Goal: Task Accomplishment & Management: Use online tool/utility

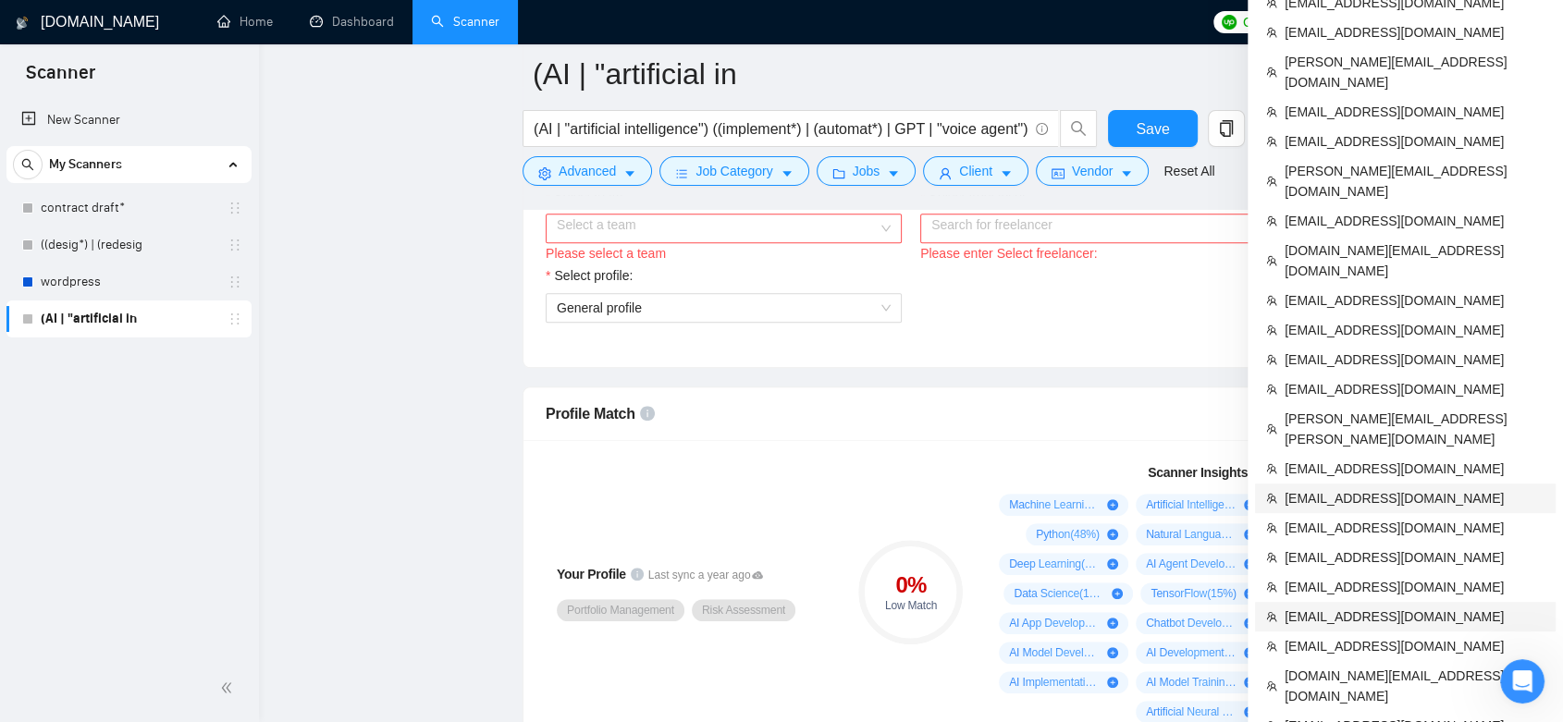
scroll to position [1233, 0]
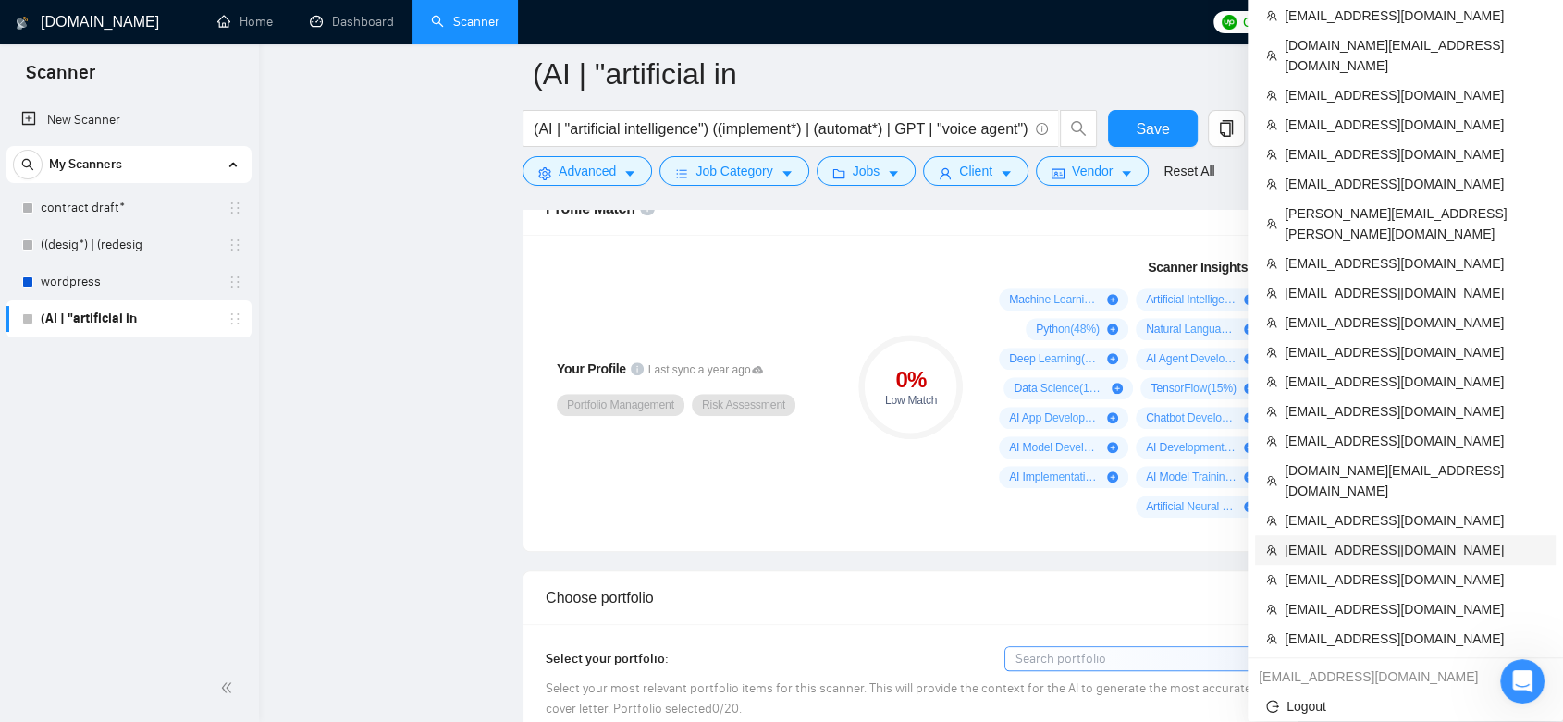
click at [1393, 540] on span "[EMAIL_ADDRESS][DOMAIN_NAME]" at bounding box center [1415, 550] width 260 height 20
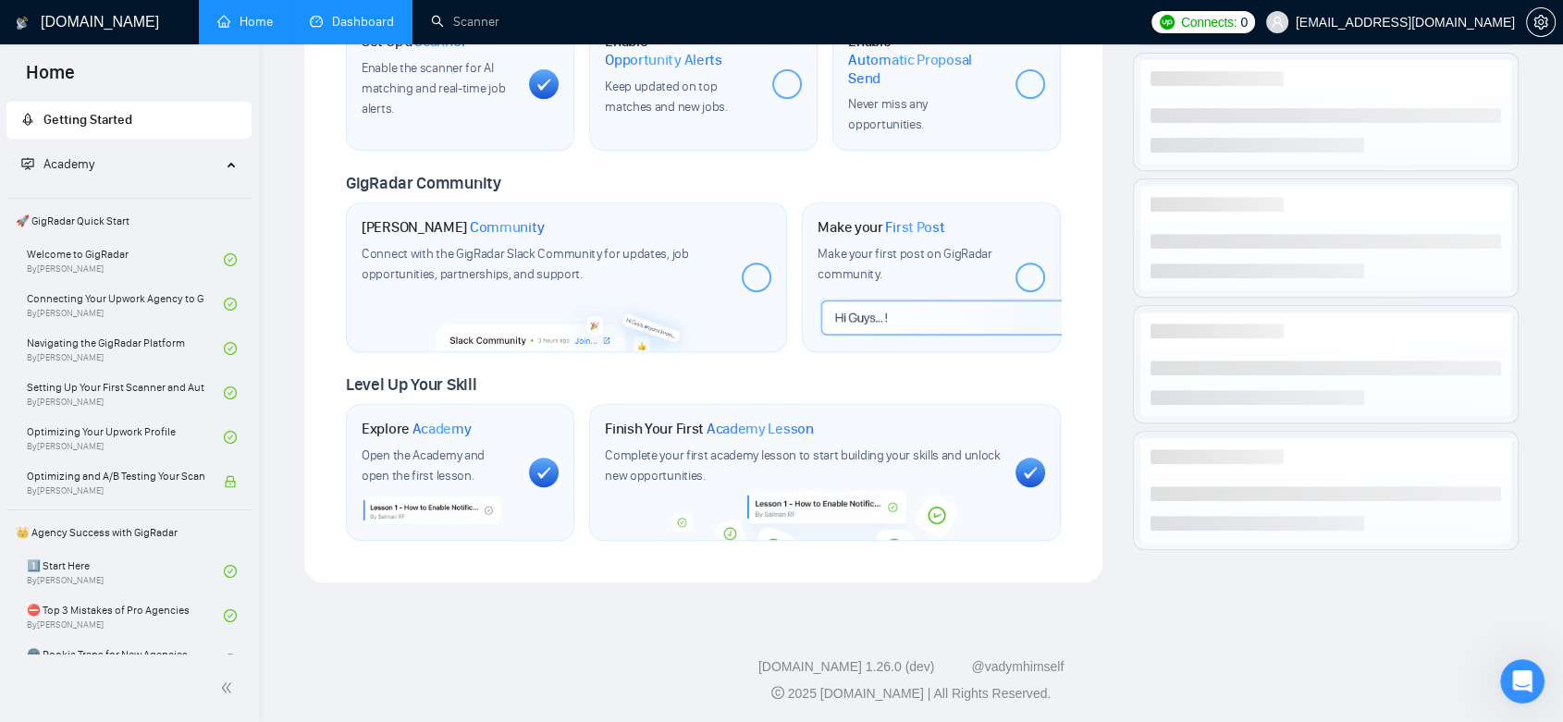
scroll to position [1233, 0]
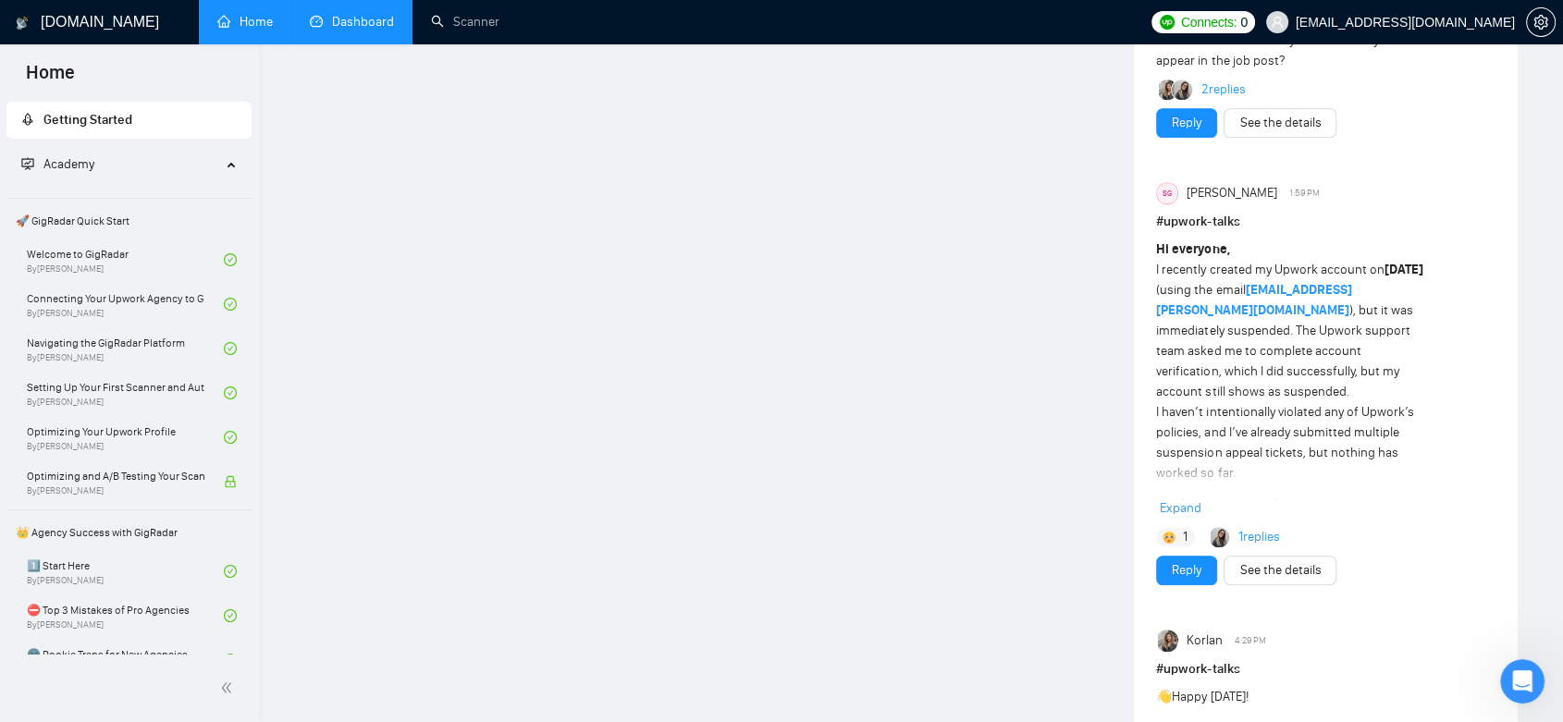
click at [351, 30] on link "Dashboard" at bounding box center [352, 22] width 84 height 16
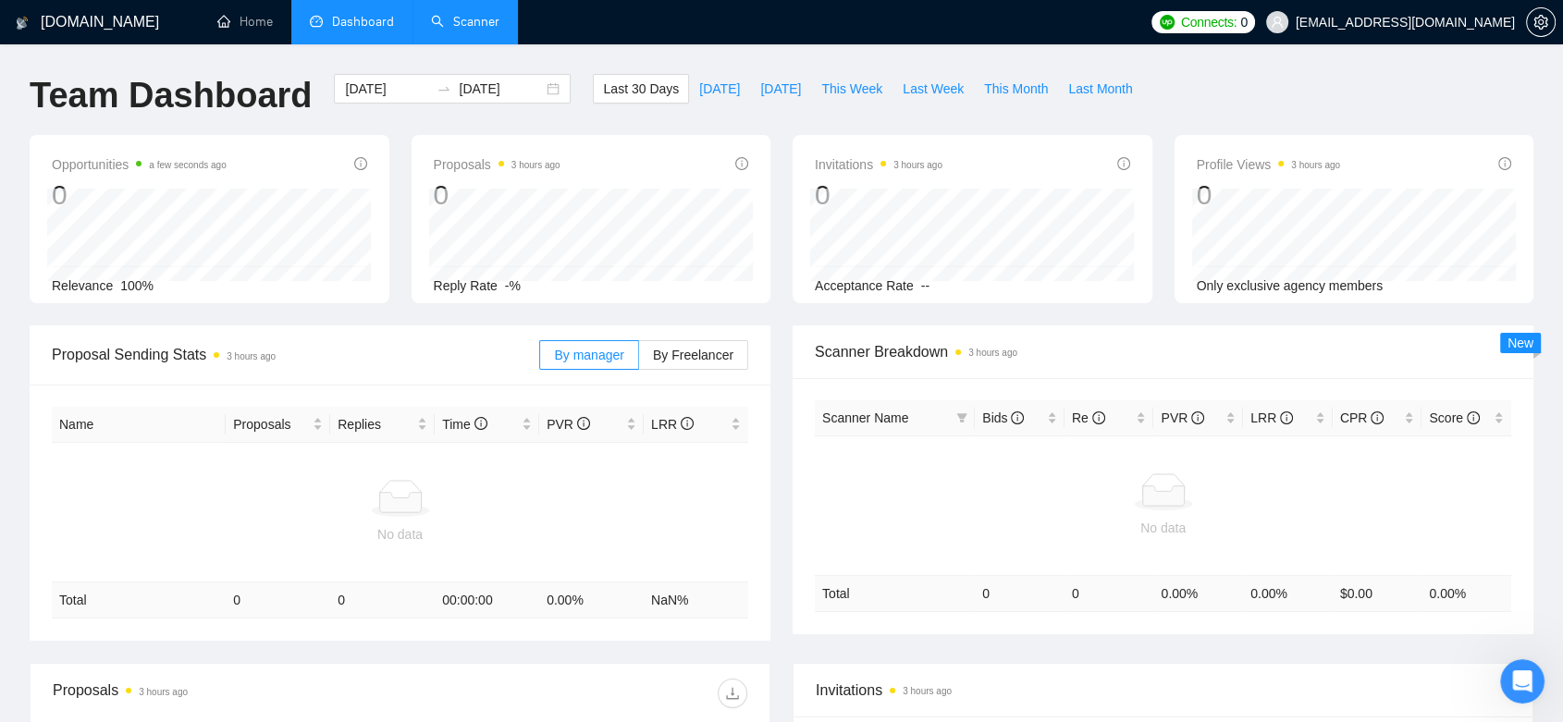
click at [451, 21] on link "Scanner" at bounding box center [465, 22] width 68 height 16
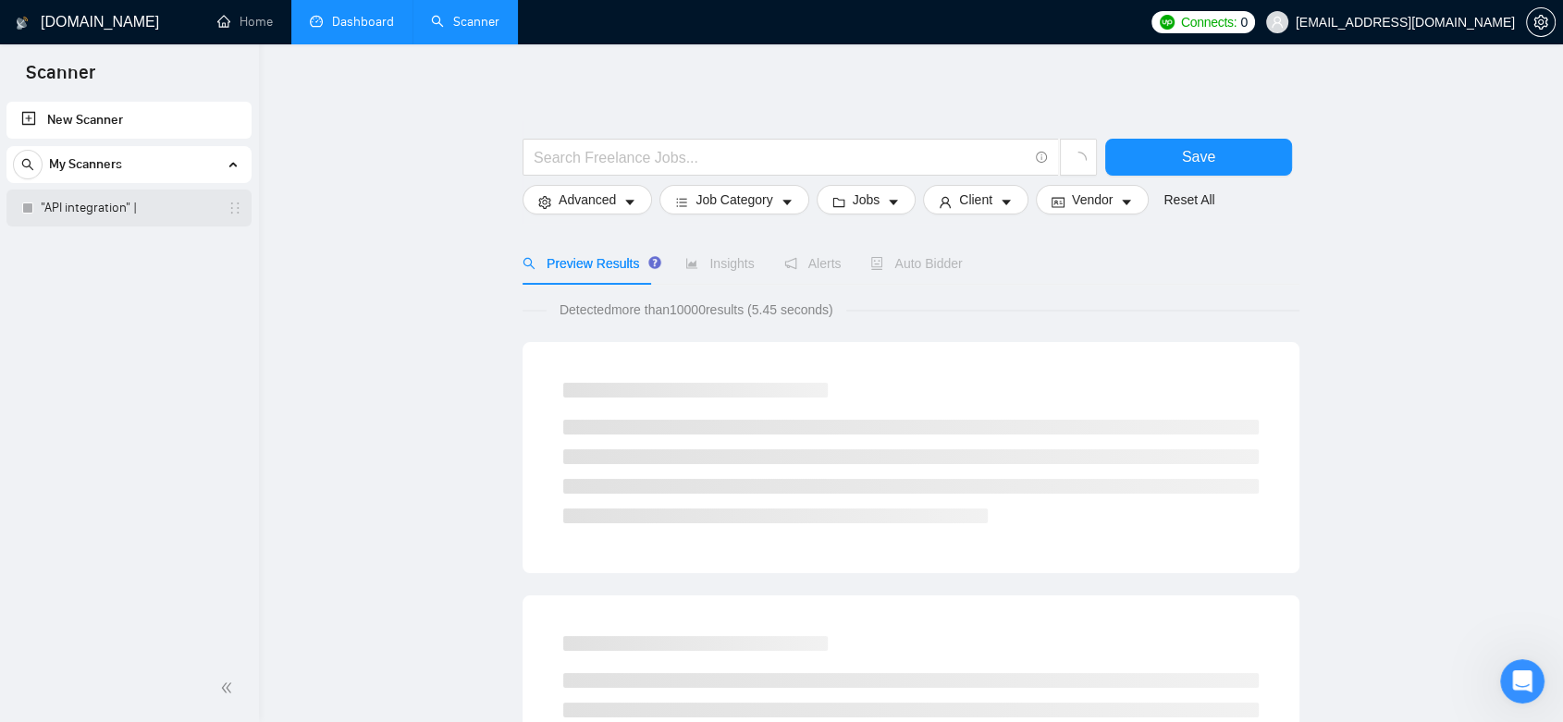
click at [165, 203] on link ""API integration" |" at bounding box center [129, 208] width 176 height 37
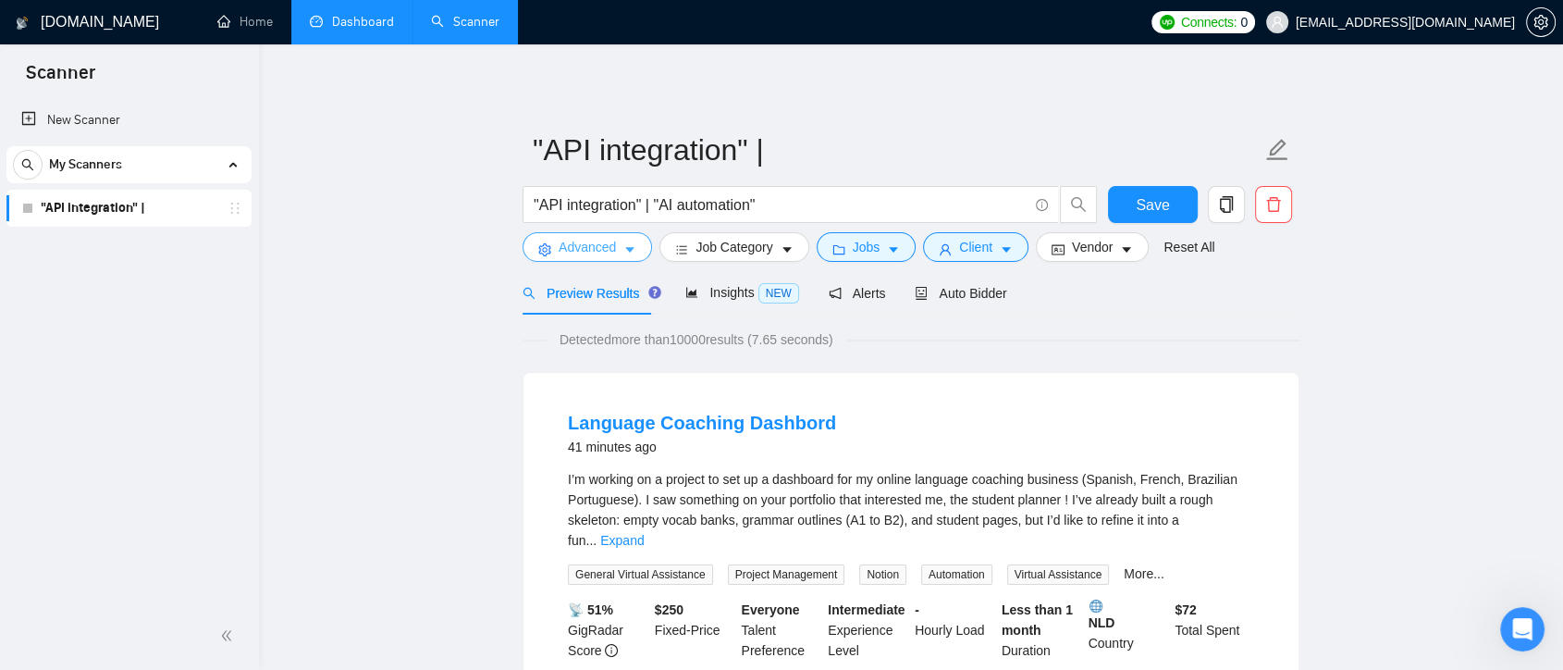
click at [617, 254] on button "Advanced" at bounding box center [587, 247] width 129 height 30
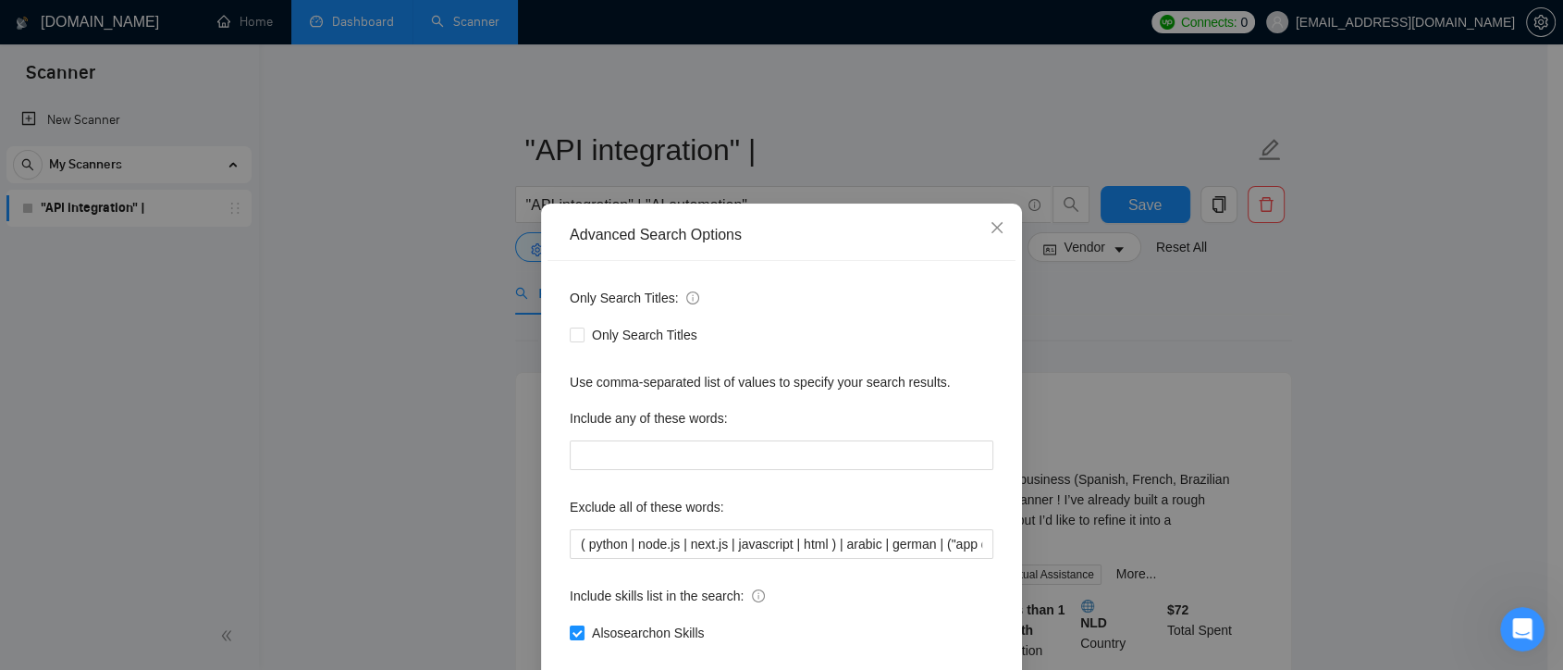
scroll to position [100, 0]
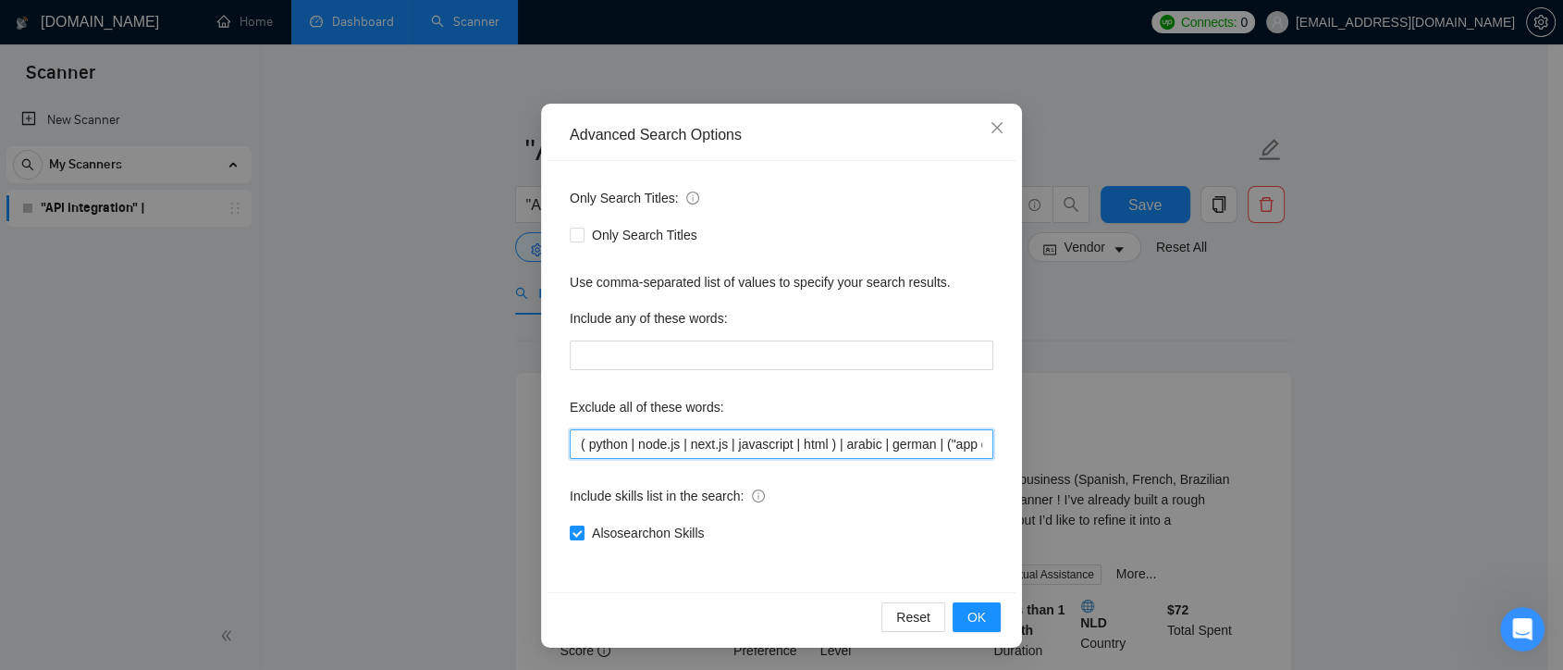
click at [622, 442] on input "( python | node.js | next.js | javascript | html ) | arabic | german | ("app de…" at bounding box center [782, 444] width 424 height 30
drag, startPoint x: 577, startPoint y: 443, endPoint x: 564, endPoint y: 443, distance: 12.9
click at [570, 443] on input "( python node.js | next.js | javascript | html ) | arabic | german | ("app deve…" at bounding box center [782, 444] width 424 height 30
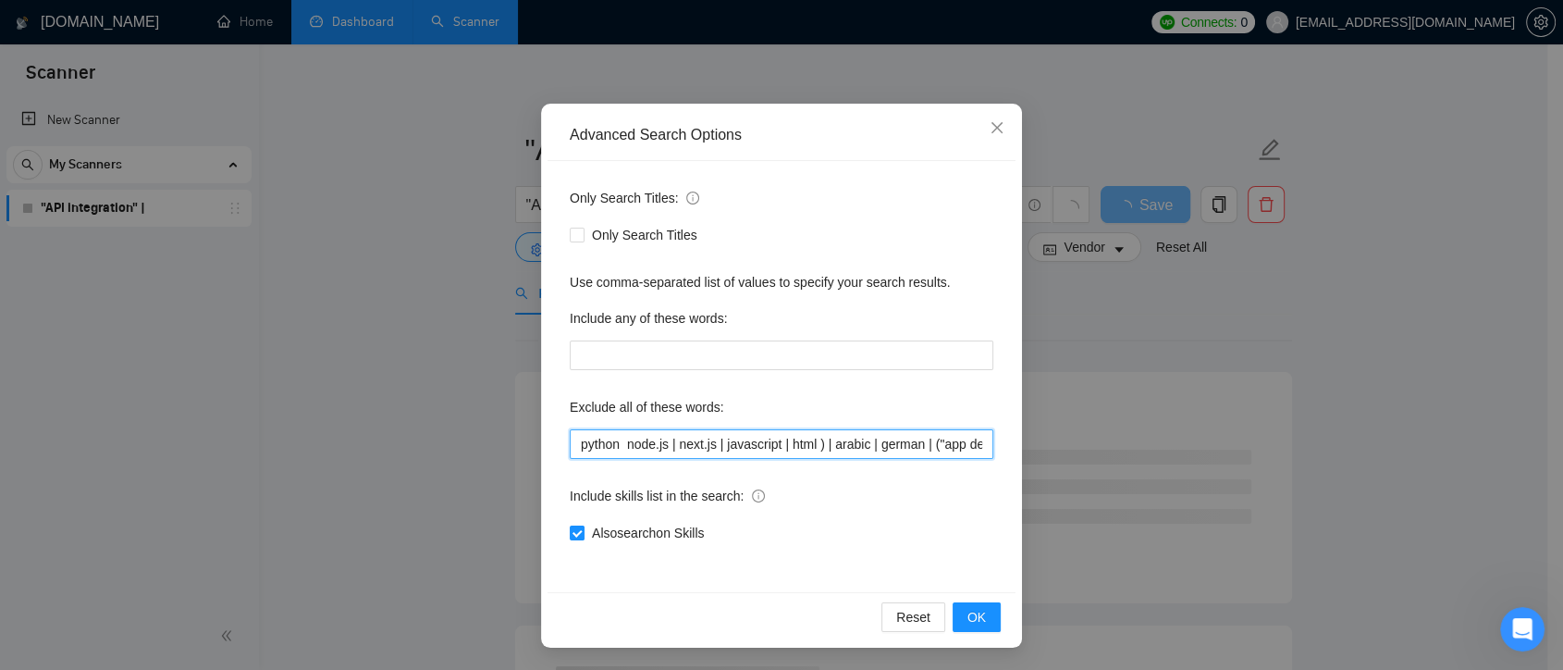
click at [710, 448] on input "python node.js | next.js | javascript | html ) | arabic | german | ("app develo…" at bounding box center [782, 444] width 424 height 30
click at [681, 443] on input "python node.js | next.js | javascript | html ) | arabic | german | ("app develo…" at bounding box center [782, 444] width 424 height 30
click at [717, 439] on input "python node.js | "next.js | javascript | html ) | arabic | german | ("app devel…" at bounding box center [782, 444] width 424 height 30
drag, startPoint x: 943, startPoint y: 449, endPoint x: 978, endPoint y: 456, distance: 35.0
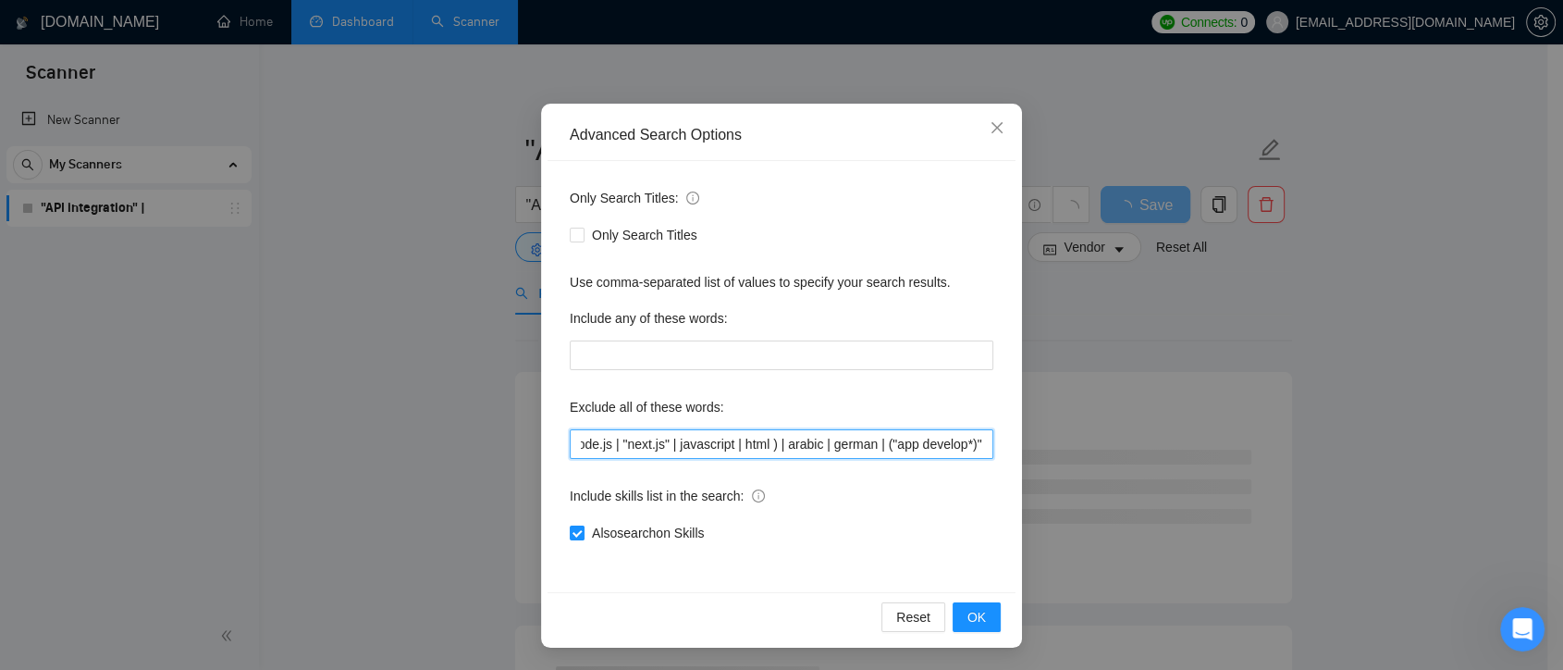
click at [978, 456] on input "python node.js | "next.js" | javascript | html ) | arabic | german | ("app deve…" at bounding box center [782, 444] width 424 height 30
click at [874, 448] on input "python node.js | "next.js" | javascript | html ) | arabic | german | ("app deve…" at bounding box center [782, 444] width 424 height 30
click at [873, 448] on input "python node.js | "next.js" | javascript | html ) | arabic | german | ("app deve…" at bounding box center [782, 444] width 424 height 30
click at [985, 448] on div "Only Search Titles: Only Search Titles Use comma-separated list of values to sp…" at bounding box center [781, 376] width 468 height 431
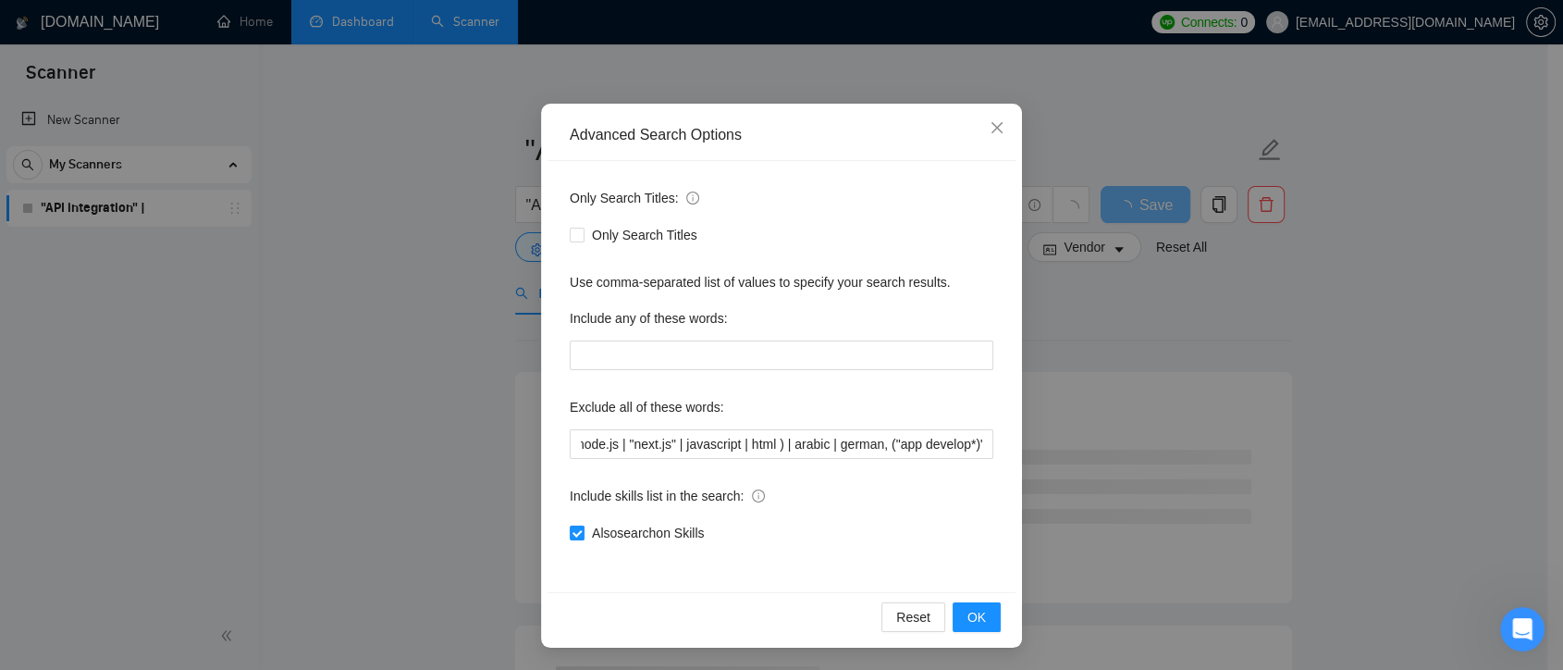
click at [993, 445] on div "Only Search Titles: Only Search Titles Use comma-separated list of values to sp…" at bounding box center [781, 376] width 468 height 431
drag, startPoint x: 948, startPoint y: 444, endPoint x: 984, endPoint y: 444, distance: 36.1
click at [984, 444] on input "python node.js | "next.js" | javascript | html ) | arabic | german, ("app devel…" at bounding box center [782, 444] width 424 height 30
click at [956, 440] on input "python node.js | "next.js" | javascript | html ) | arabic | german, ("app devel…" at bounding box center [782, 444] width 424 height 30
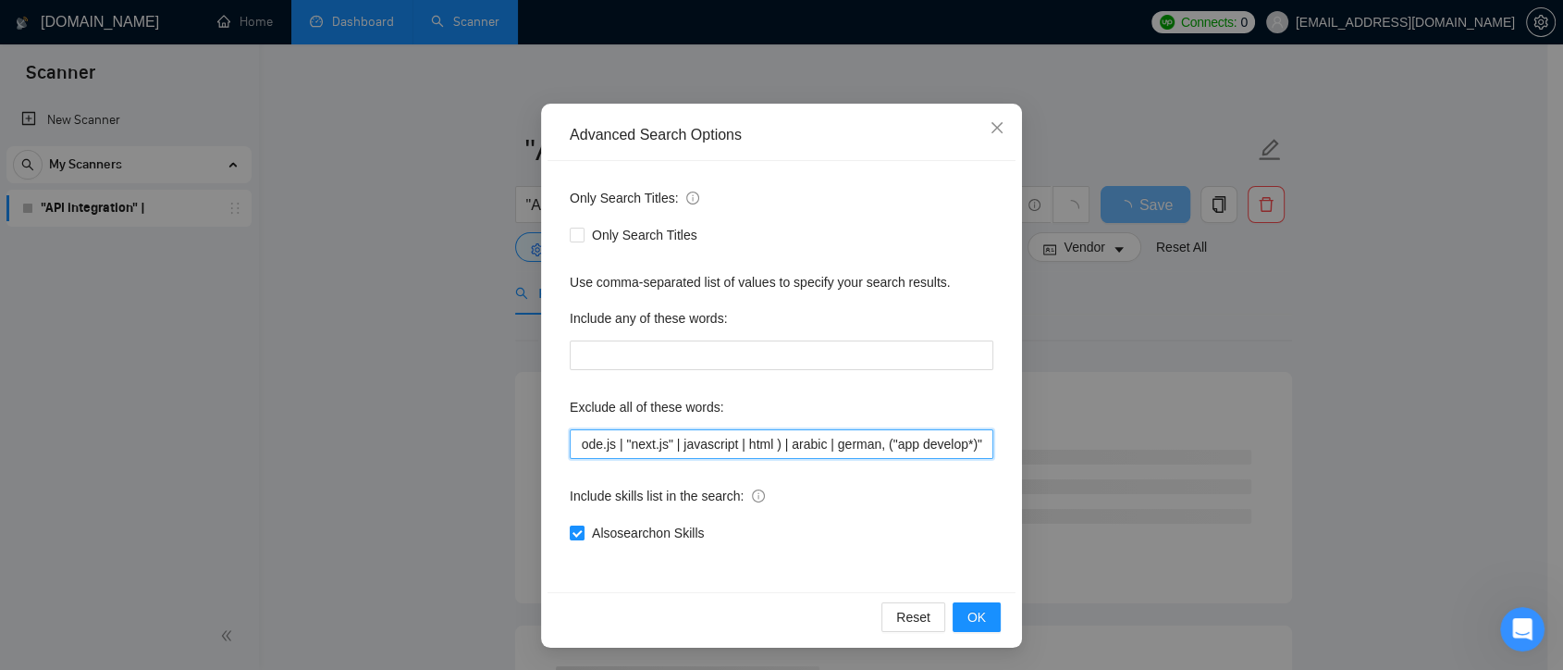
click at [966, 442] on input "python node.js | "next.js" | javascript | html ) | arabic | german, ("app devel…" at bounding box center [782, 444] width 424 height 30
click at [959, 438] on input "python node.js | "next.js" | javascript | html ) | arabic | german, ("app devel…" at bounding box center [782, 444] width 424 height 30
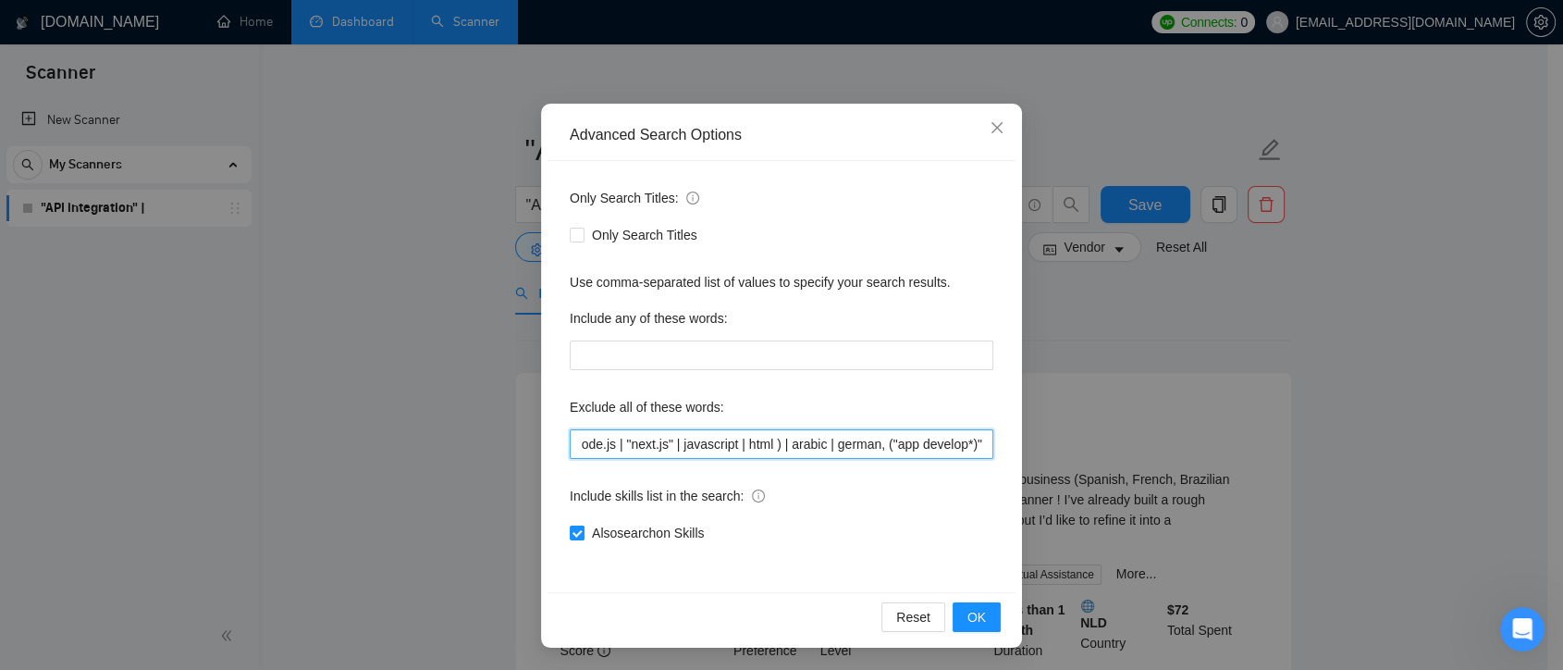
click at [887, 448] on input "python node.js | "next.js" | javascript | html ) | arabic | german, ("app devel…" at bounding box center [782, 444] width 424 height 30
click at [964, 442] on input "python node.js | "next.js" | javascript | html ) | arabic | german, "app develo…" at bounding box center [782, 444] width 424 height 30
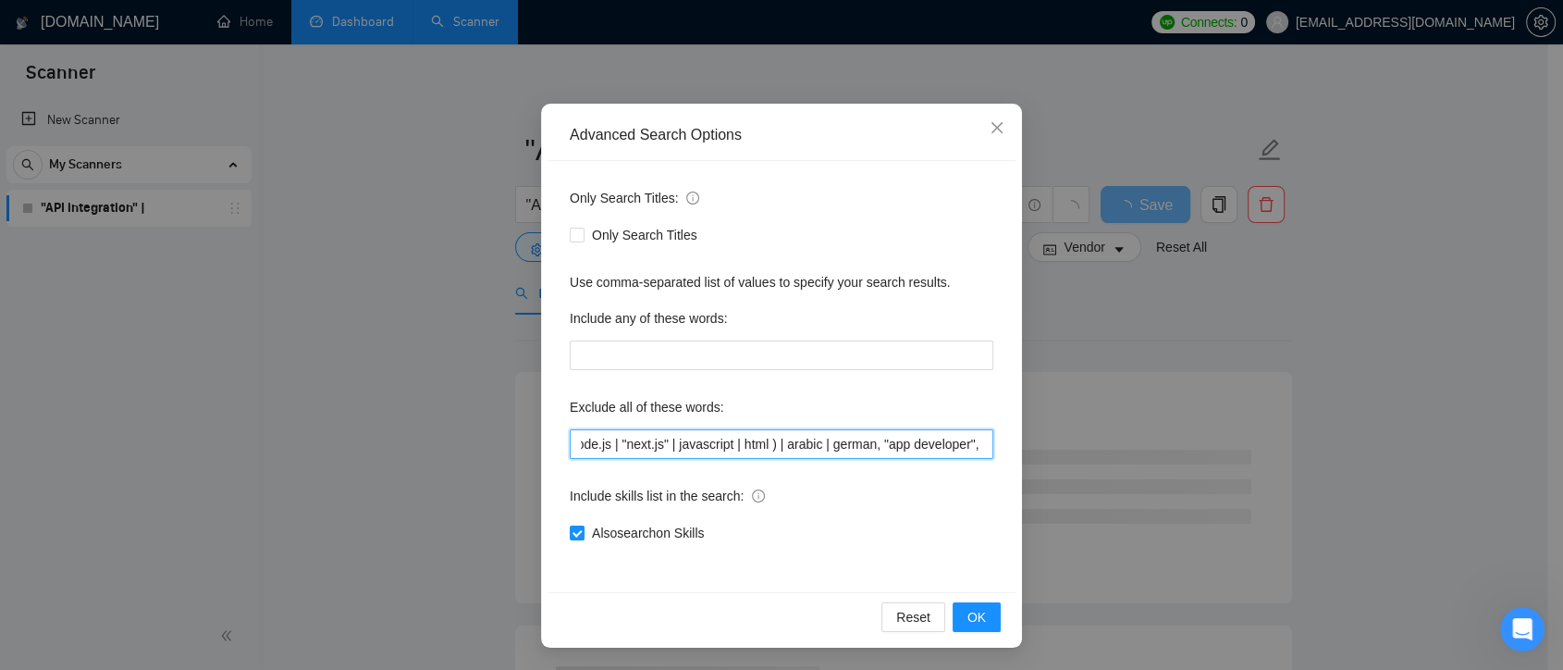
scroll to position [0, 168]
type input "python node.js | "next.js" | javascript | html ) | arabic | german, "app develo…"
click at [973, 616] on span "OK" at bounding box center [976, 617] width 18 height 20
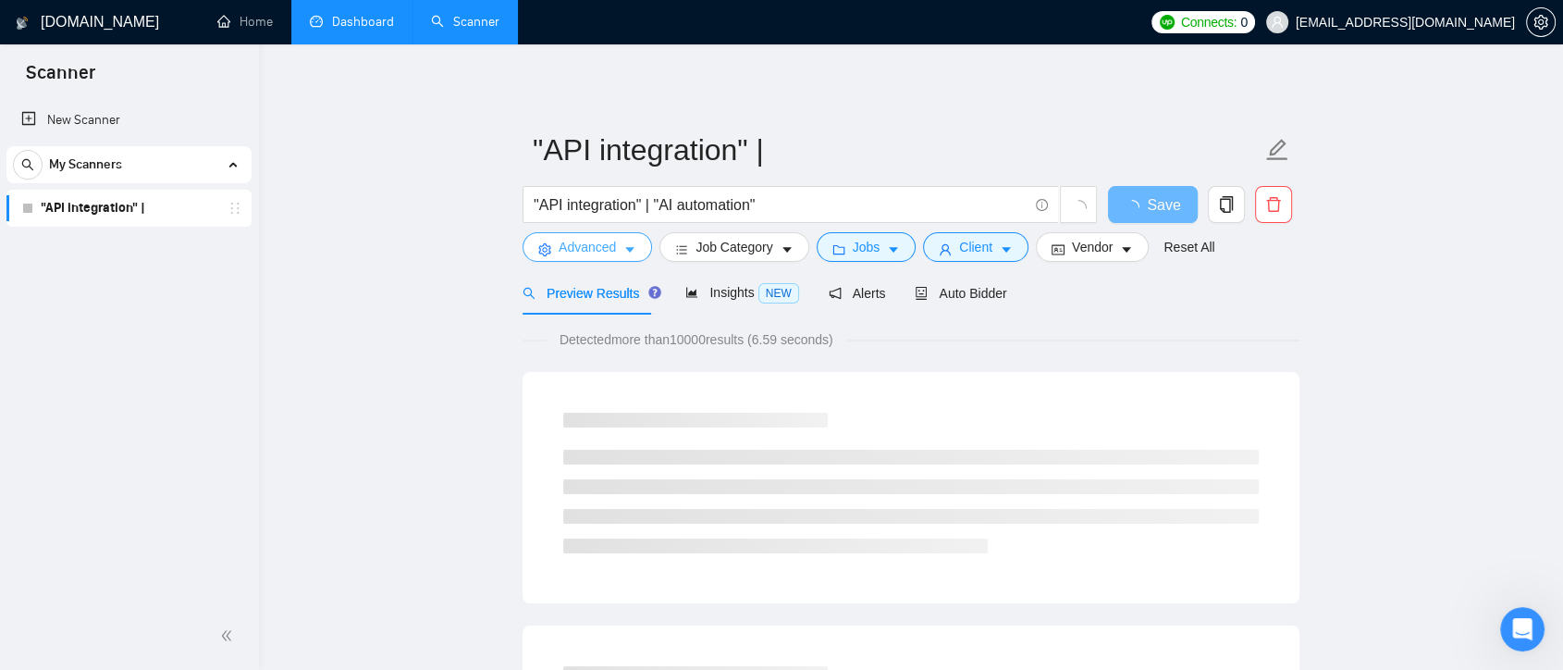
scroll to position [0, 0]
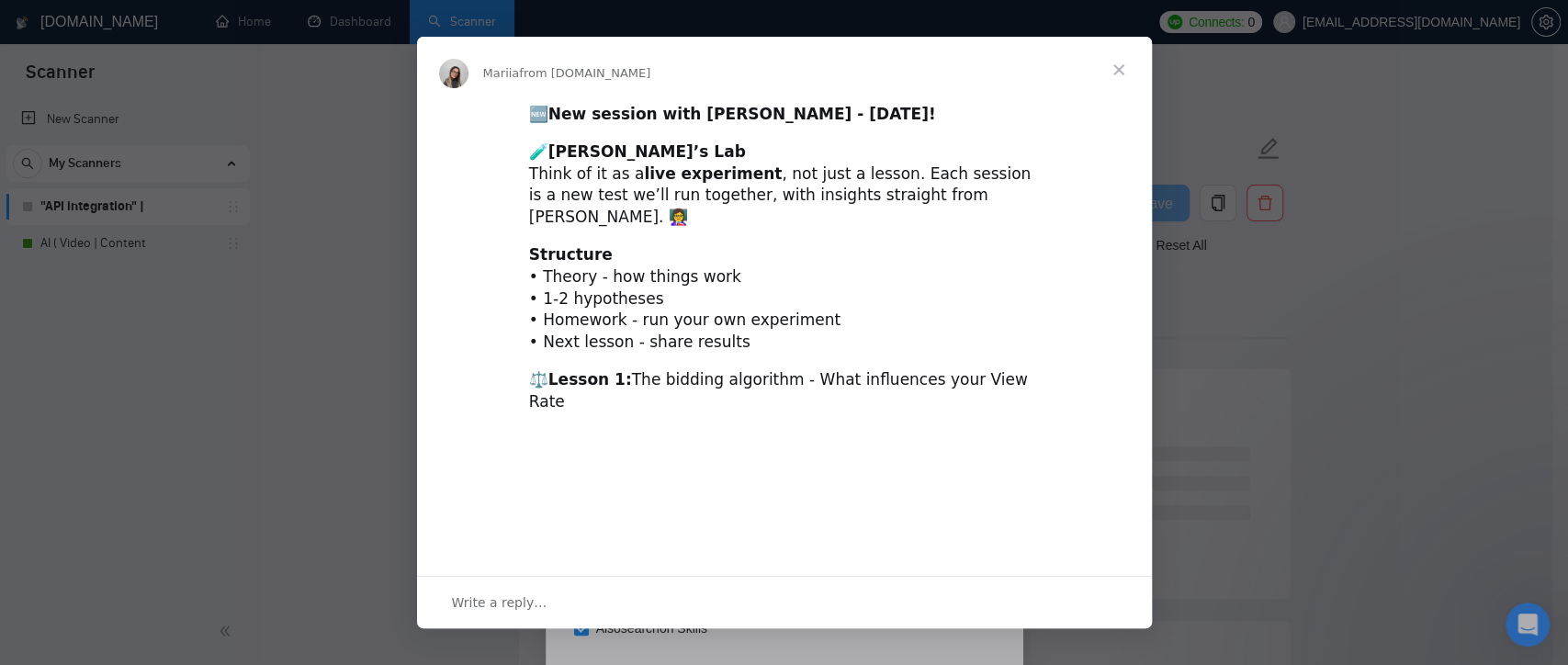
click at [1106, 67] on span "Close" at bounding box center [1118, 69] width 67 height 66
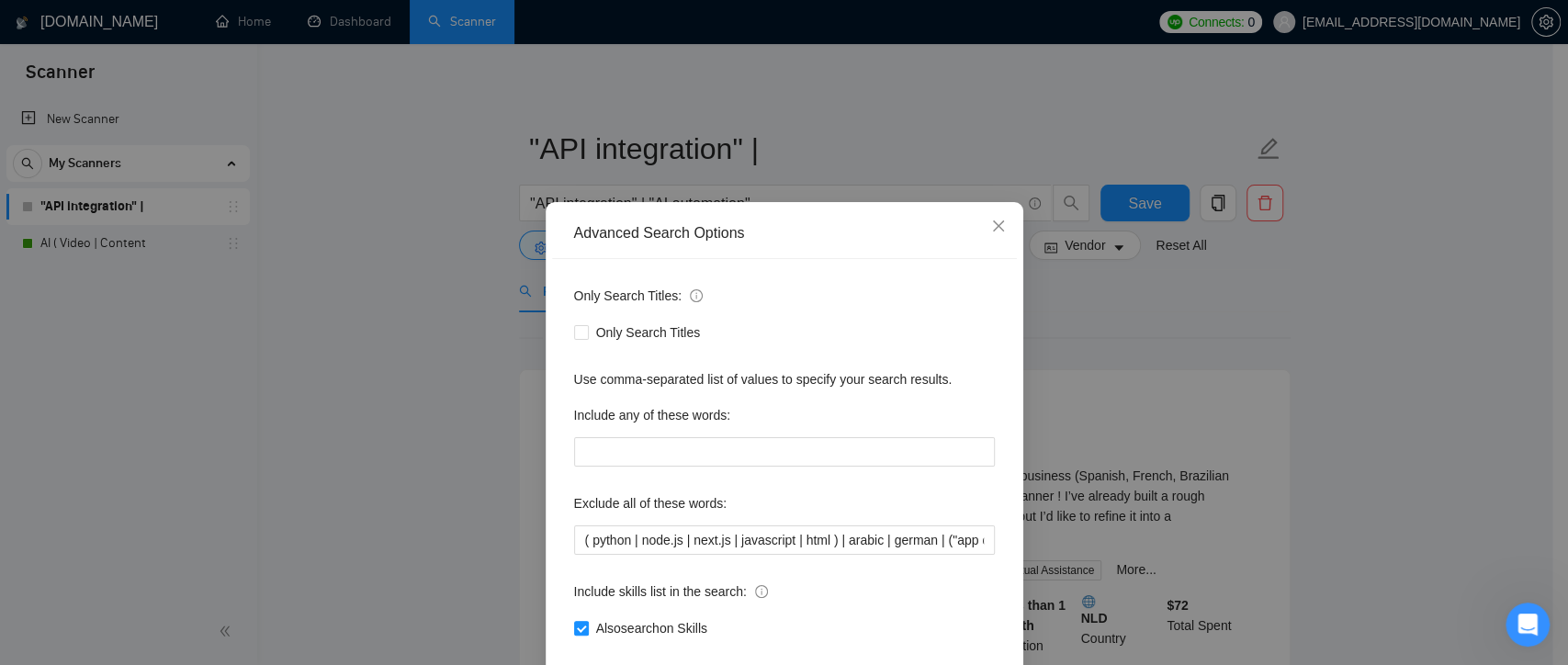
scroll to position [99, 0]
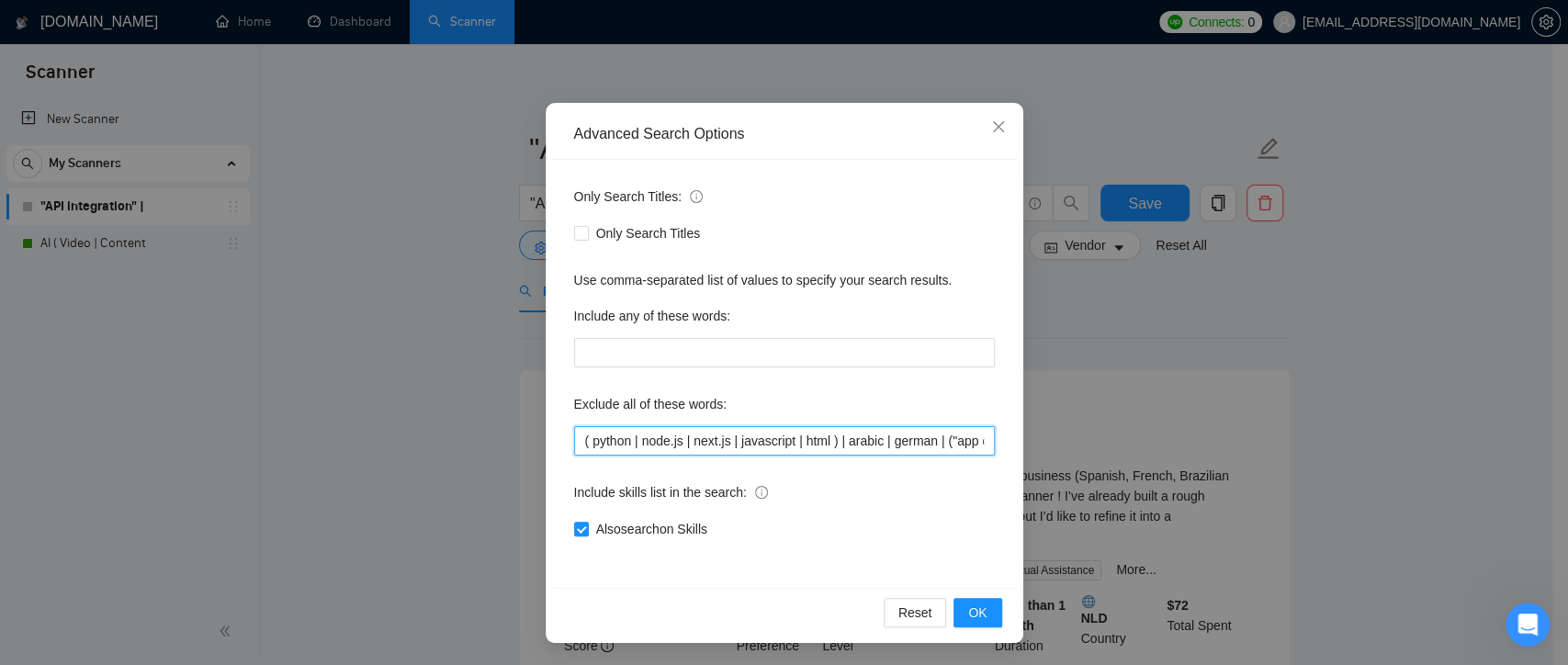
click at [636, 438] on input "( python | node.js | next.js | javascript | html ) | arabic | german | ("app de…" at bounding box center [784, 441] width 421 height 30
click at [683, 437] on input "( python | "node.js | next.js | javascript | html ) | arabic | german | ("app d…" at bounding box center [784, 441] width 421 height 30
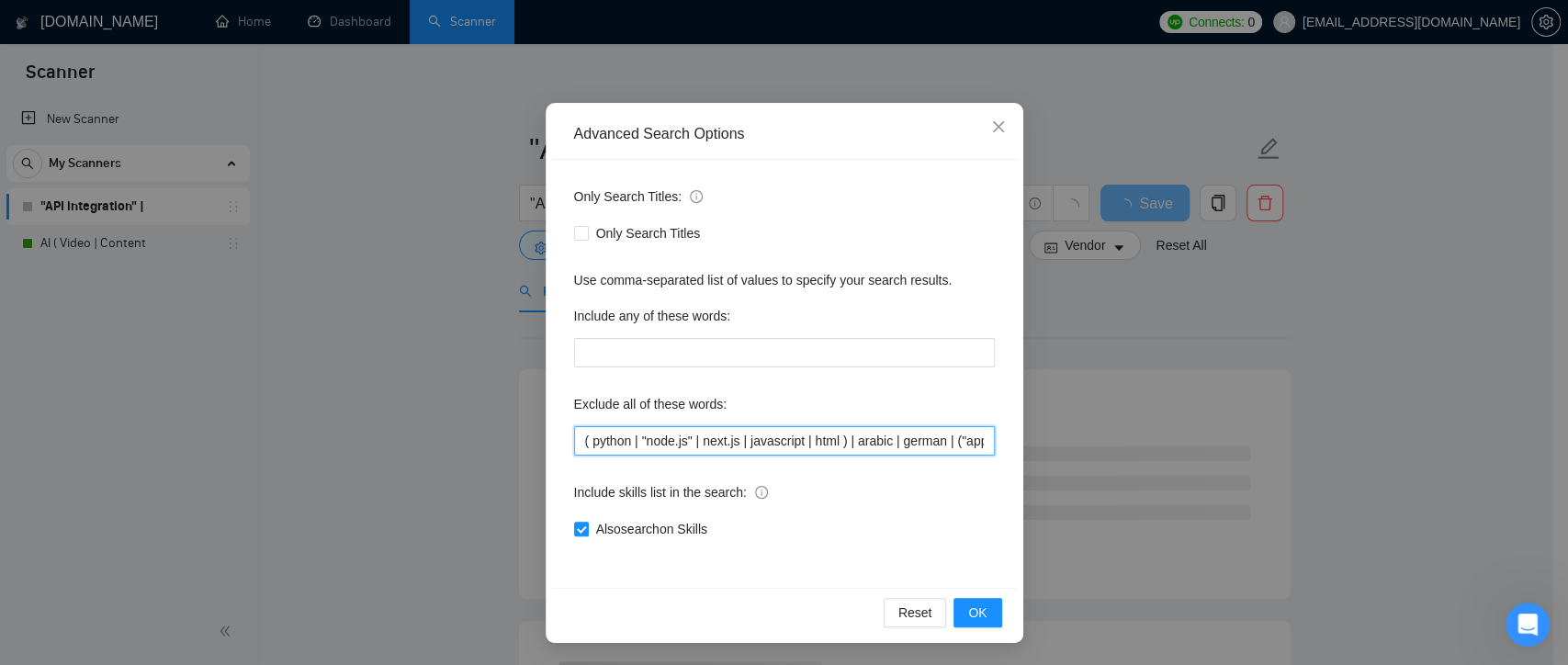
drag, startPoint x: 831, startPoint y: 442, endPoint x: 844, endPoint y: 444, distance: 13.2
click at [844, 444] on input "( python | "node.js" | next.js | javascript | html ) | arabic | german | ("app …" at bounding box center [784, 441] width 421 height 30
drag, startPoint x: 857, startPoint y: 444, endPoint x: 989, endPoint y: 441, distance: 132.0
click at [989, 441] on div "Only Search Titles: Only Search Titles Use comma-separated list of values to sp…" at bounding box center [784, 373] width 465 height 428
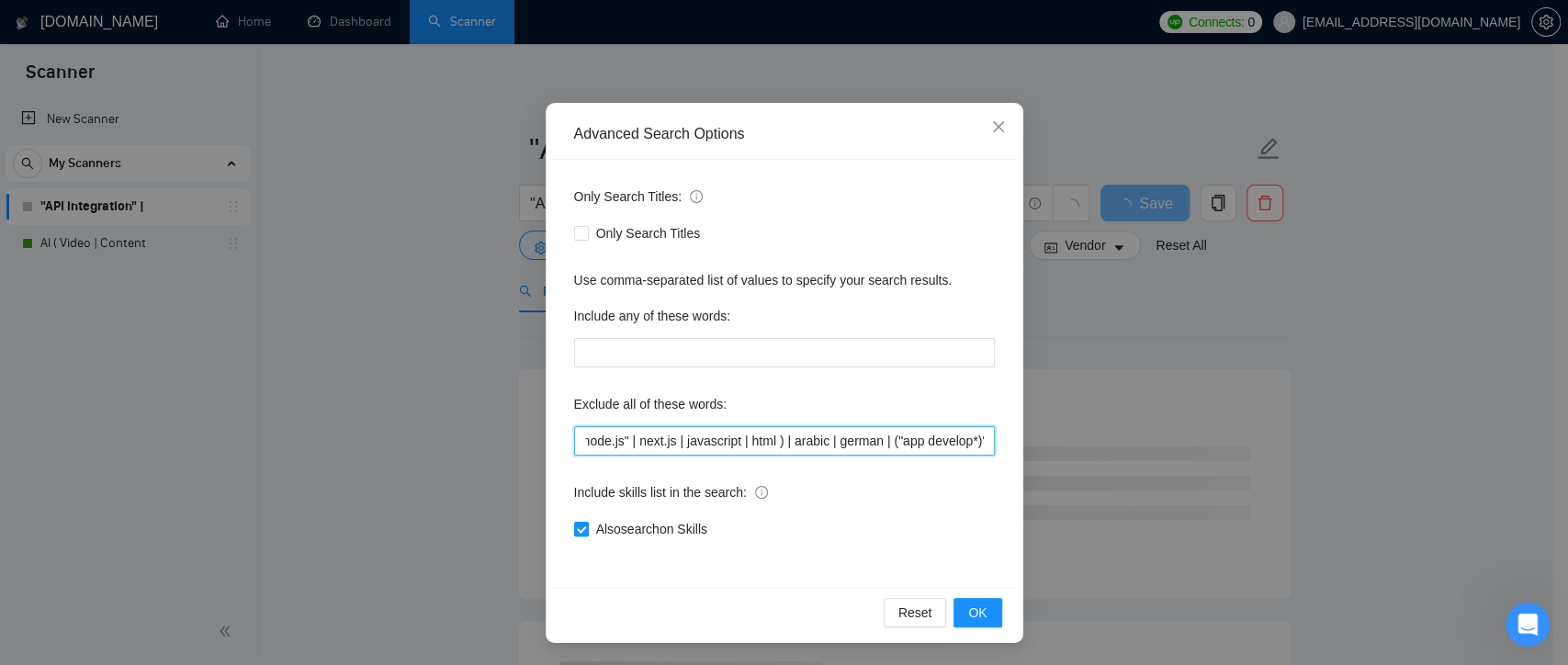
type input "( python | "node.js" | next.js | javascript | html ) | arabic | german | ("app …"
click at [576, 531] on input "Also search on Skills" at bounding box center [580, 527] width 13 height 13
checkbox input "false"
click at [991, 130] on icon "close" at bounding box center [998, 126] width 15 height 15
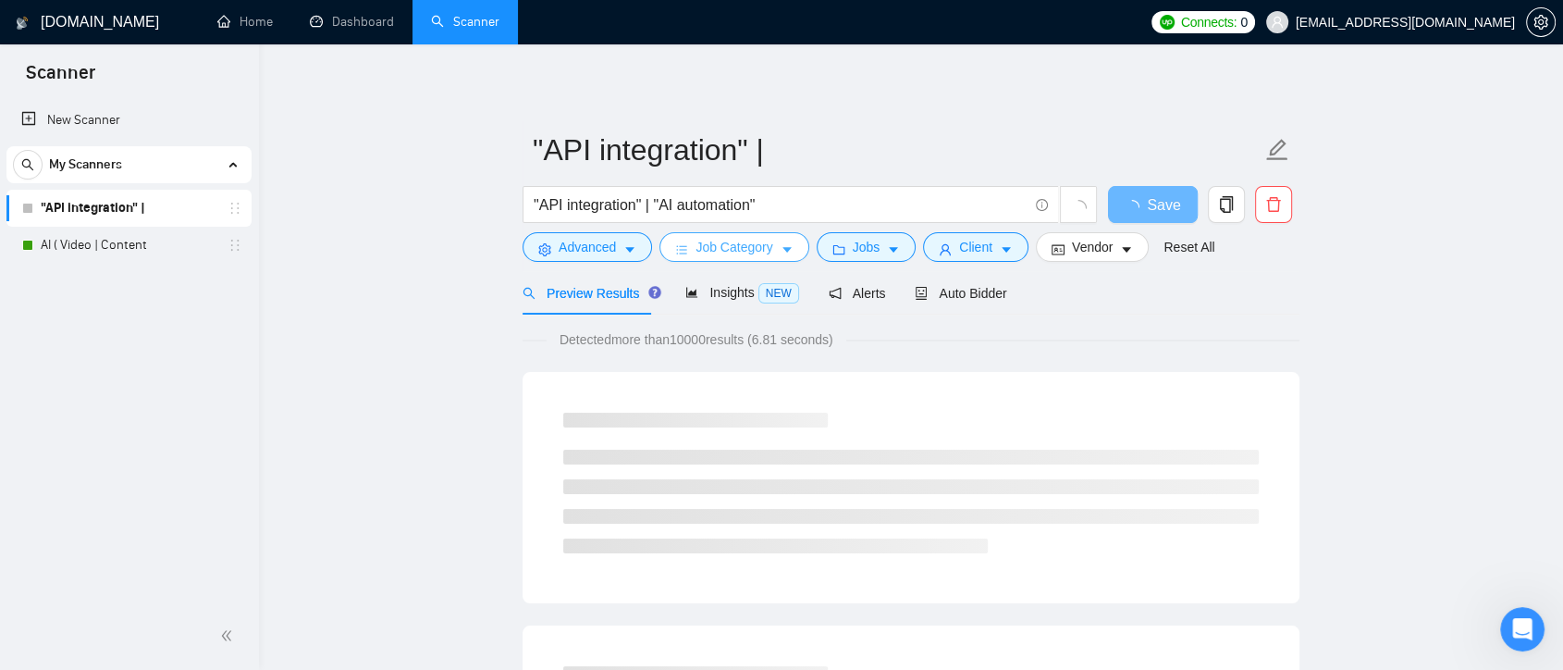
click at [781, 250] on icon "caret-down" at bounding box center [787, 249] width 13 height 13
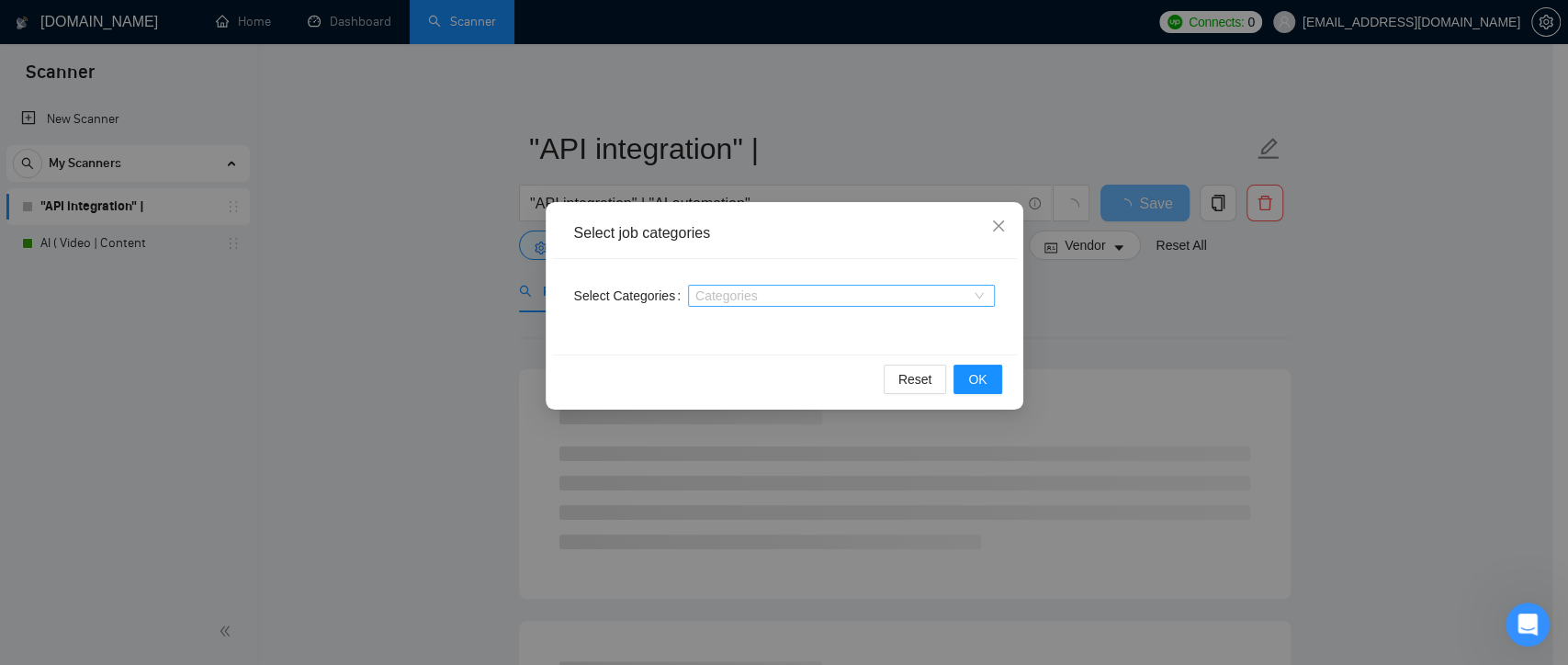
click at [782, 292] on div at bounding box center [831, 295] width 279 height 15
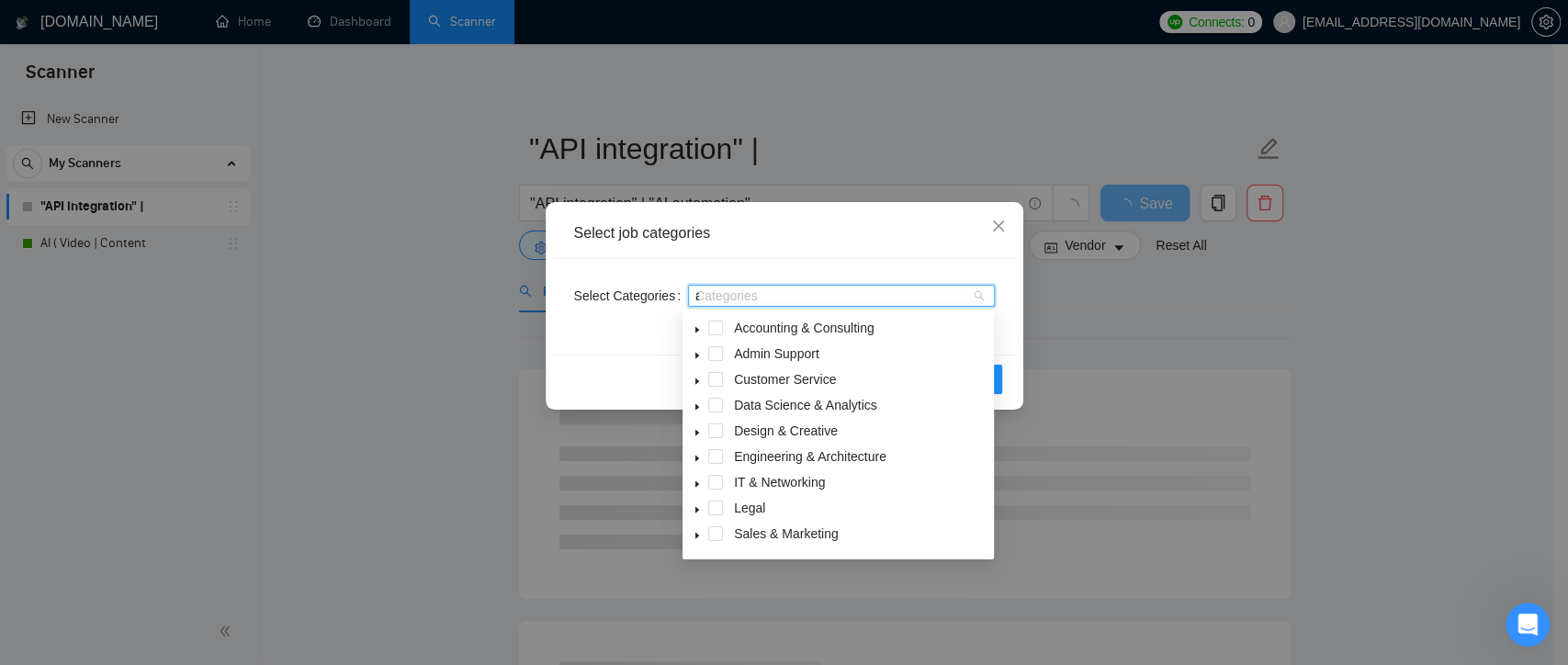
type input "ai"
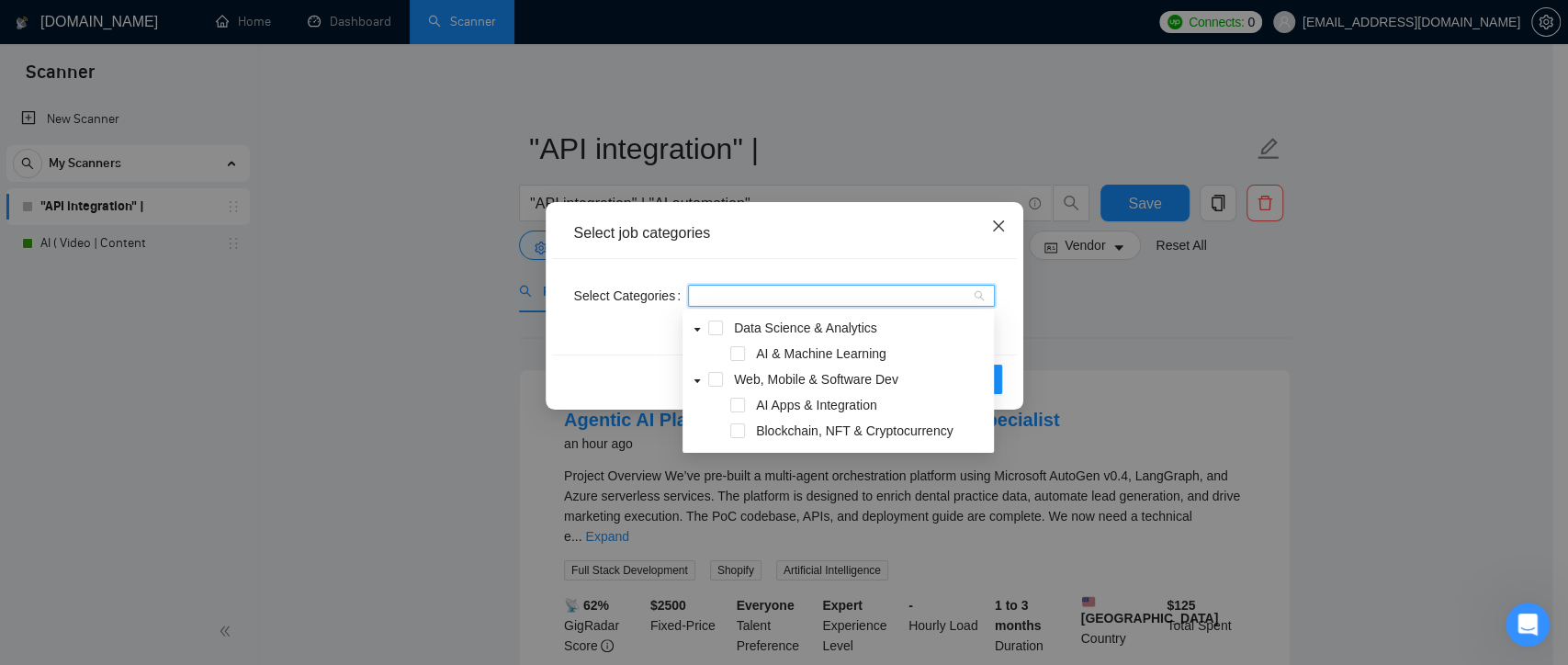
click at [999, 229] on icon "close" at bounding box center [998, 225] width 15 height 15
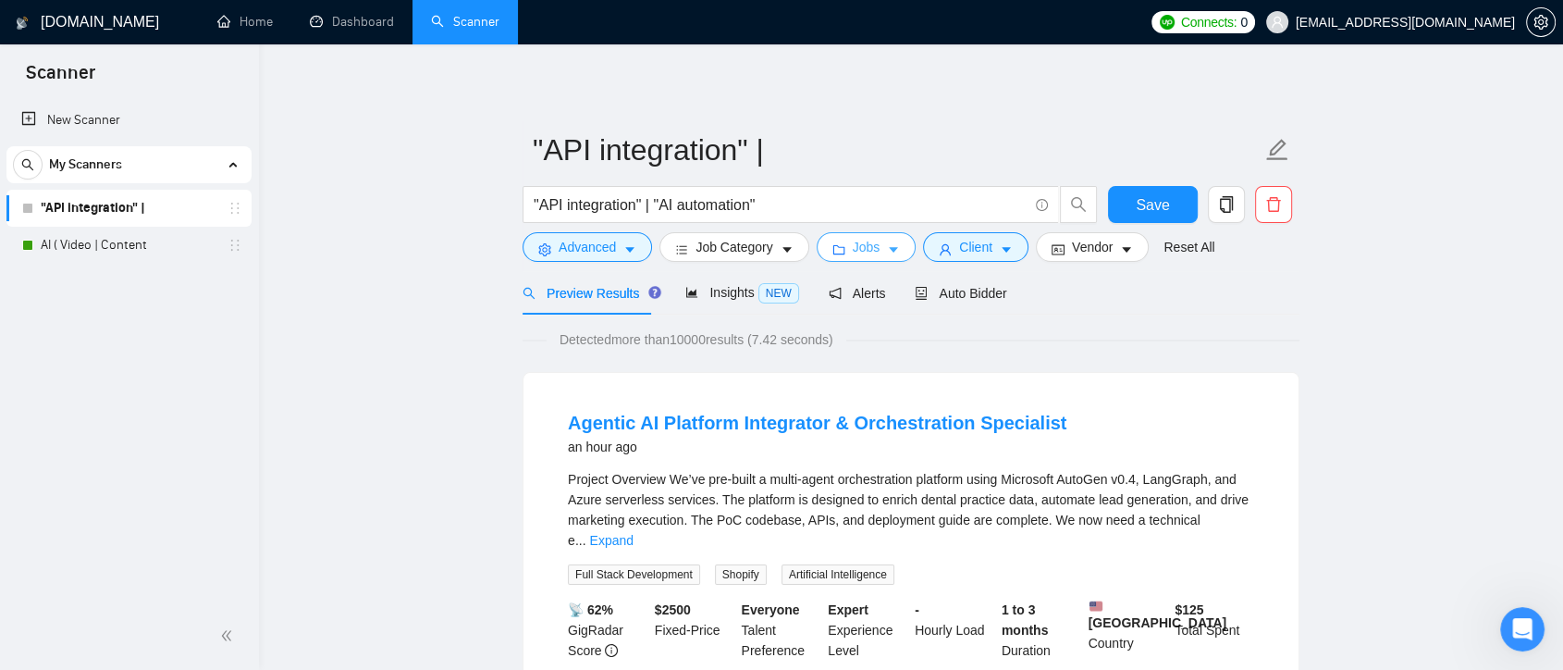
click at [899, 246] on button "Jobs" at bounding box center [867, 247] width 100 height 30
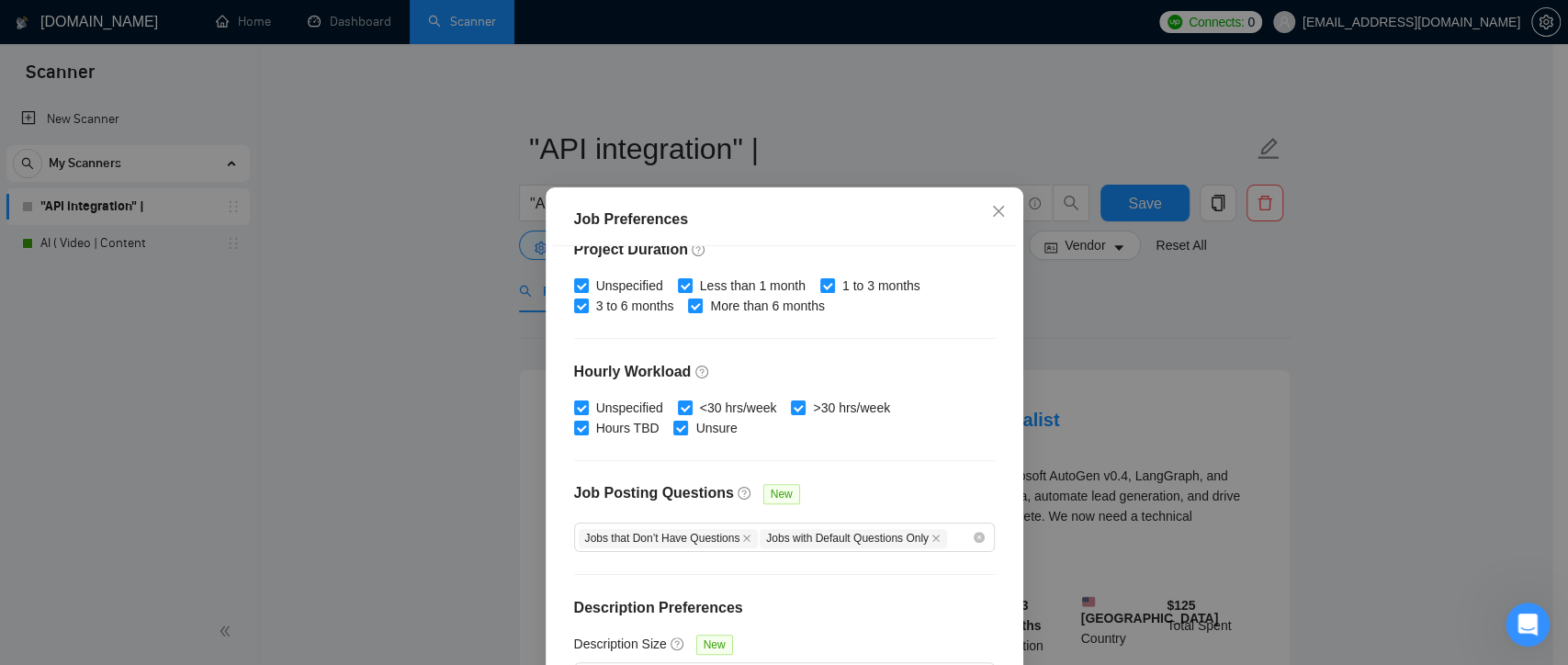
scroll to position [102, 0]
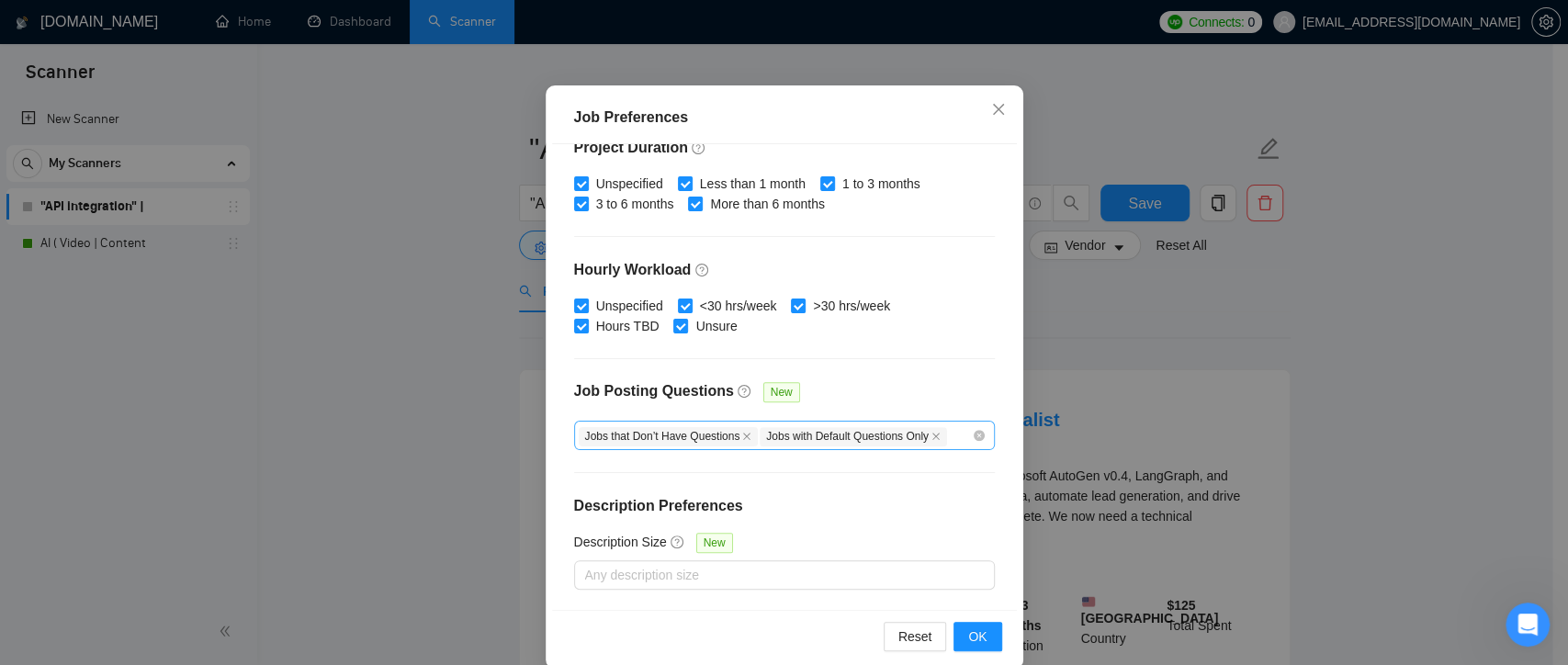
click at [948, 430] on input "Job Posting Questions New" at bounding box center [950, 435] width 4 height 22
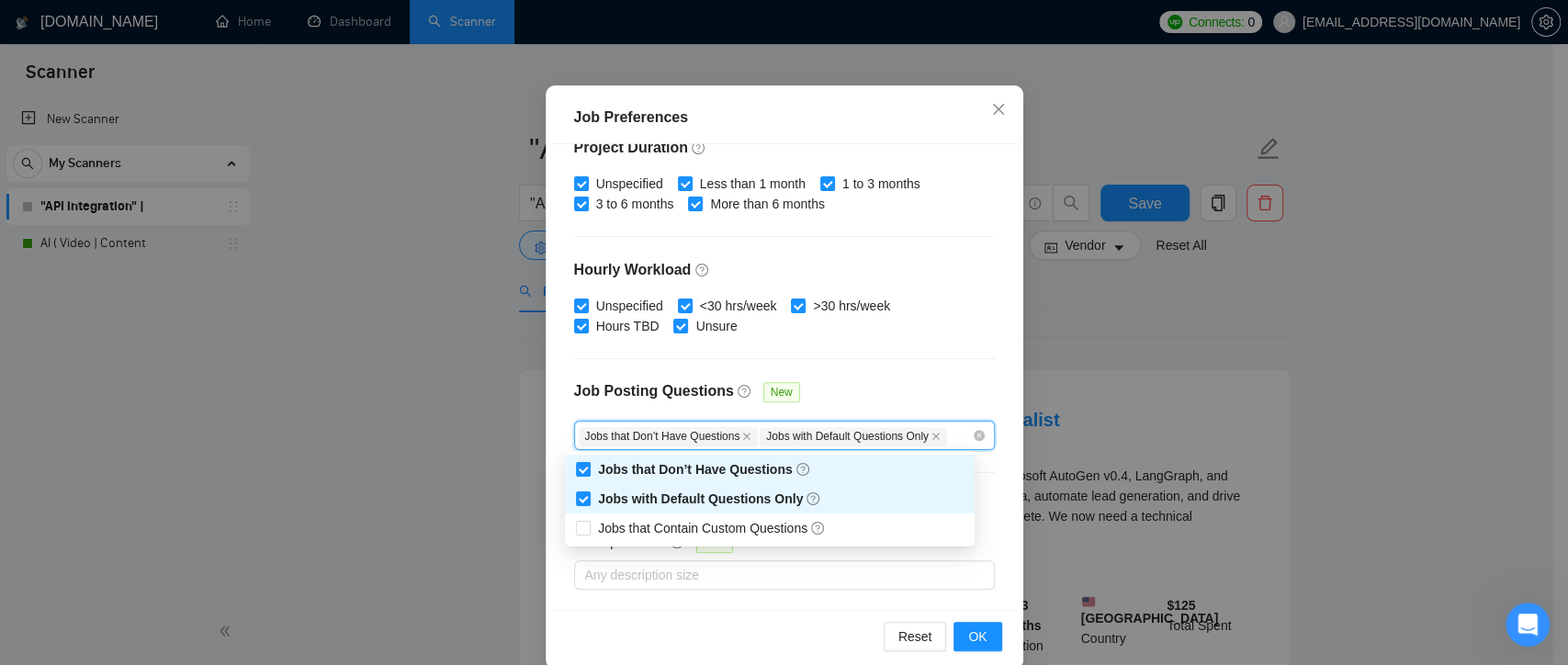
click at [927, 385] on div "Job Posting Questions New" at bounding box center [784, 401] width 421 height 40
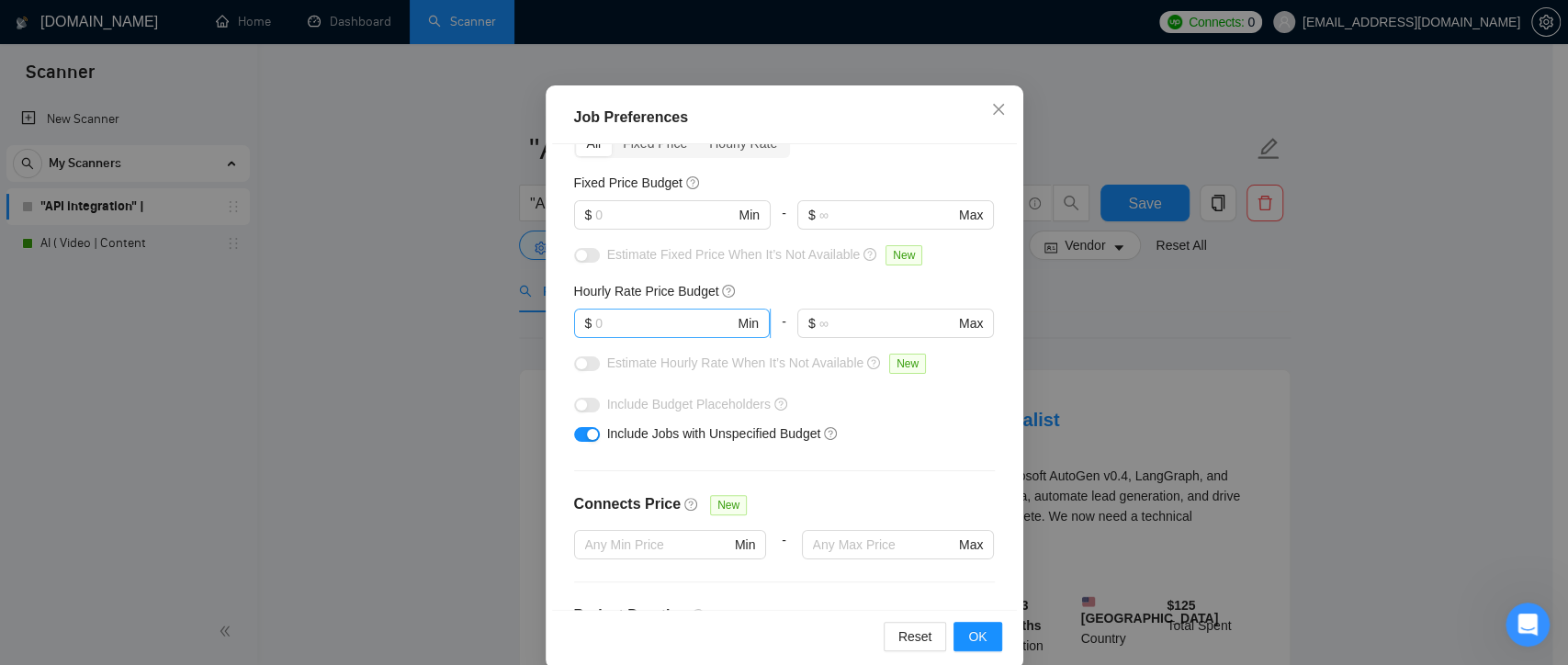
click at [620, 324] on input "text" at bounding box center [664, 323] width 139 height 20
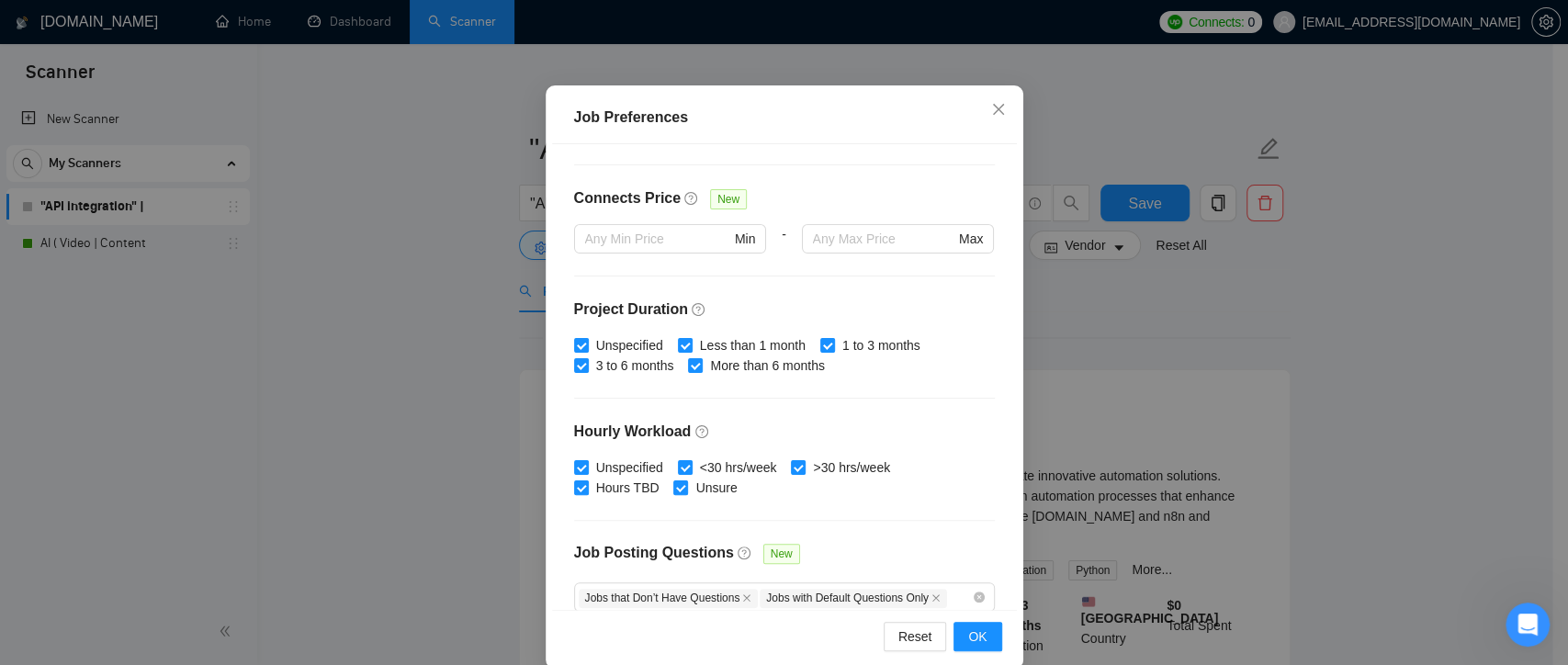
scroll to position [569, 0]
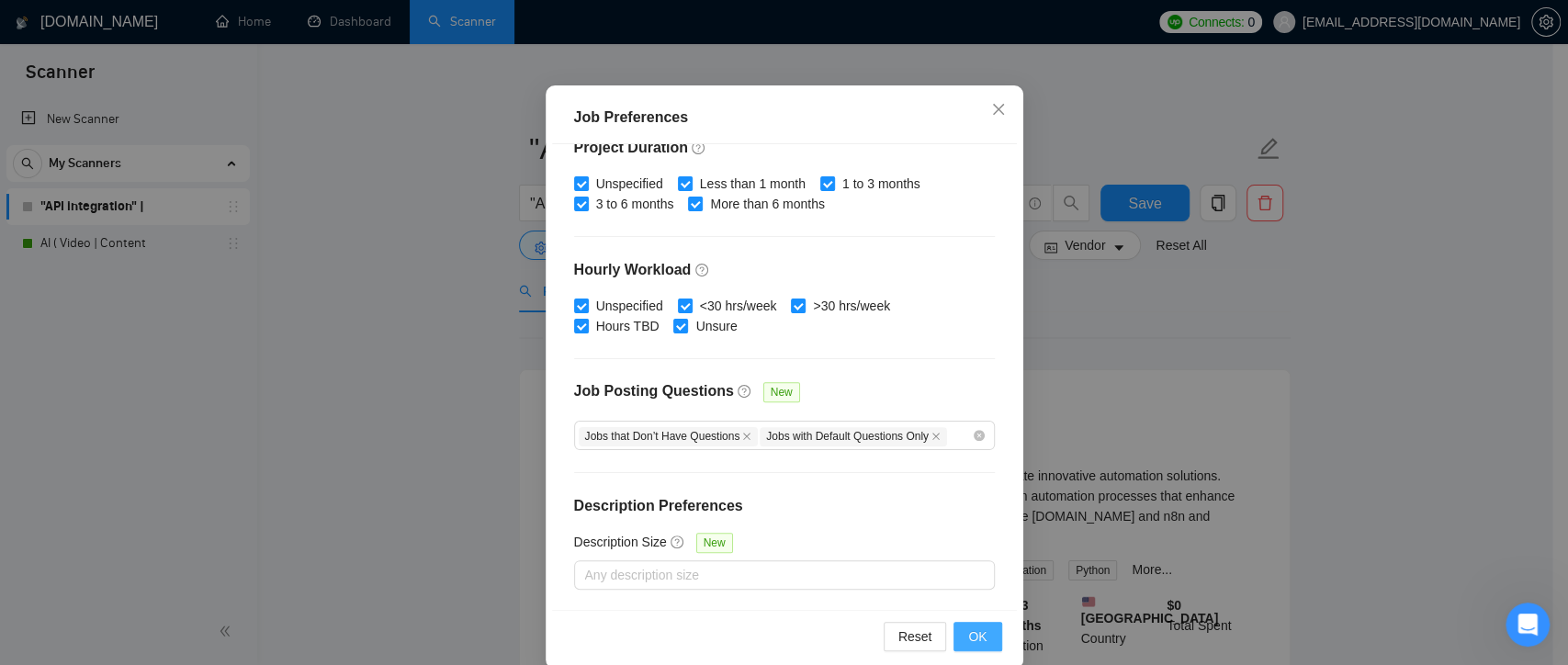
type input "17"
click at [980, 624] on button "OK" at bounding box center [977, 636] width 48 height 30
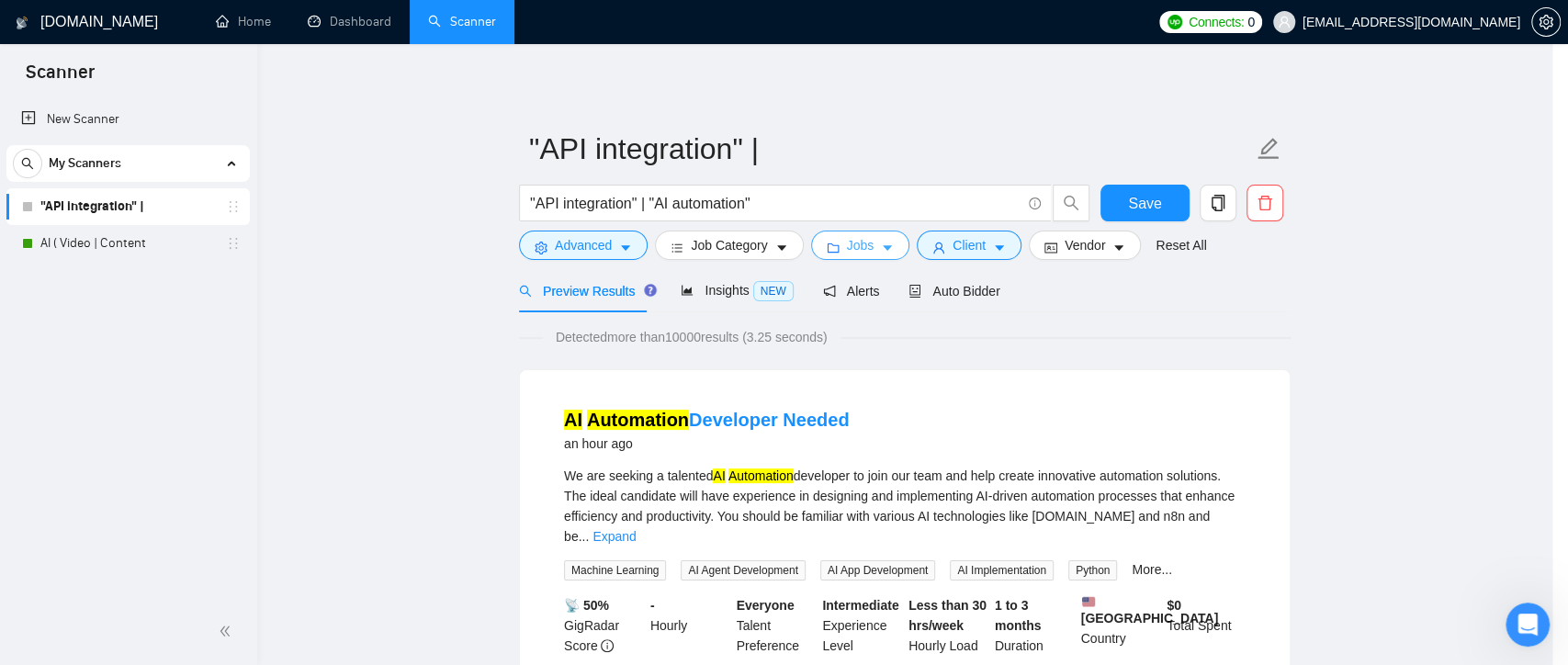
scroll to position [0, 0]
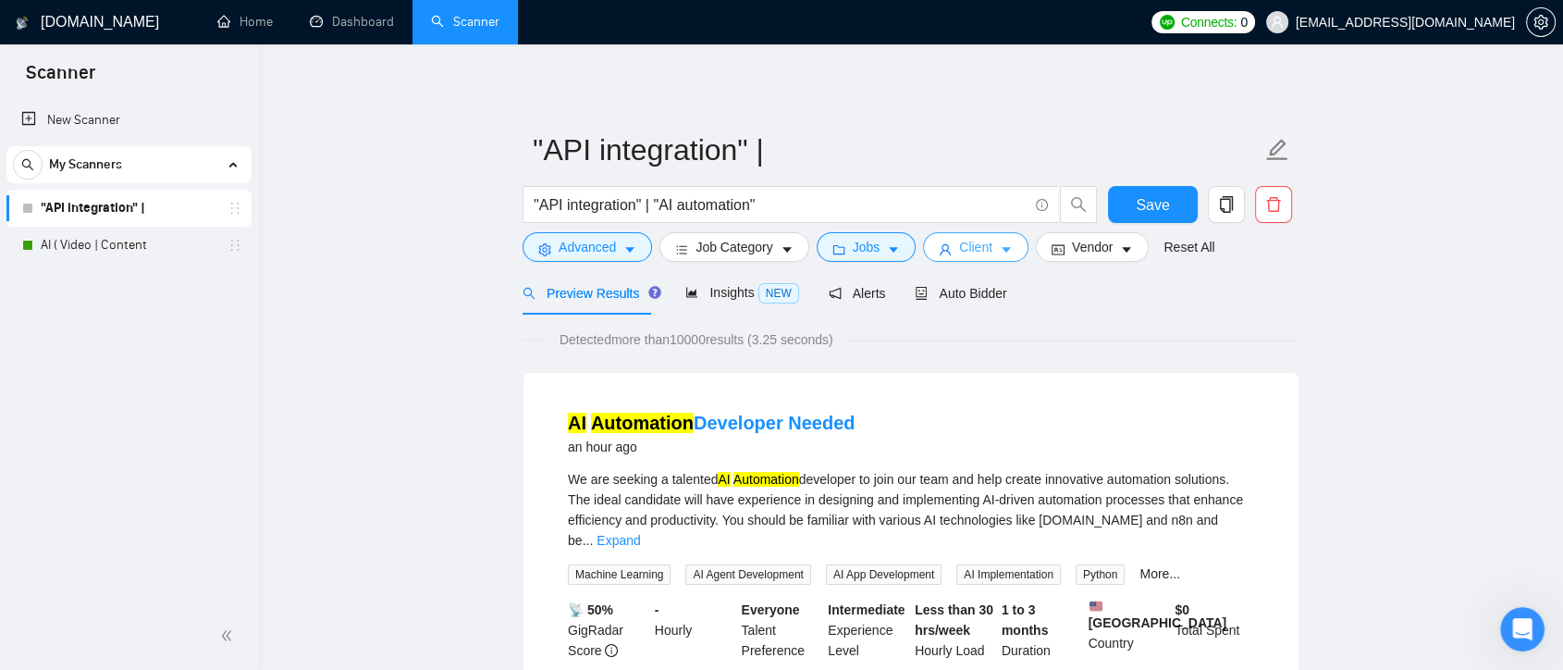
click at [975, 250] on span "Client" at bounding box center [975, 247] width 33 height 20
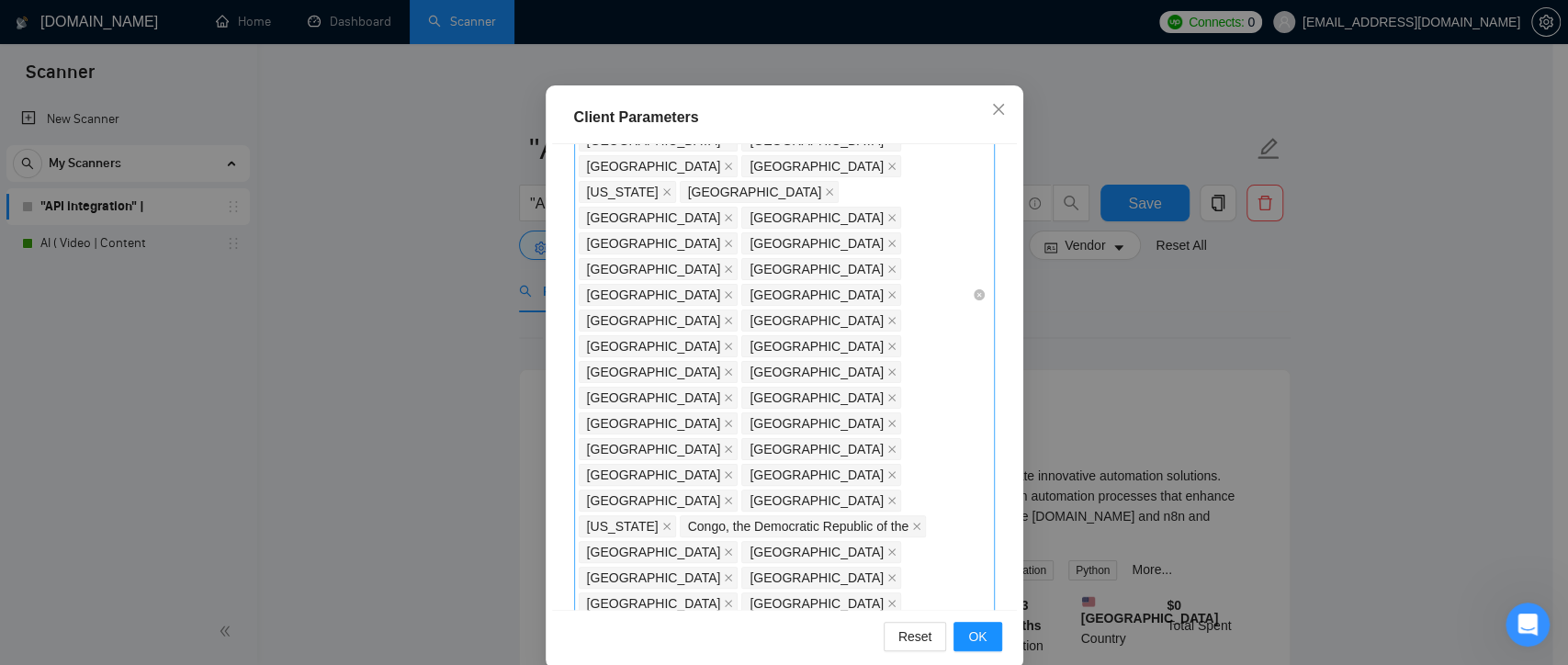
scroll to position [509, 0]
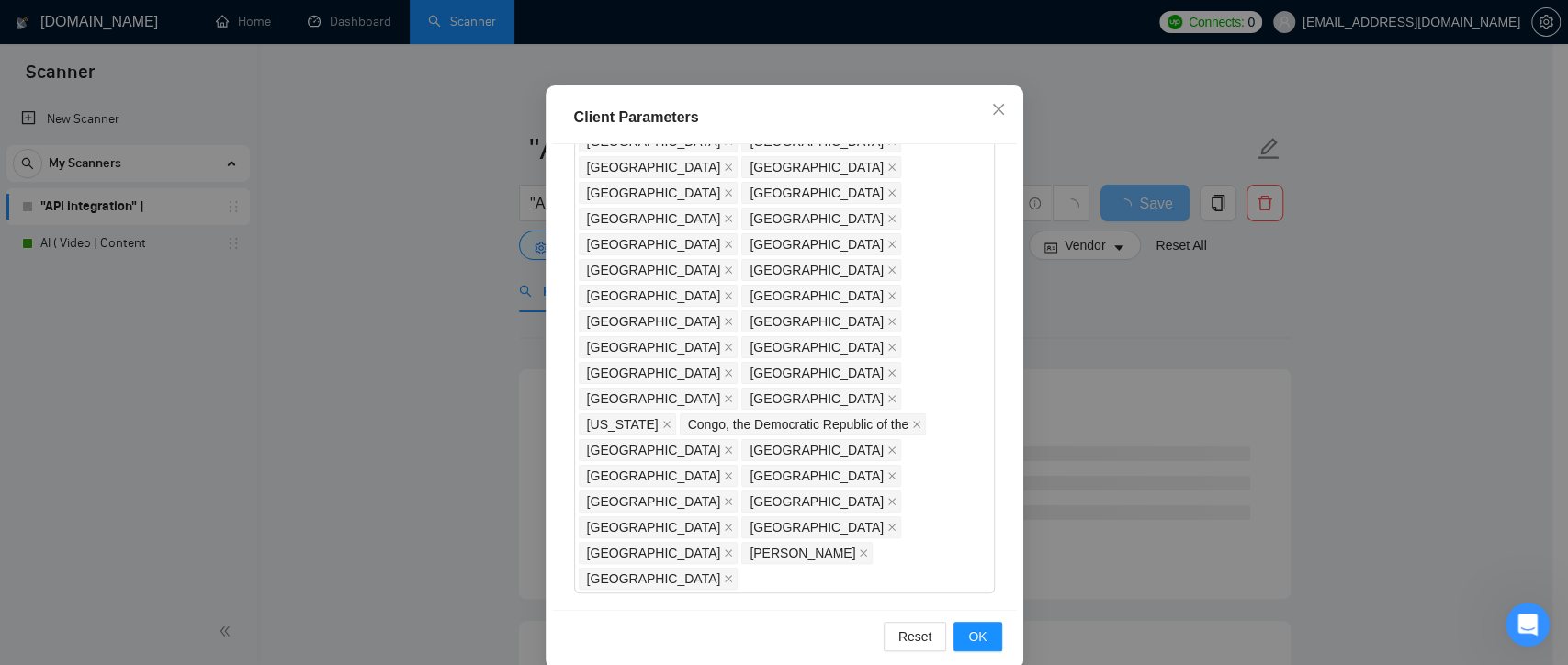
checkbox input "true"
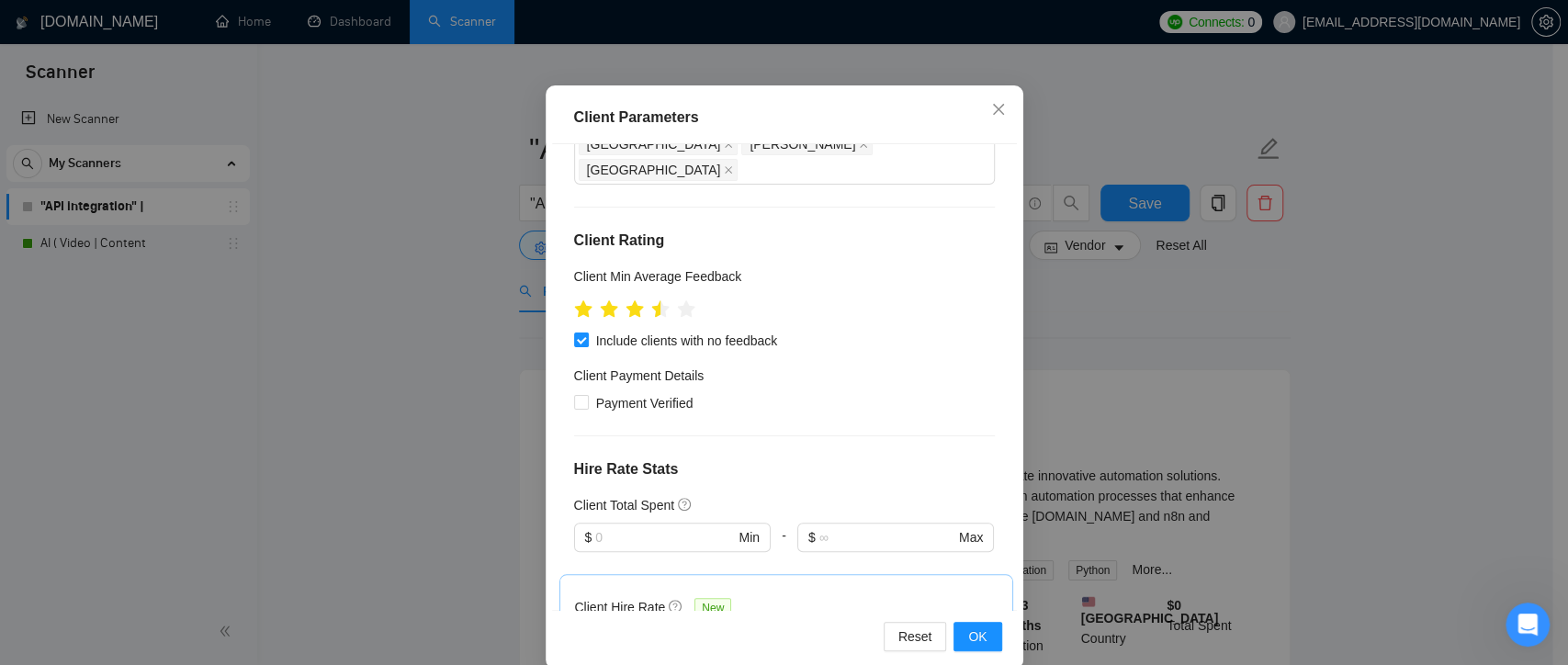
scroll to position [1019, 0]
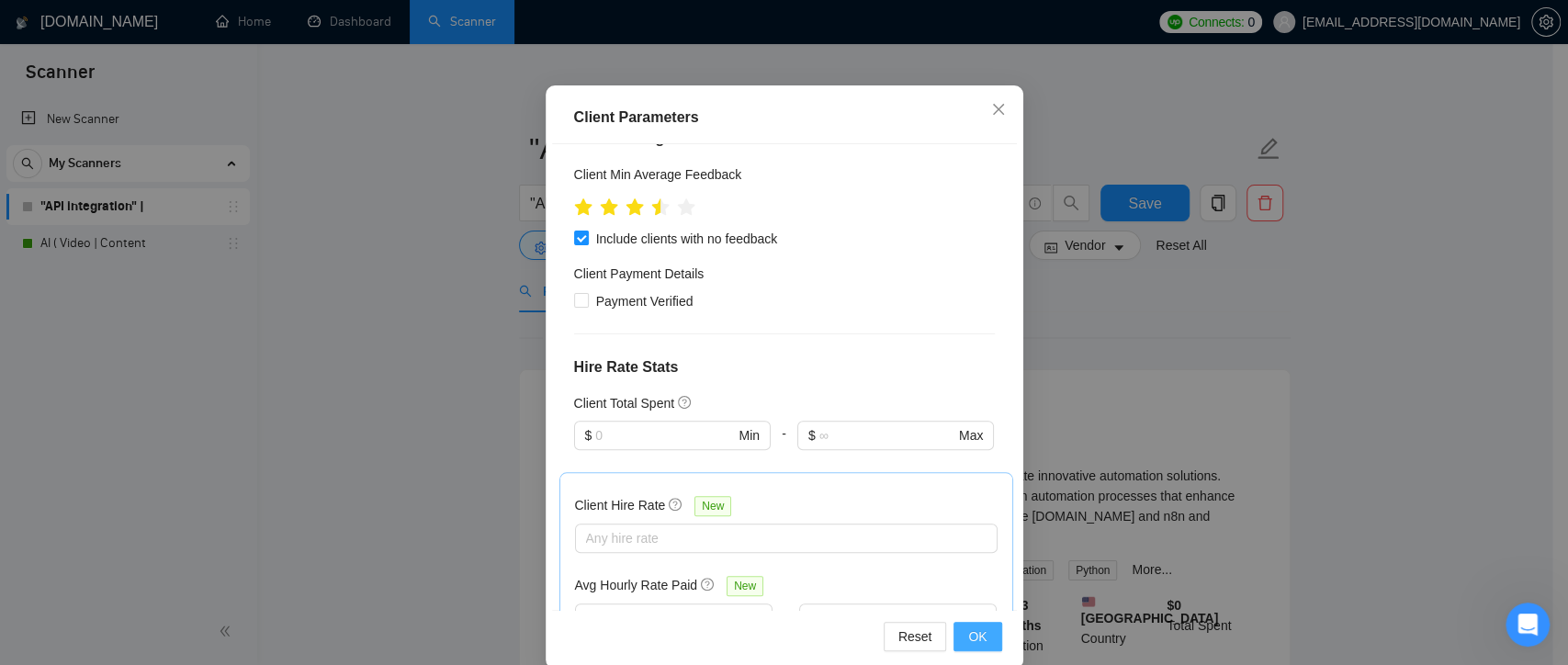
click at [975, 639] on span "OK" at bounding box center [977, 636] width 18 height 20
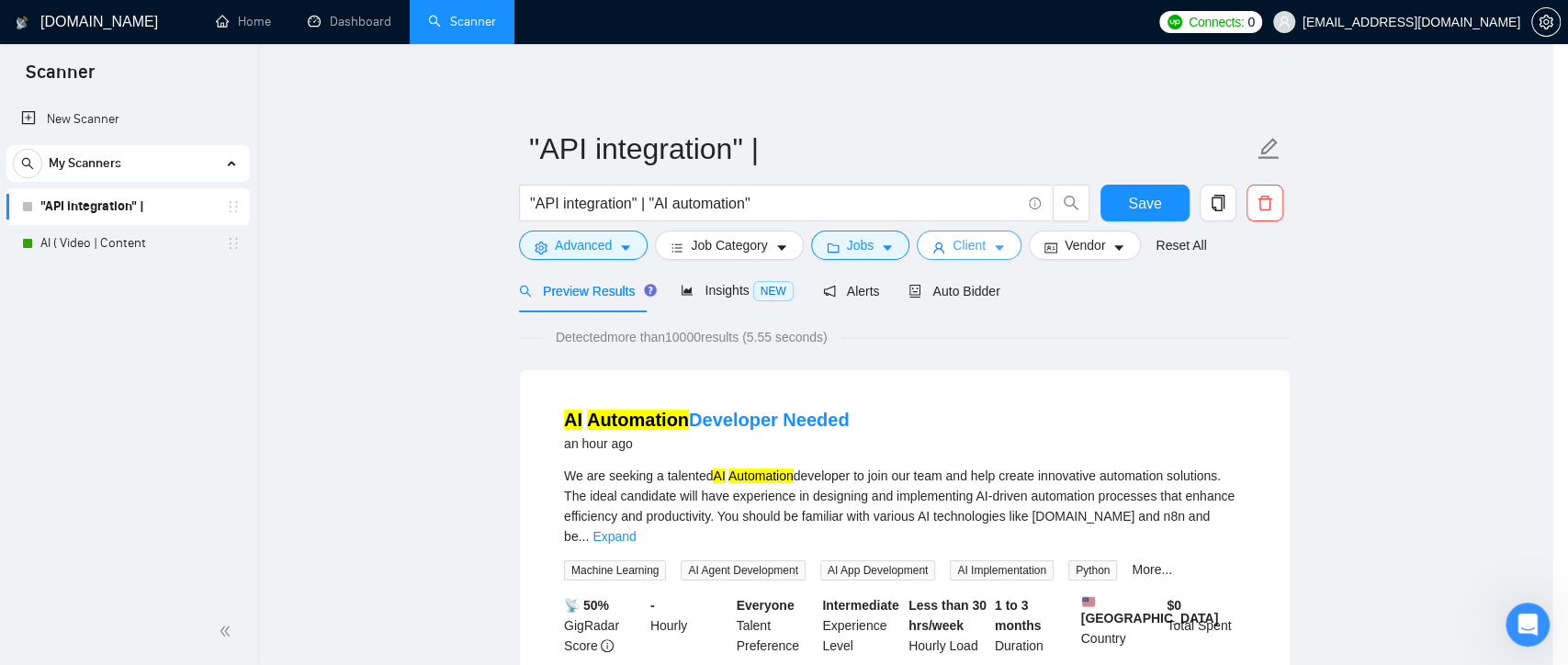
scroll to position [0, 0]
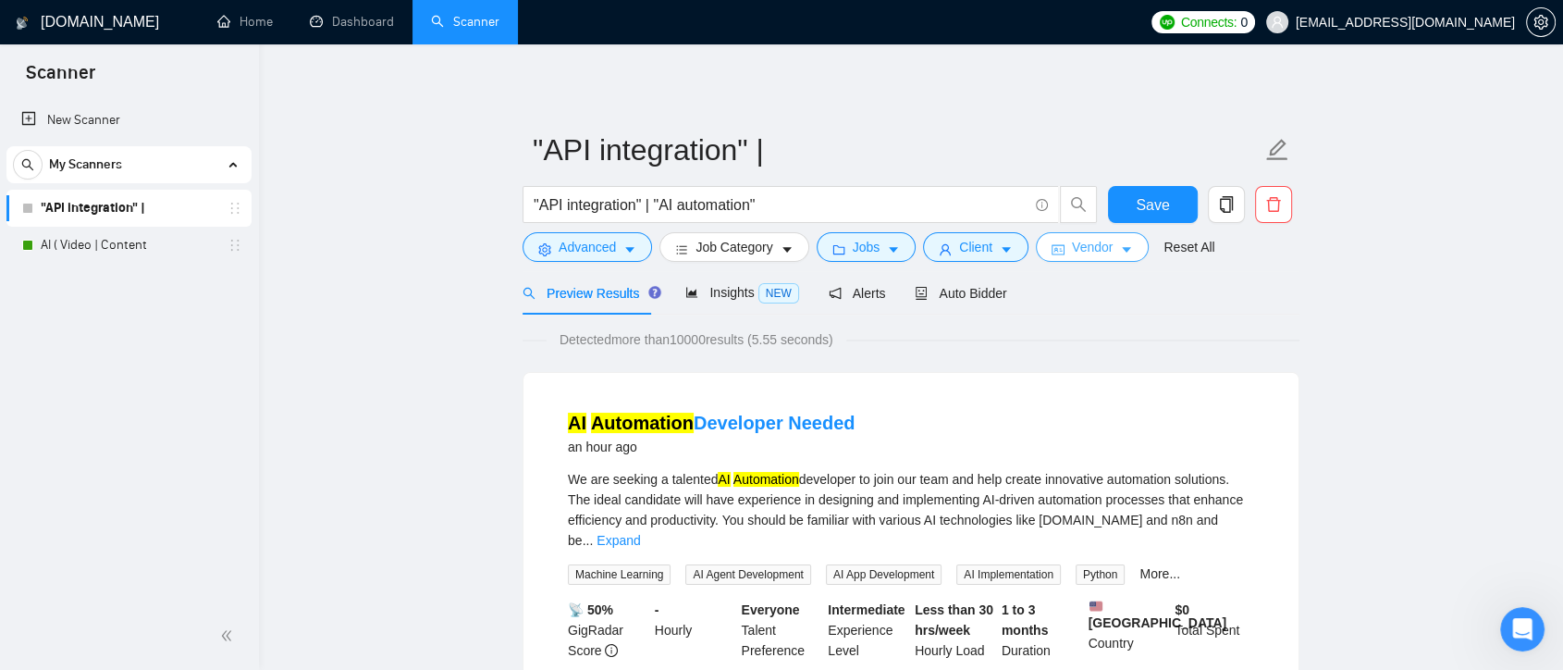
click at [1092, 244] on span "Vendor" at bounding box center [1092, 247] width 41 height 20
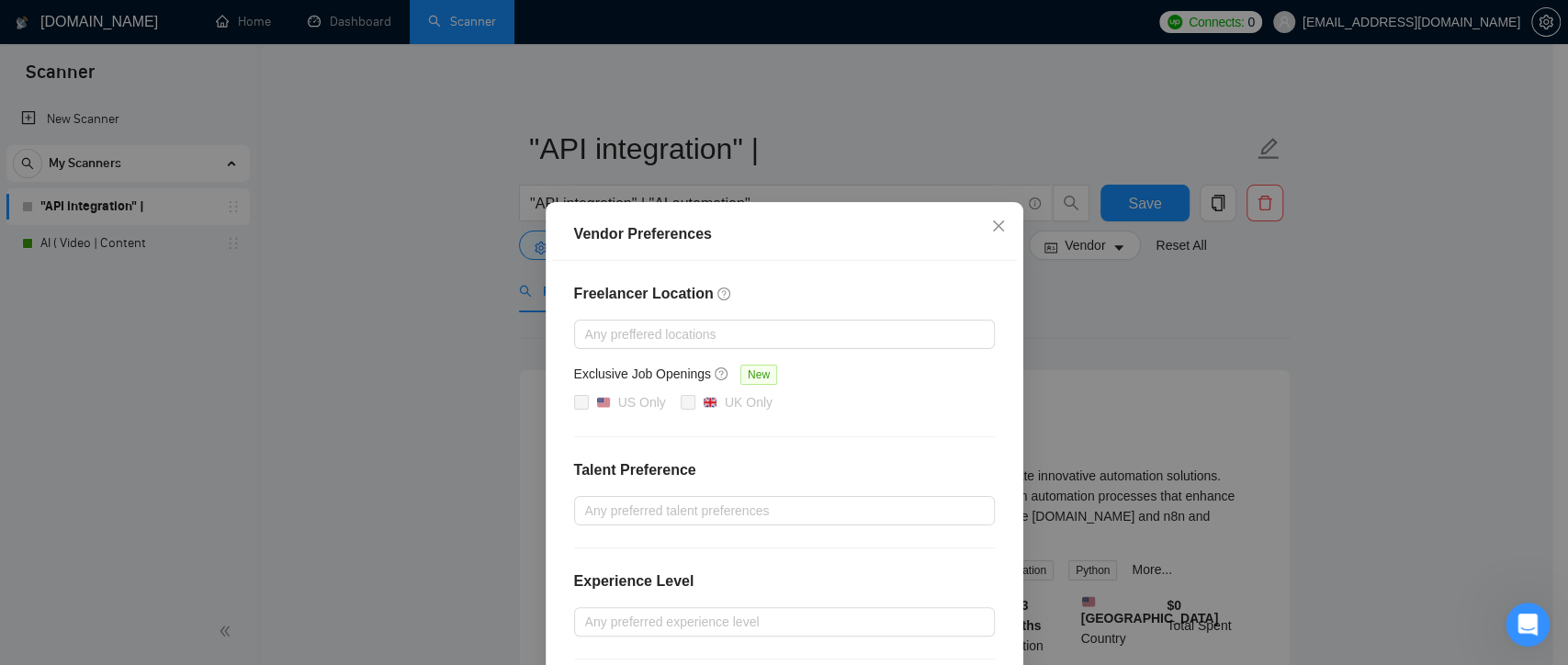
scroll to position [184, 0]
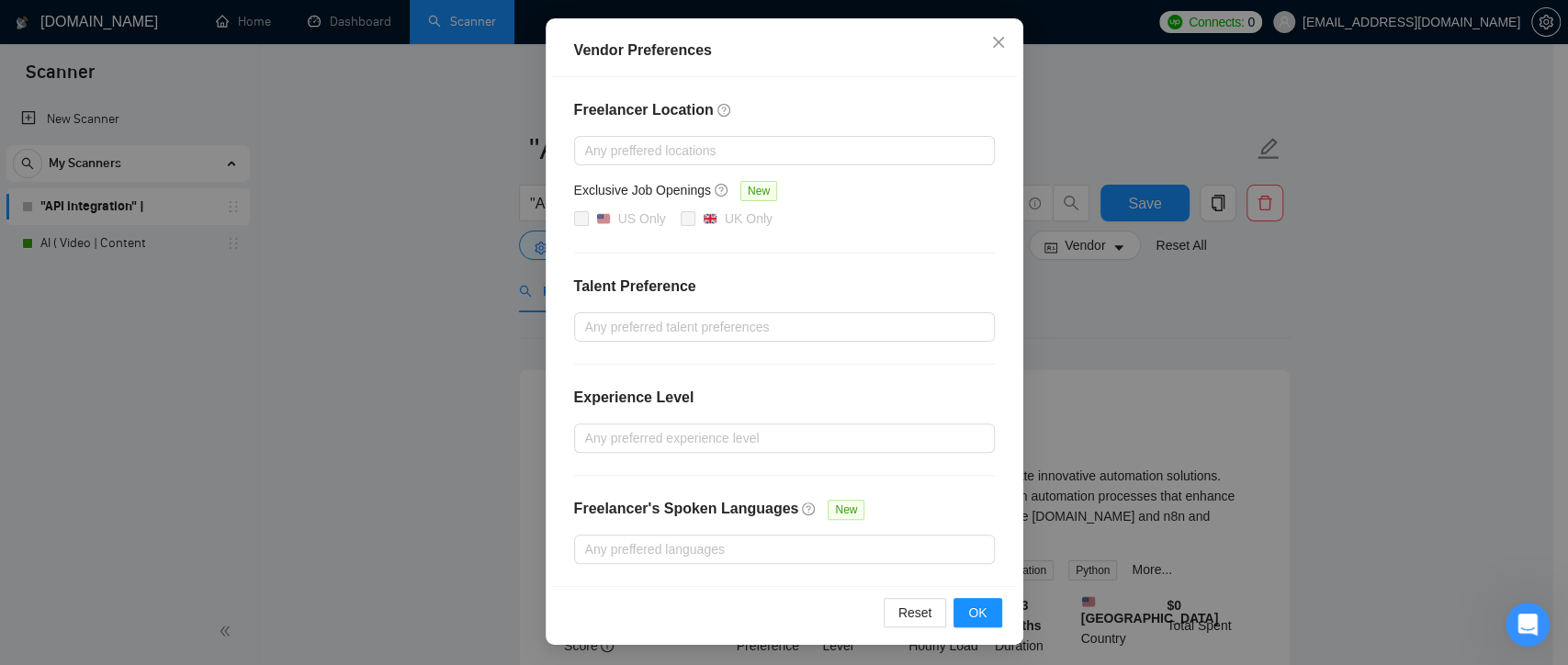
click at [1144, 342] on div "Vendor Preferences Freelancer Location Any preffered locations Exclusive Job Op…" at bounding box center [784, 332] width 1568 height 665
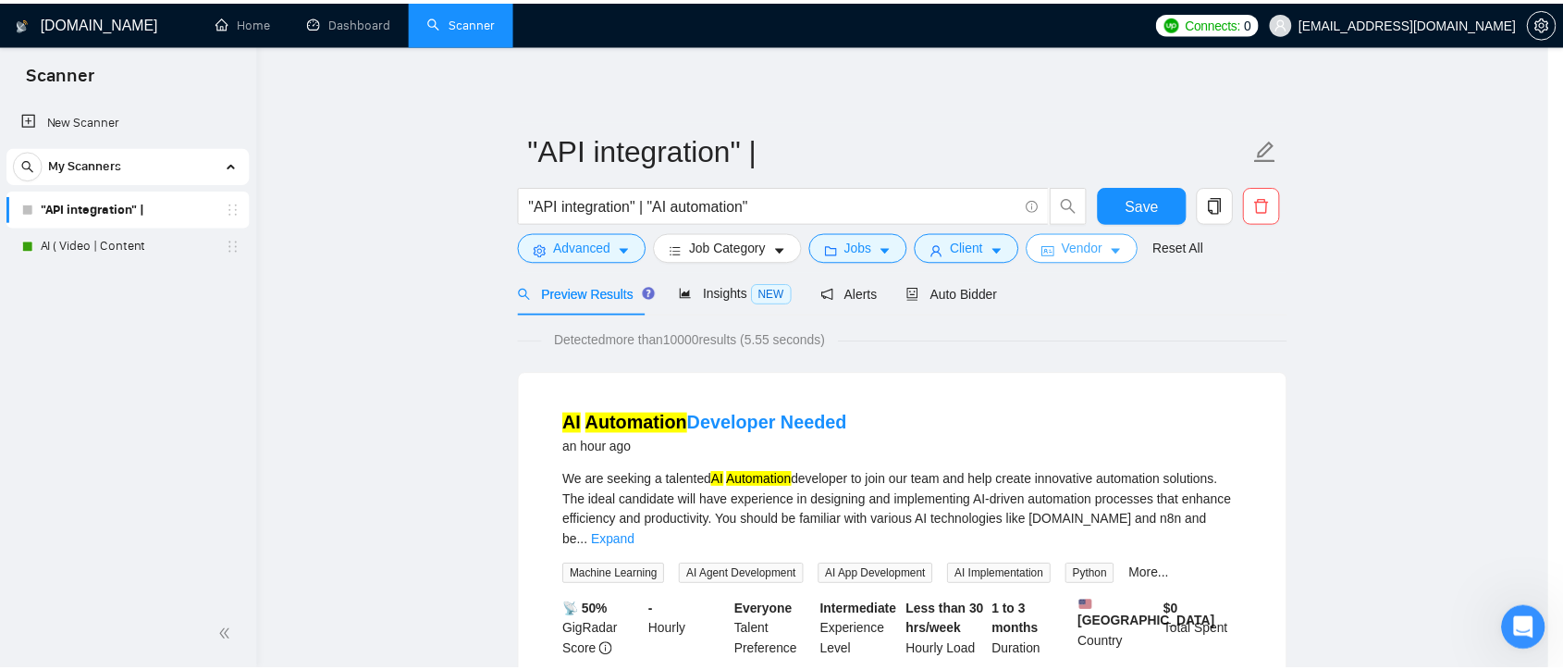
scroll to position [0, 0]
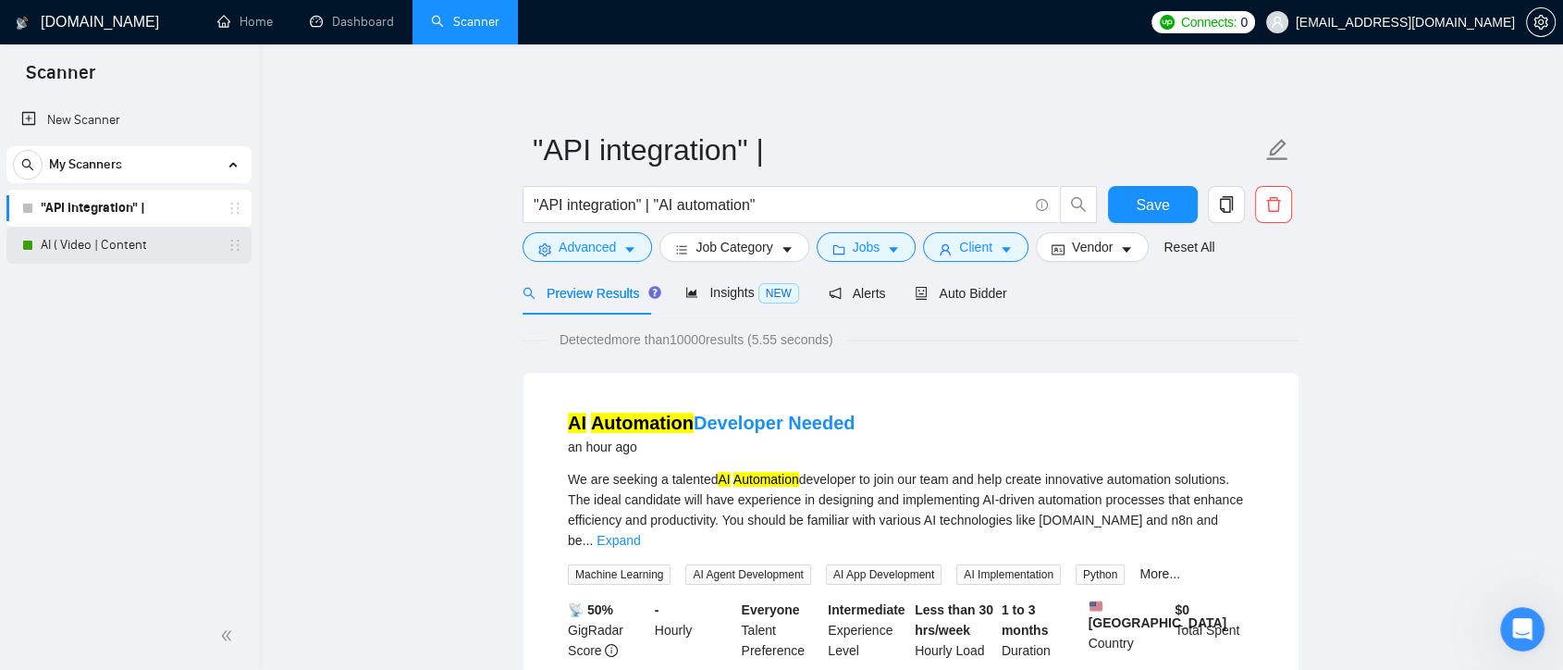
click at [146, 252] on link "AI ( Video | Content" at bounding box center [129, 245] width 176 height 37
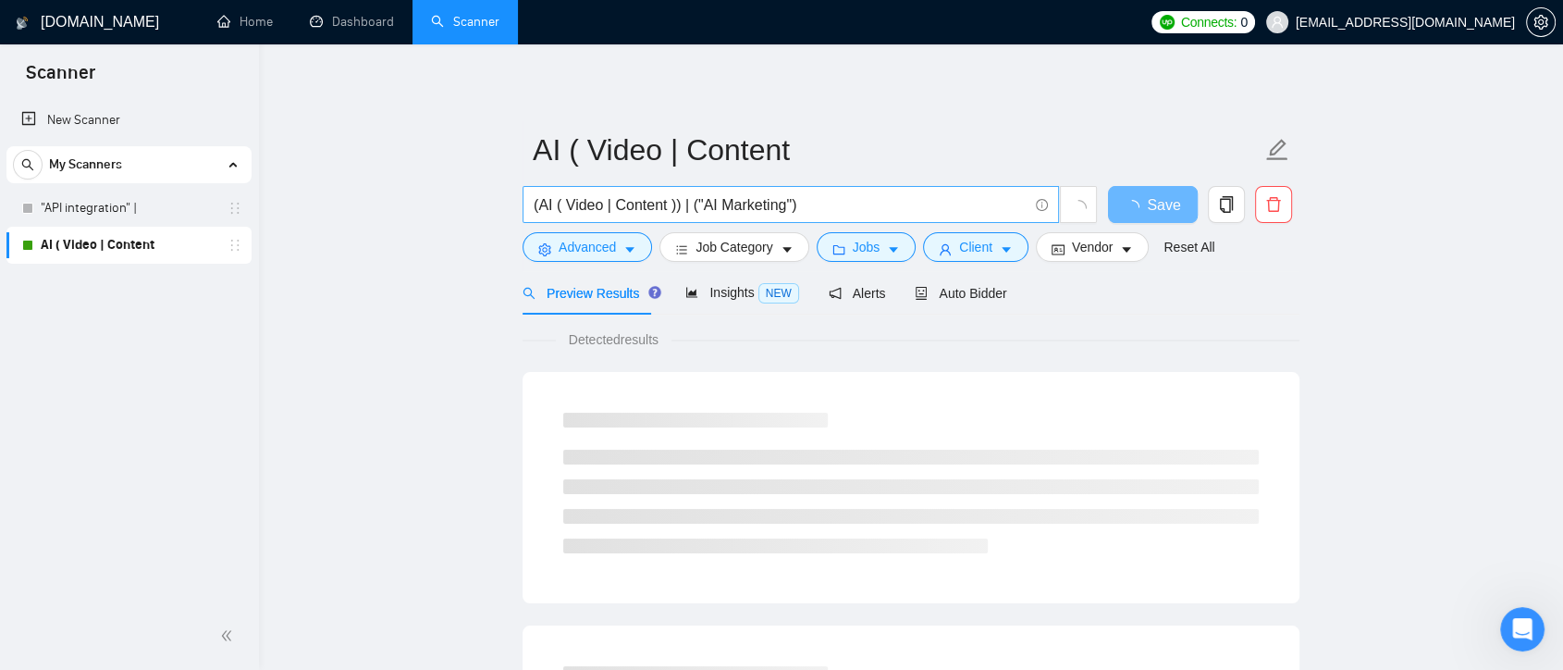
click at [601, 204] on input "(AI ( Video | Content )) | ("AI Marketing")" at bounding box center [781, 204] width 494 height 23
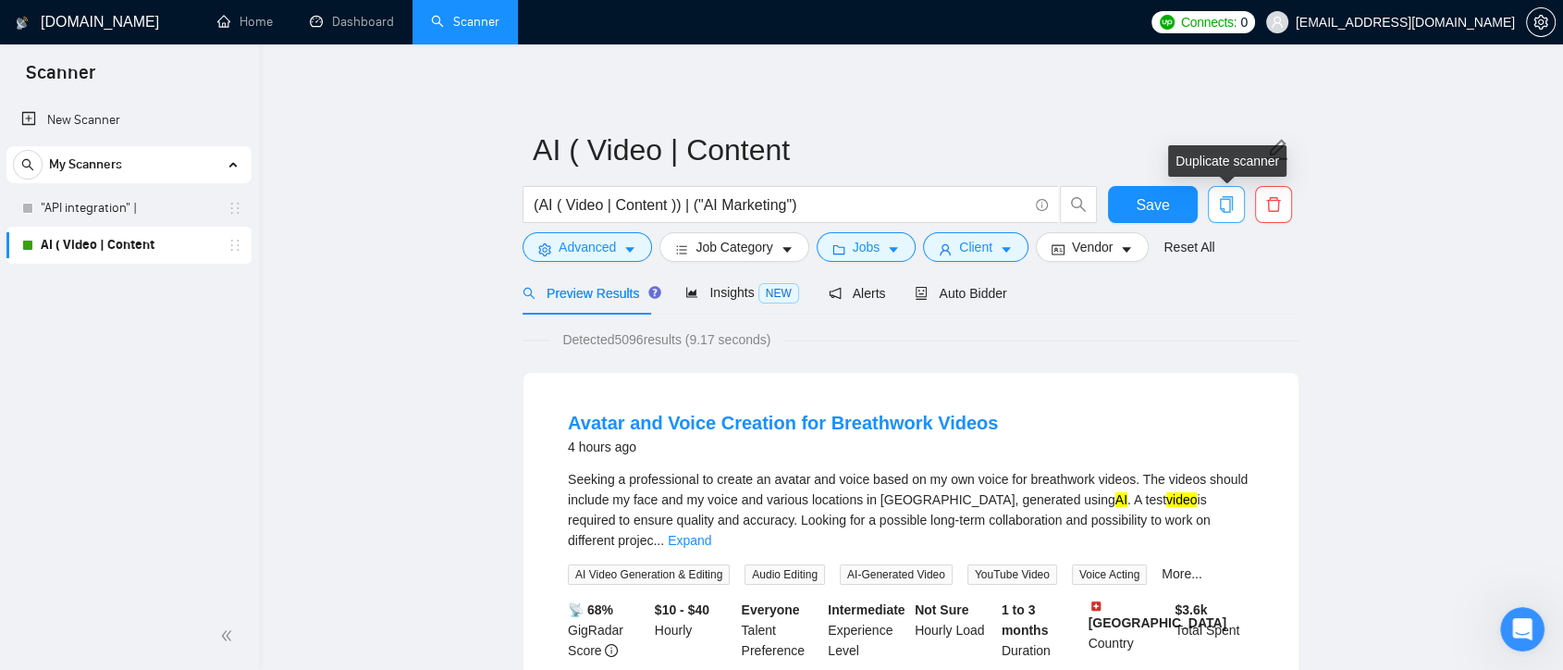
click at [1224, 206] on icon "copy" at bounding box center [1226, 204] width 17 height 17
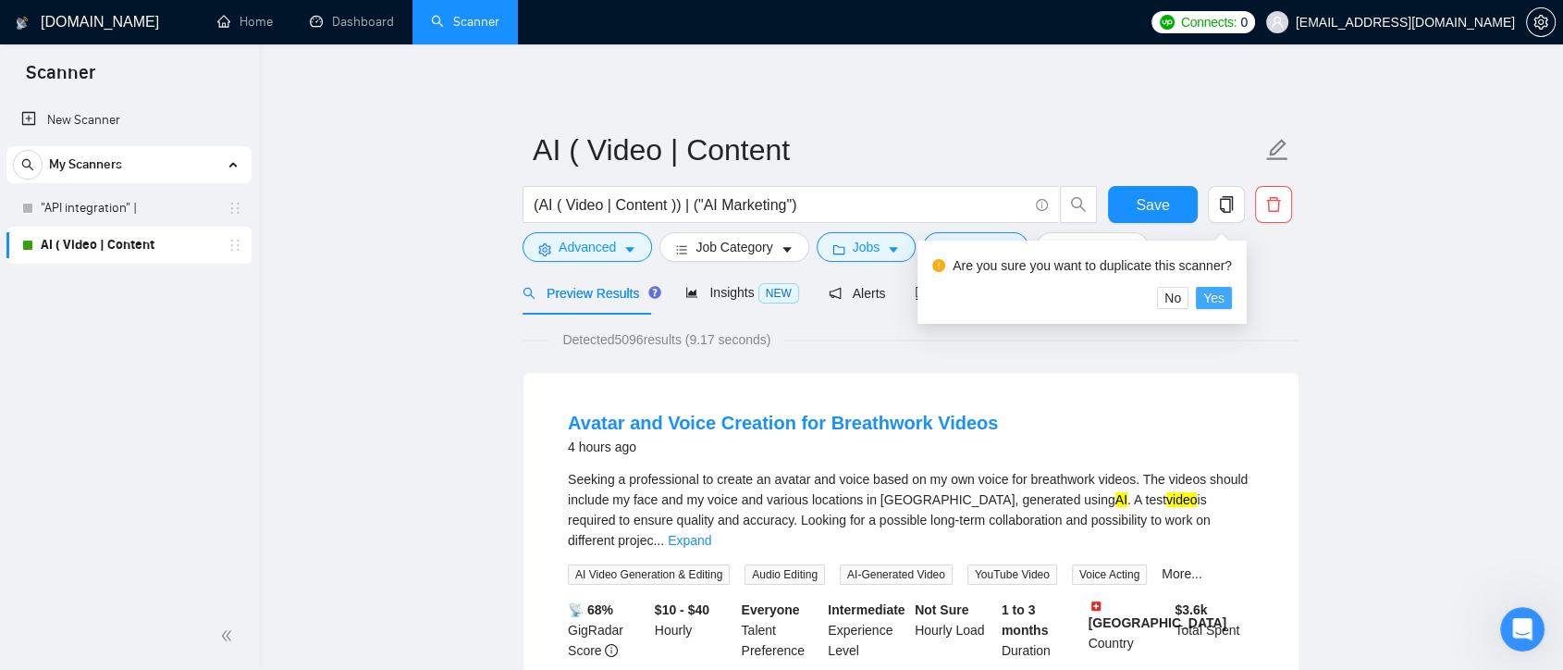
click at [1218, 293] on span "Yes" at bounding box center [1213, 298] width 21 height 20
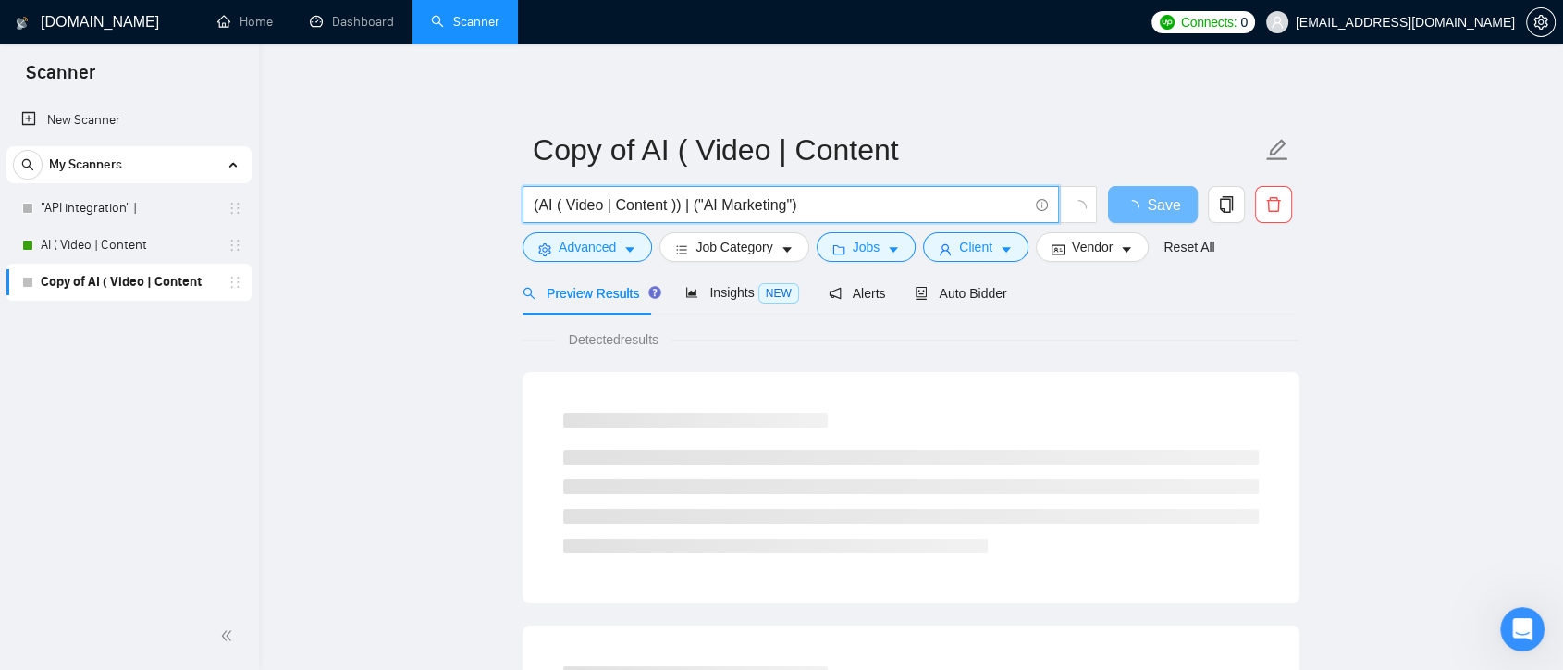
drag, startPoint x: 556, startPoint y: 209, endPoint x: 667, endPoint y: 211, distance: 111.0
click at [667, 211] on input "(AI ( Video | Content )) | ("AI Marketing")" at bounding box center [781, 204] width 494 height 23
drag, startPoint x: 603, startPoint y: 202, endPoint x: 639, endPoint y: 203, distance: 36.1
click at [603, 203] on input "(AI )) | ("AI Marketing")" at bounding box center [781, 204] width 494 height 23
paste input "( Video | Content"
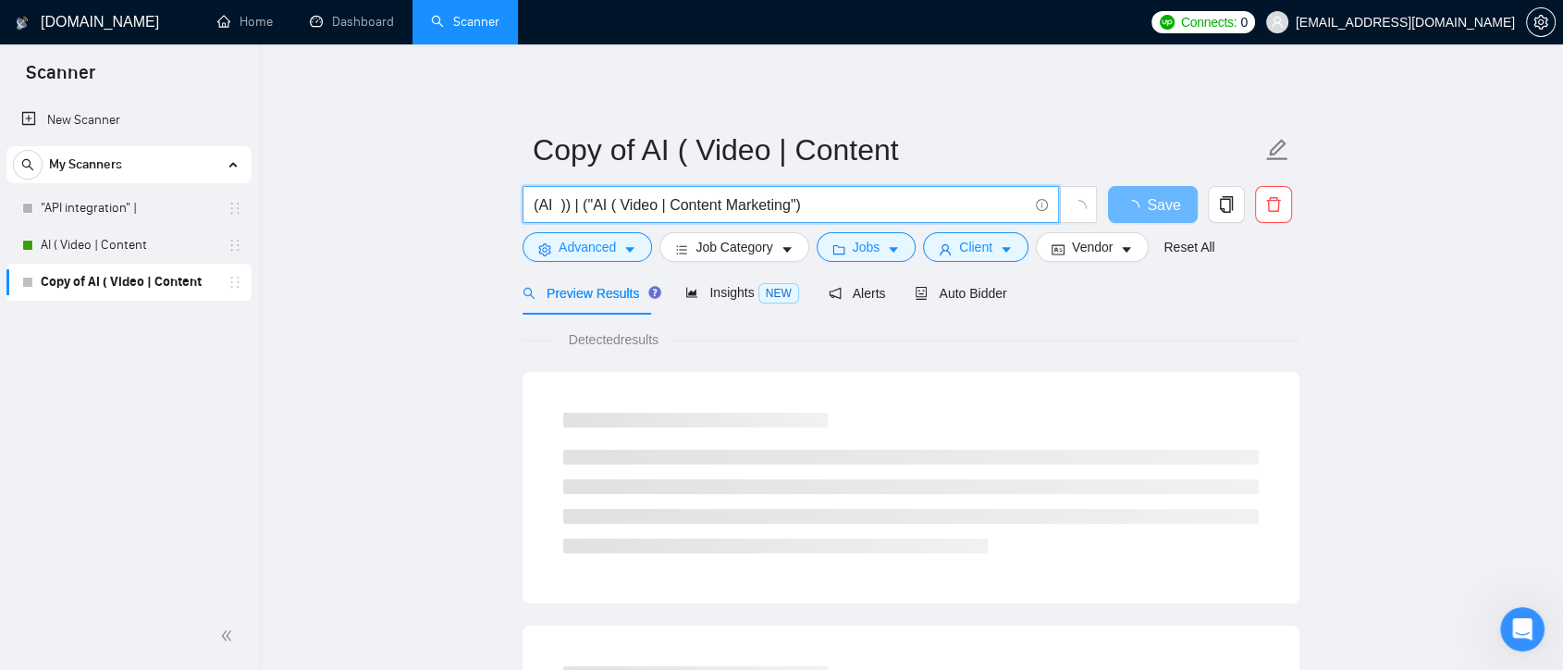
drag, startPoint x: 614, startPoint y: 207, endPoint x: 583, endPoint y: 203, distance: 31.8
click at [583, 203] on input "(AI )) | ("AI ( Video | Content Marketing")" at bounding box center [781, 204] width 494 height 23
click at [624, 205] on input "(AI )) | (Video | Content Marketing")" at bounding box center [781, 204] width 494 height 23
click at [687, 204] on input "(AI )) | (Video | Content Marketing")" at bounding box center [781, 204] width 494 height 23
paste input "|"
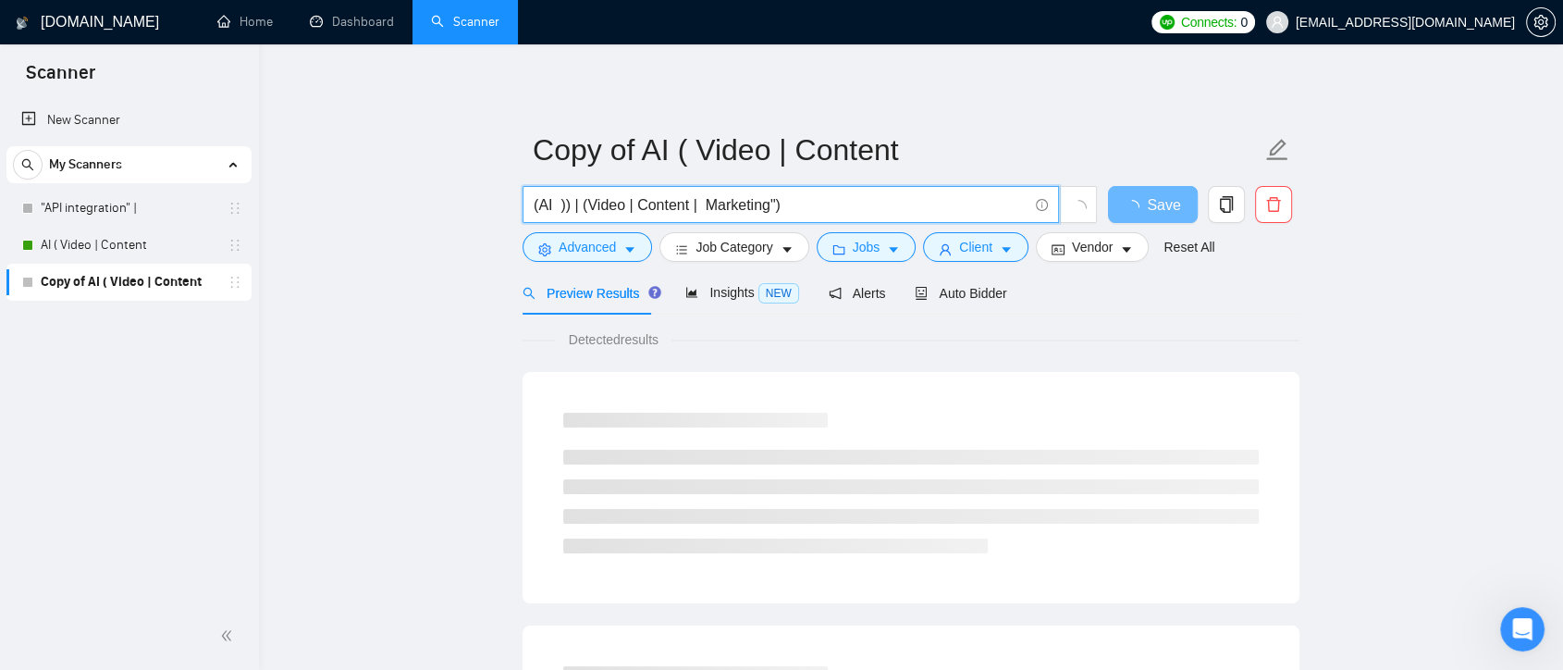
click at [774, 203] on input "(AI )) | (Video | Content | Marketing")" at bounding box center [781, 204] width 494 height 23
click at [551, 205] on input "(AI )) | (Video | Content | Marketing)" at bounding box center [781, 204] width 494 height 23
paste input "|"
drag, startPoint x: 768, startPoint y: 205, endPoint x: 564, endPoint y: 206, distance: 203.5
click at [564, 206] on input "(AI | фкешашсшфд шьеуддшпутсуЄ )) | (Video | Content | Marketing)" at bounding box center [781, 204] width 494 height 23
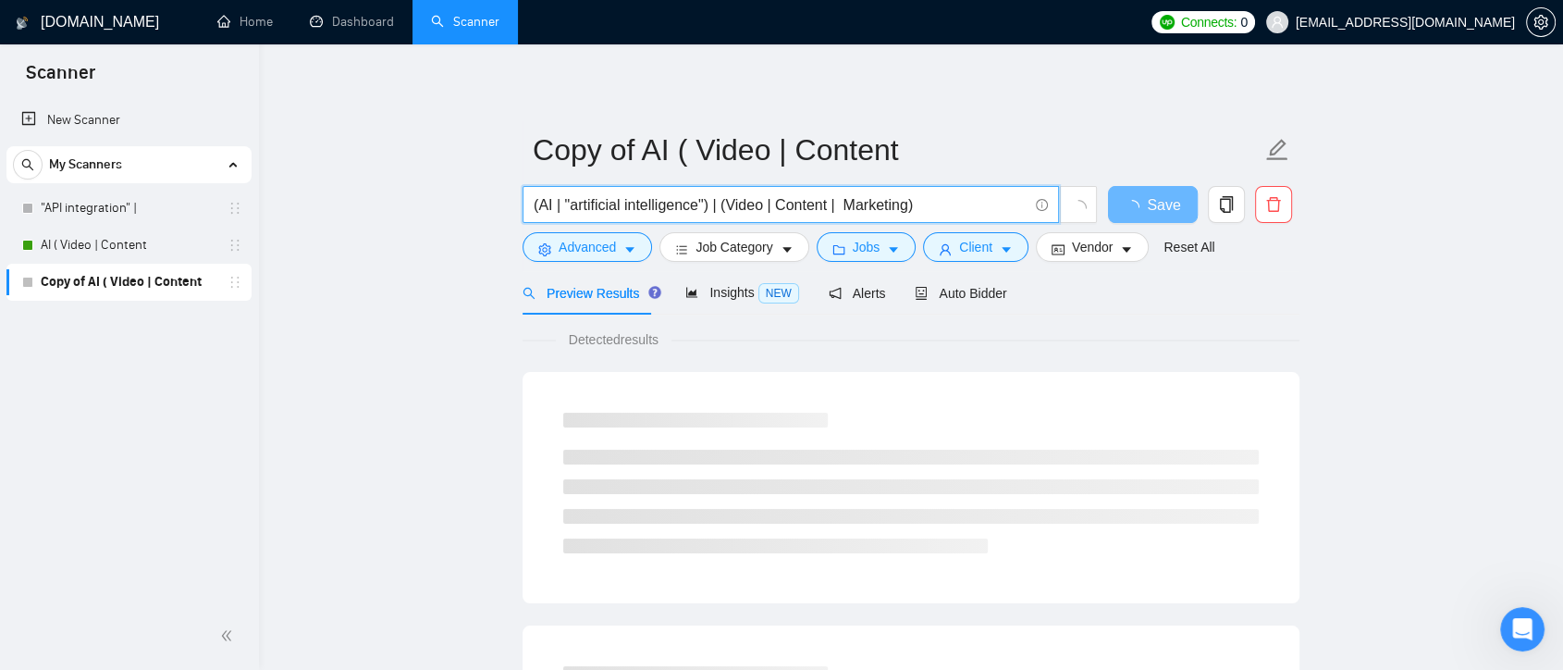
type input "(AI | "artificial intelligence") | (Video | Content | Marketing)"
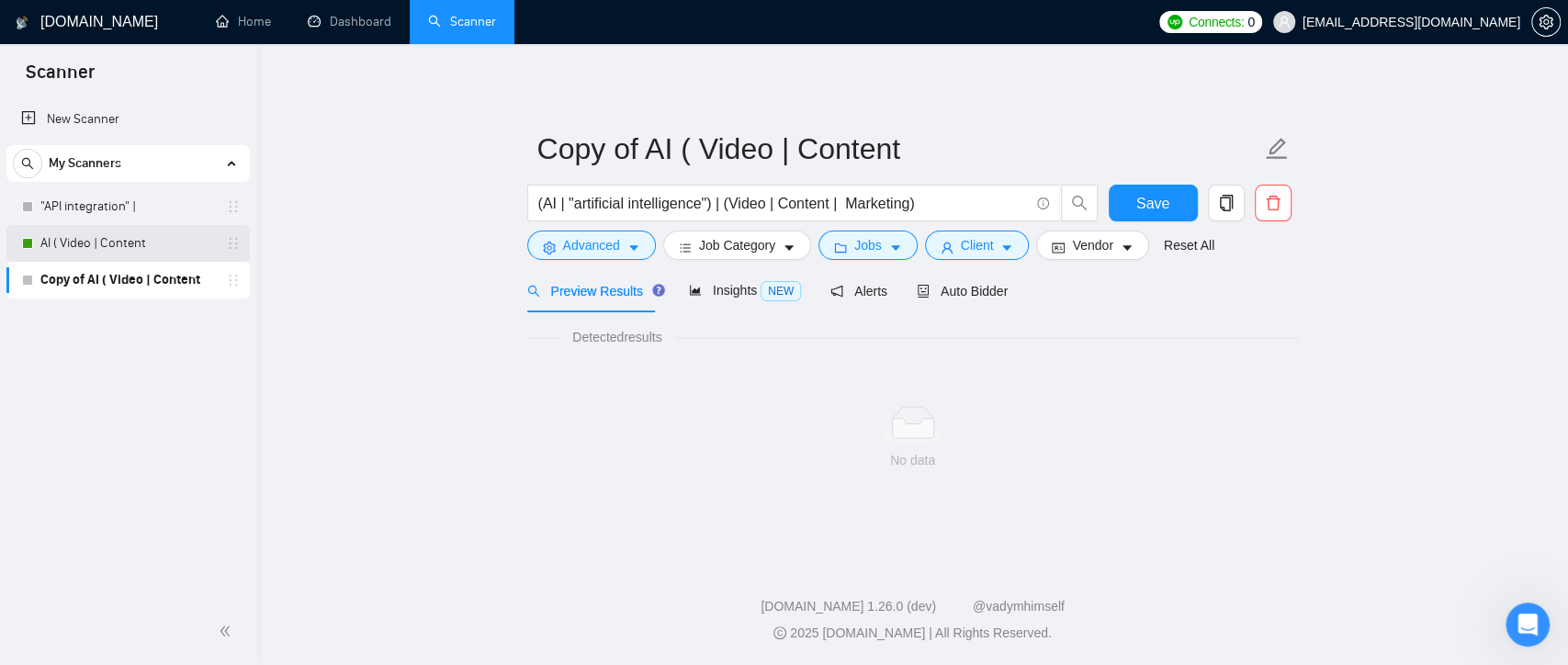
click at [103, 251] on link "AI ( Video | Content" at bounding box center [128, 243] width 175 height 37
click at [1133, 204] on button "Save" at bounding box center [1153, 202] width 89 height 37
click at [142, 236] on link "AI ( Video | Content" at bounding box center [128, 243] width 175 height 37
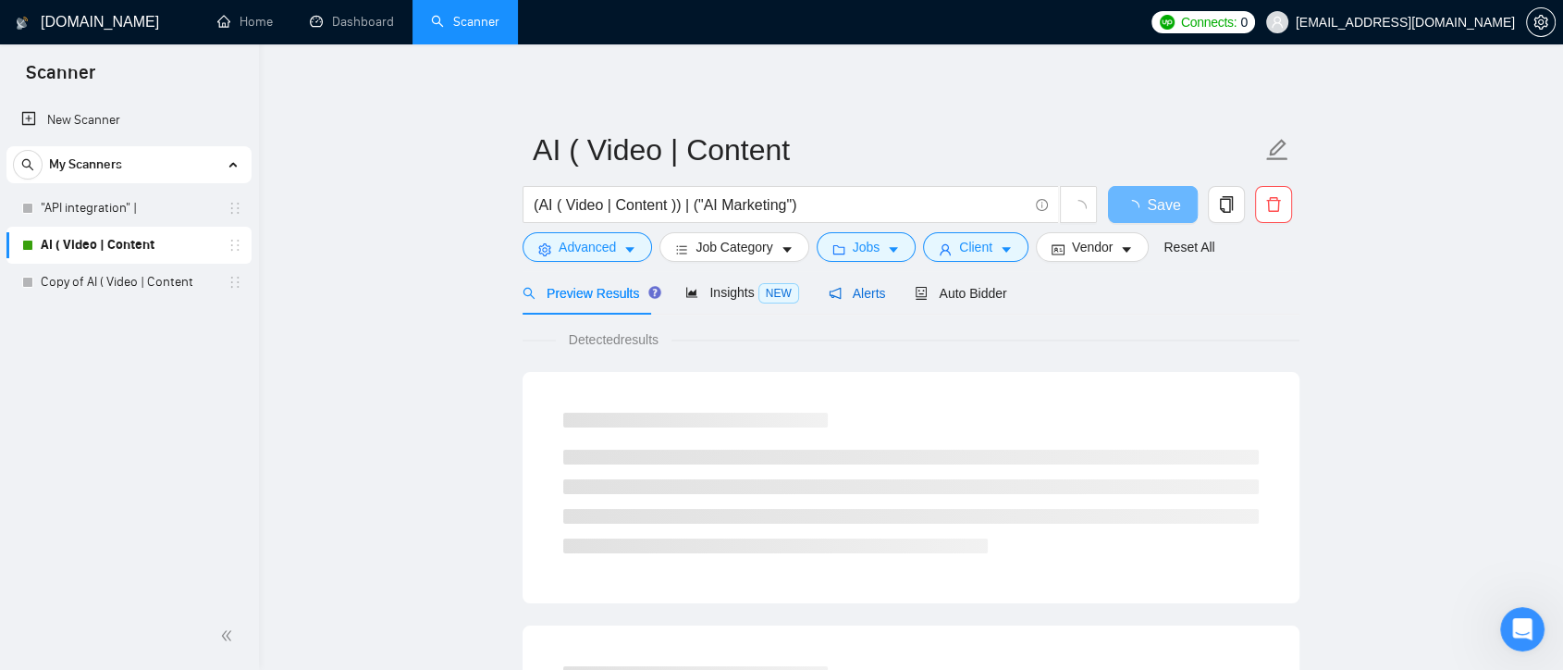
click at [863, 301] on div "Alerts" at bounding box center [857, 293] width 57 height 20
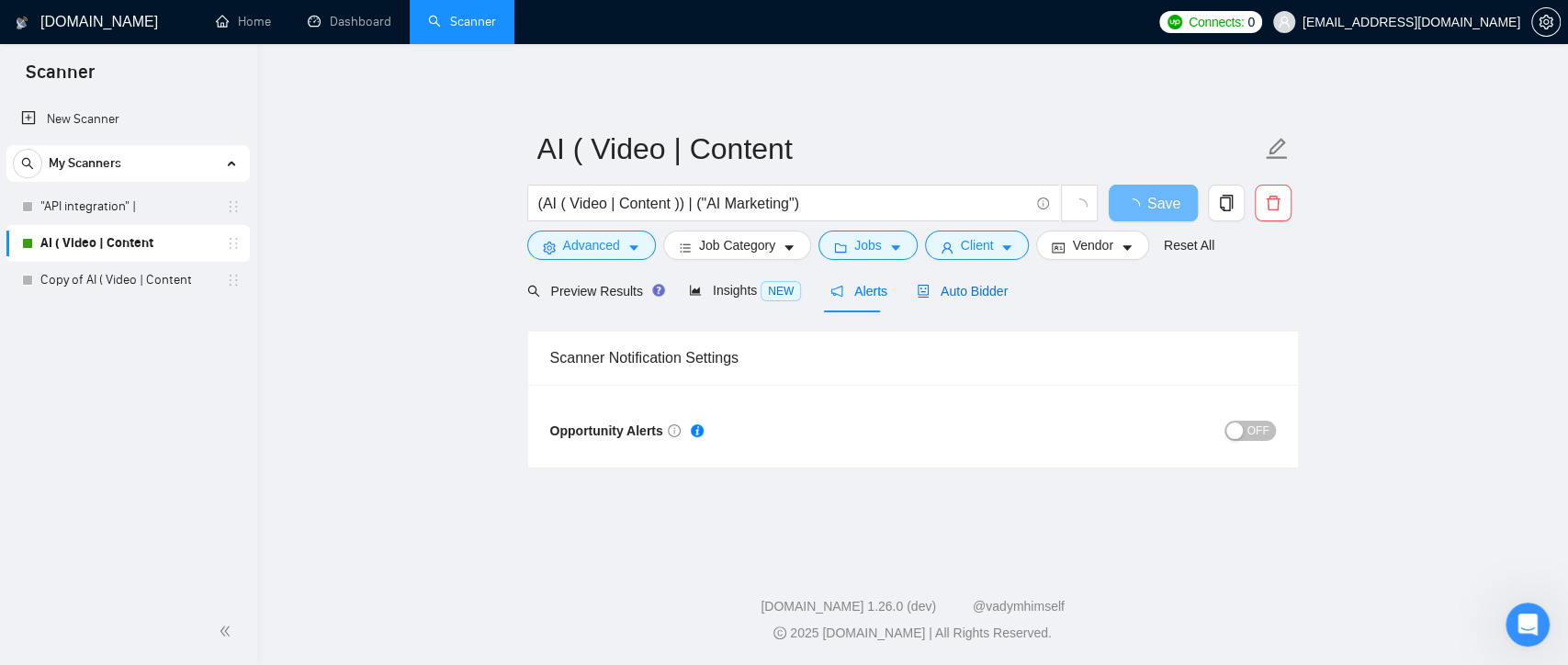
click at [978, 287] on span "Auto Bidder" at bounding box center [962, 291] width 91 height 15
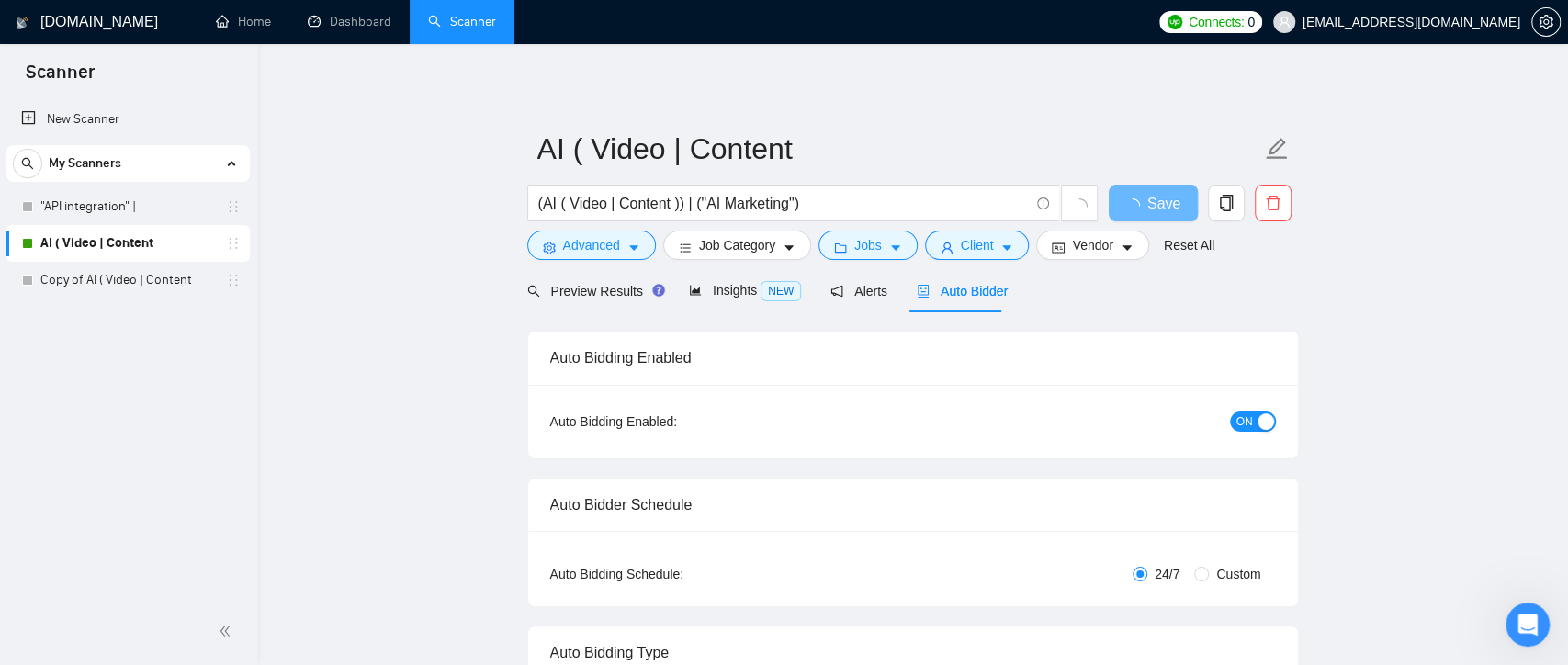
checkbox input "true"
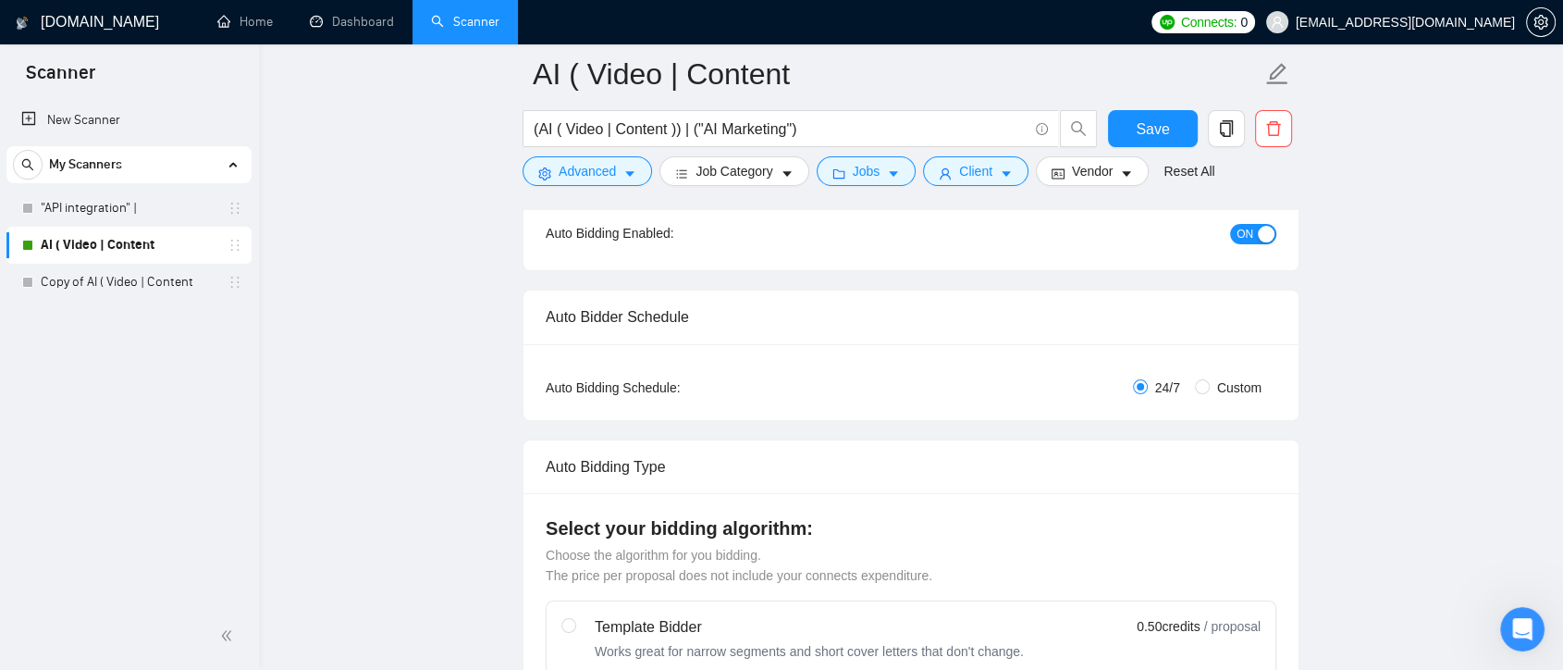
scroll to position [103, 0]
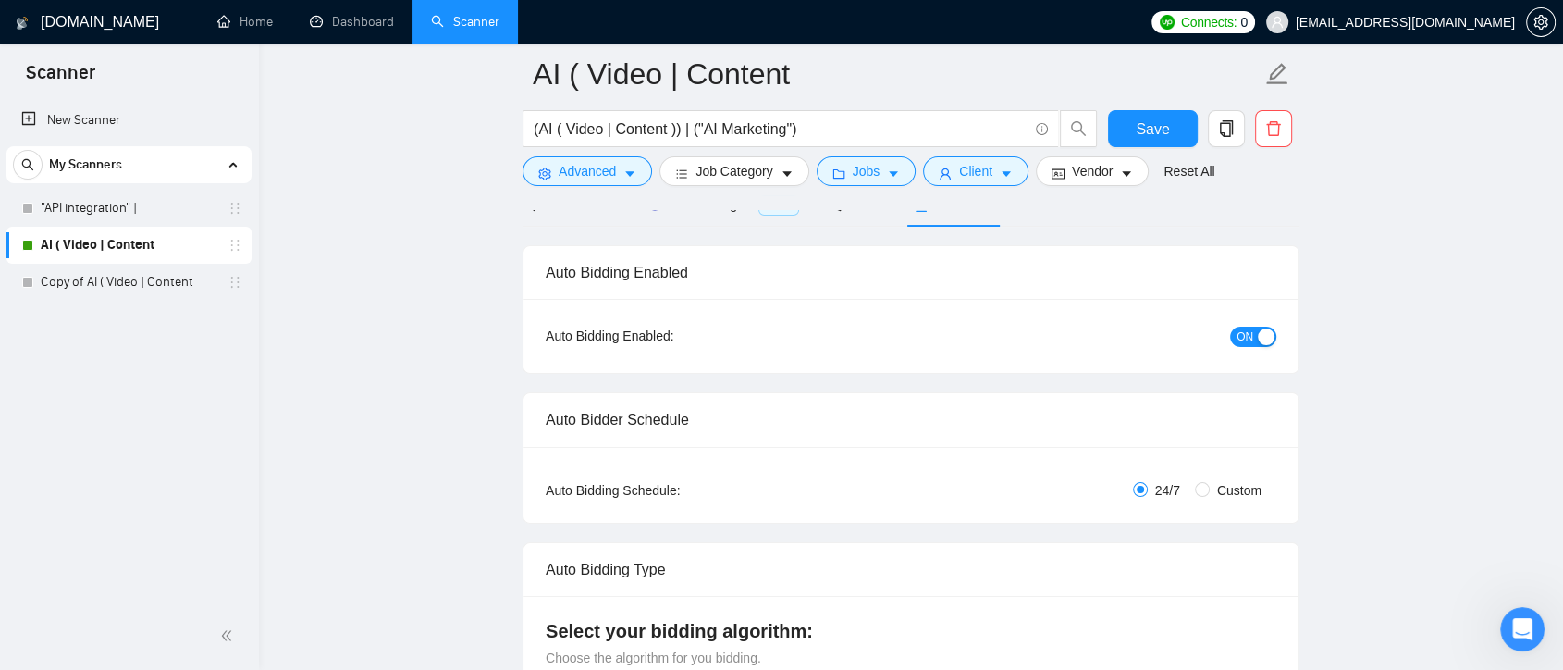
click at [1249, 332] on span "ON" at bounding box center [1244, 336] width 17 height 20
click at [1174, 134] on button "Save" at bounding box center [1153, 128] width 90 height 37
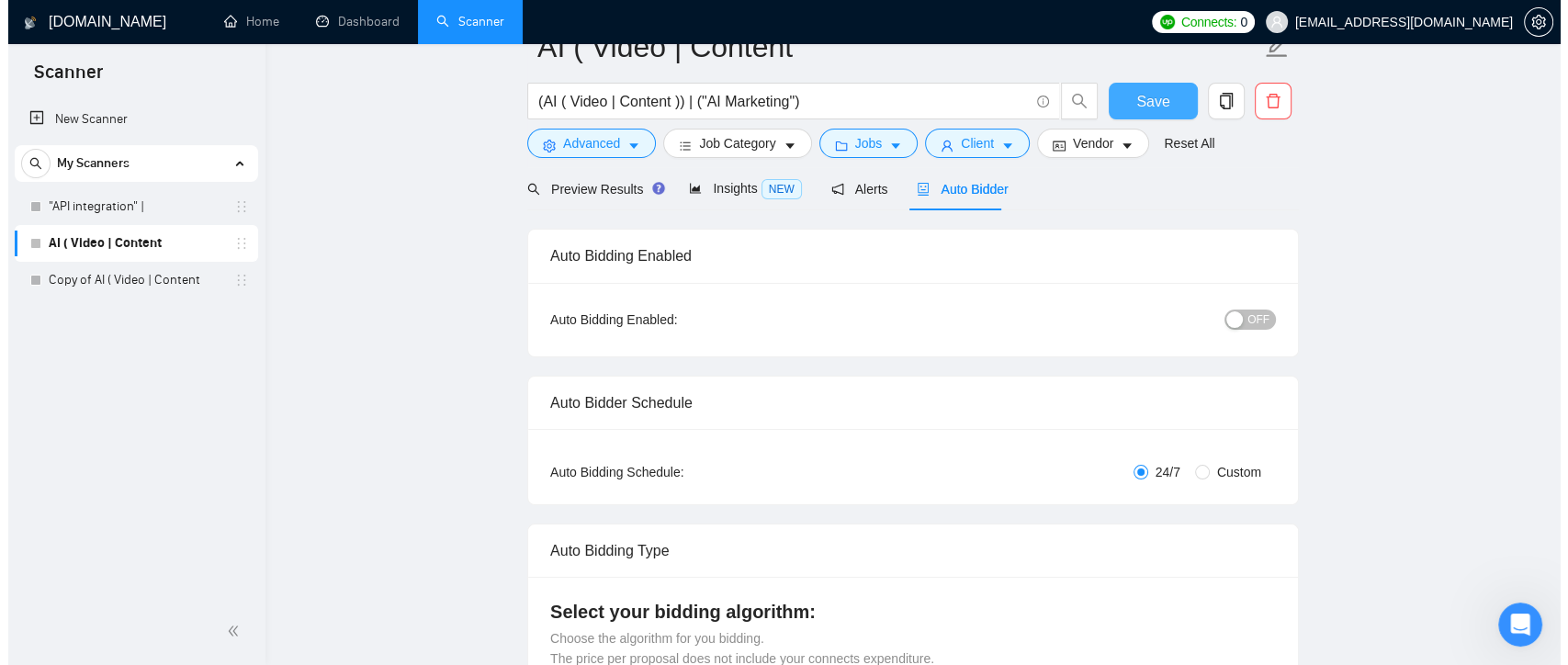
scroll to position [0, 0]
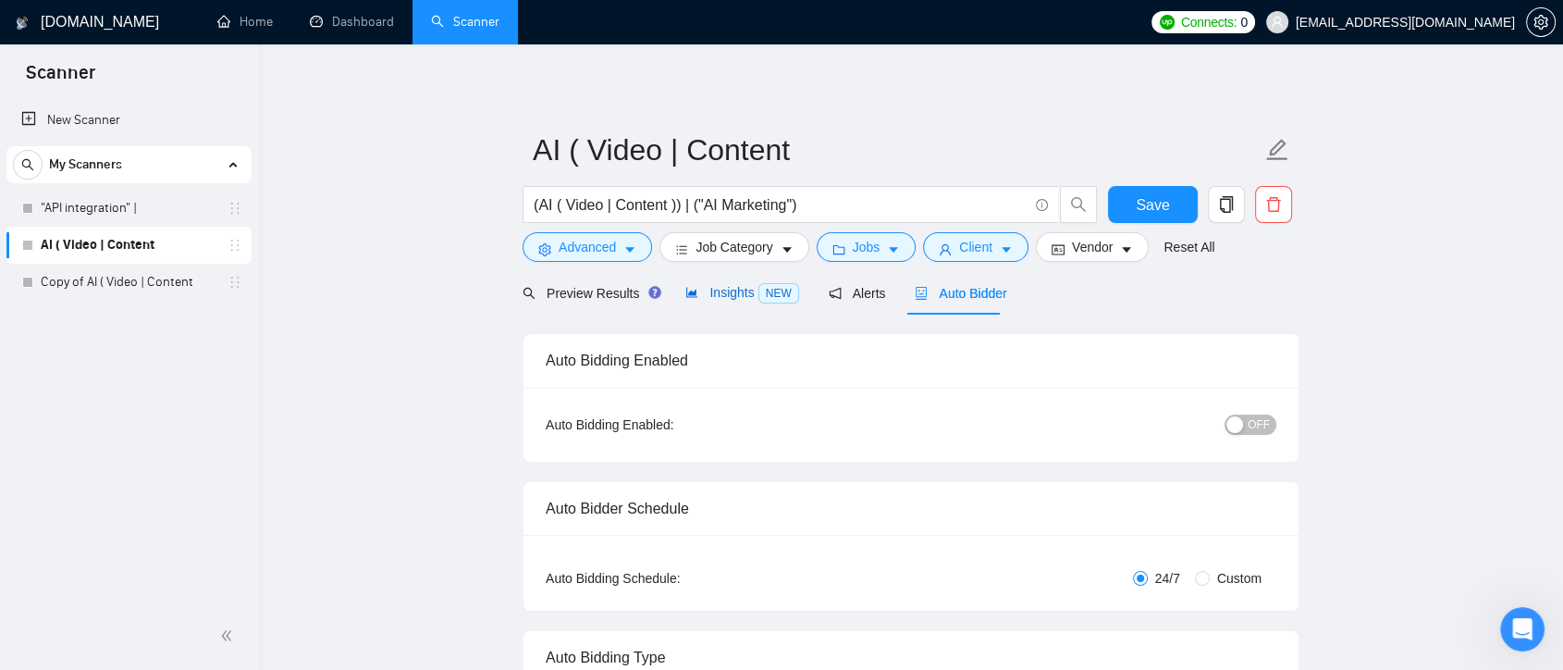
click at [747, 292] on span "Insights NEW" at bounding box center [741, 292] width 113 height 15
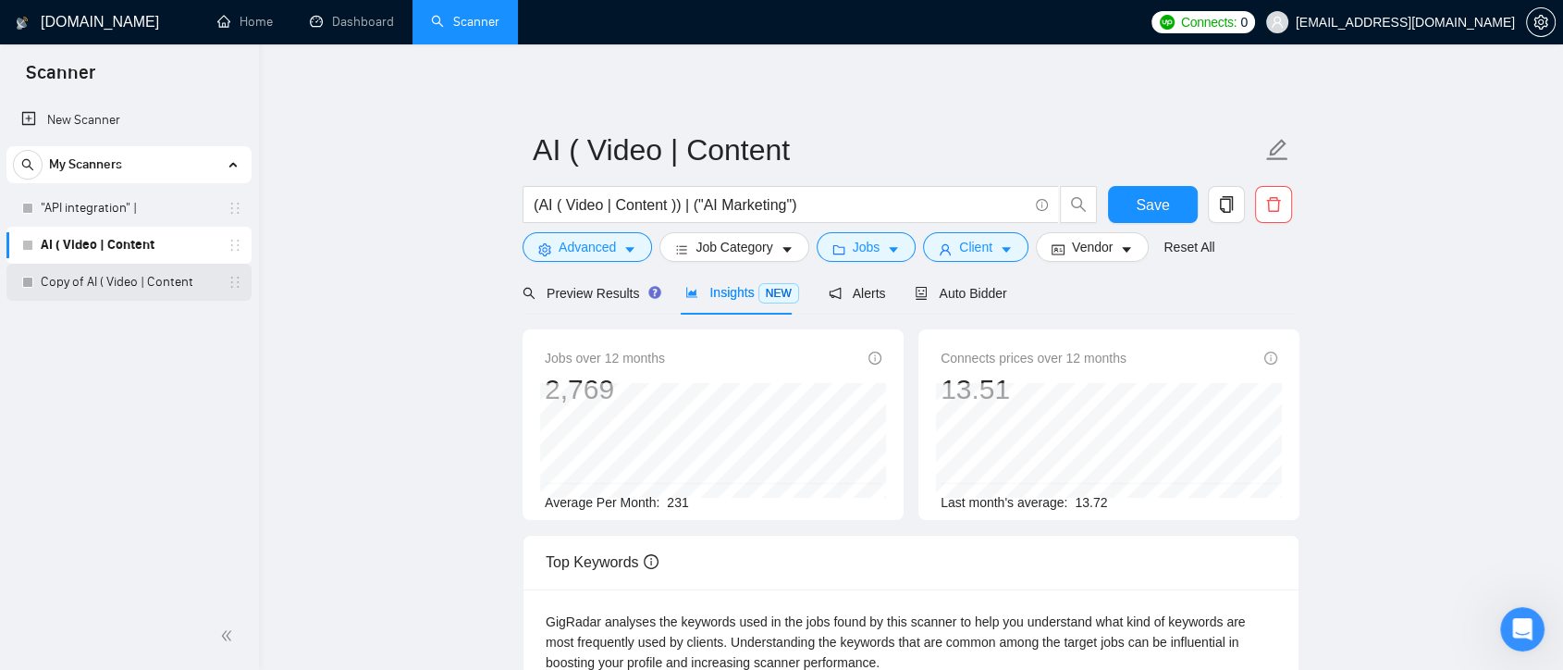
click at [183, 286] on link "Copy of AI ( Video | Content" at bounding box center [129, 282] width 176 height 37
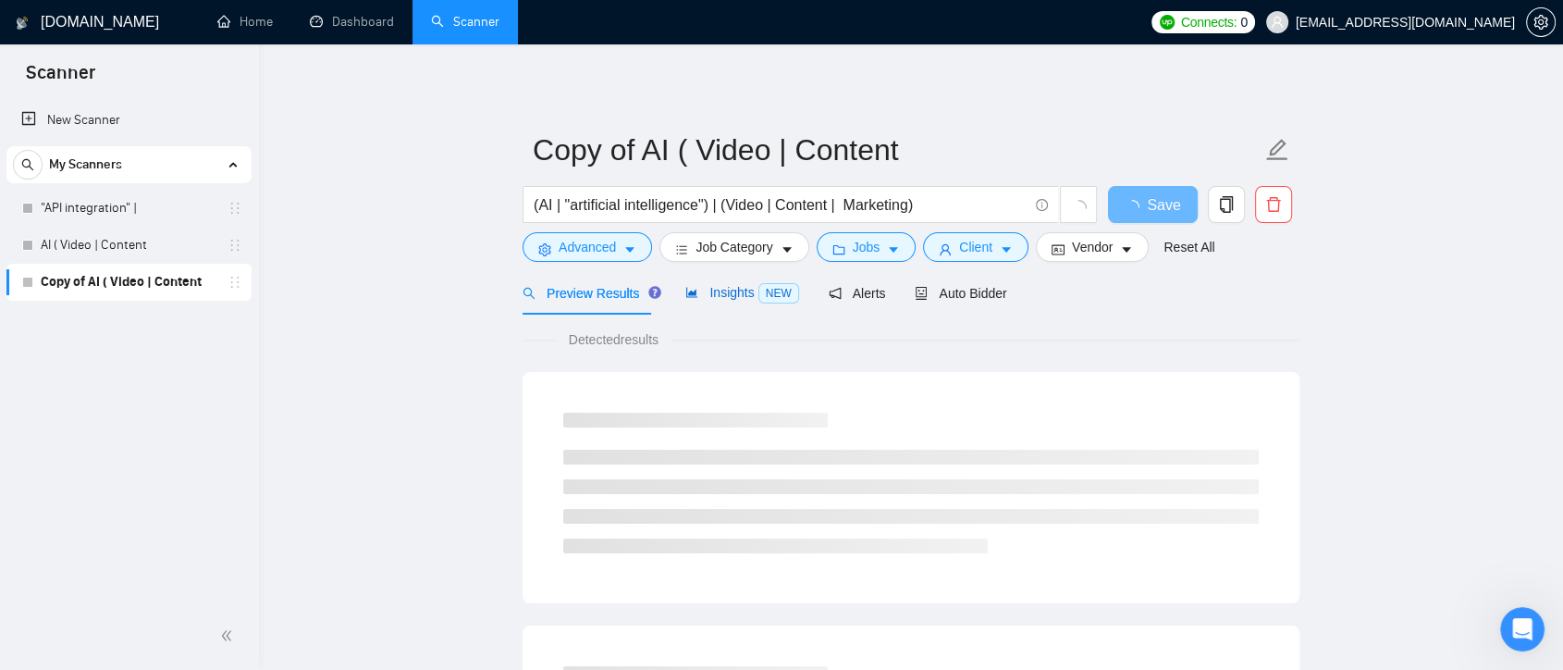
click at [729, 291] on span "Insights NEW" at bounding box center [741, 292] width 113 height 15
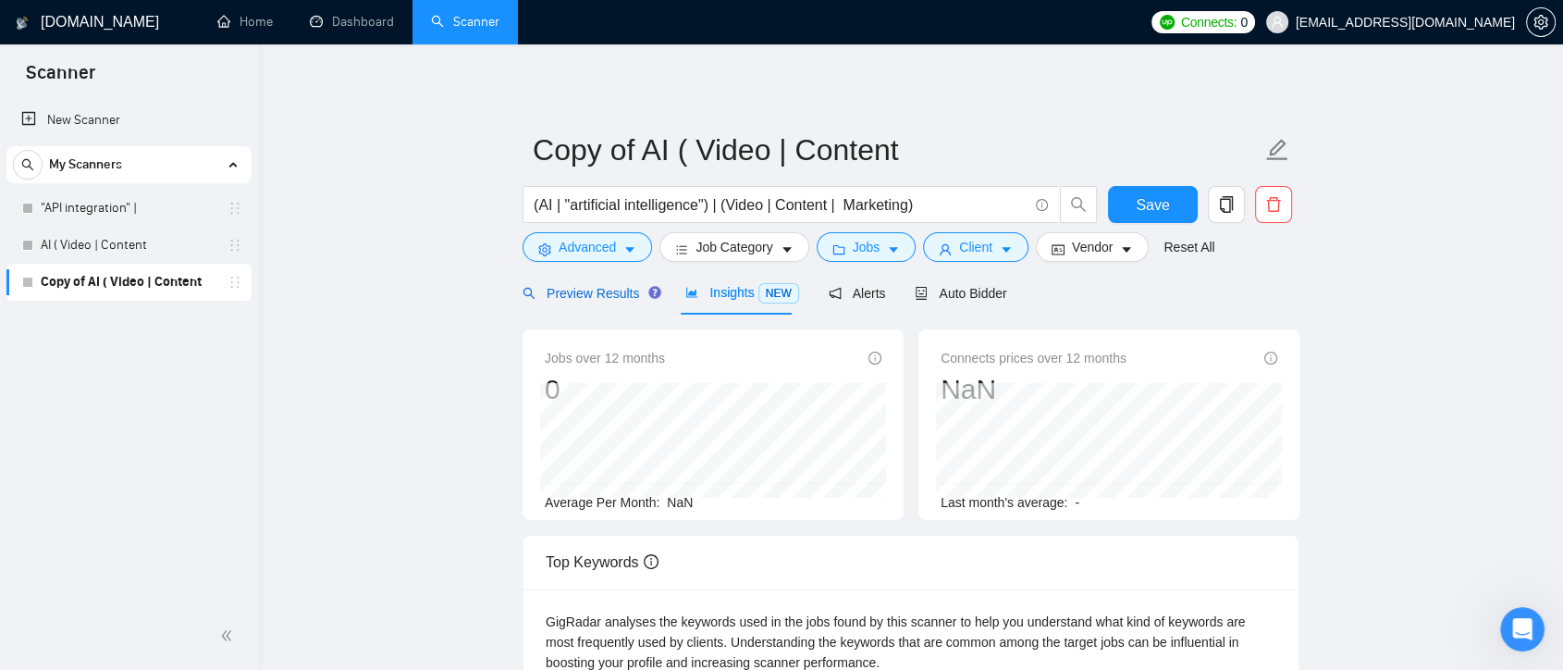
click at [612, 297] on span "Preview Results" at bounding box center [589, 293] width 133 height 15
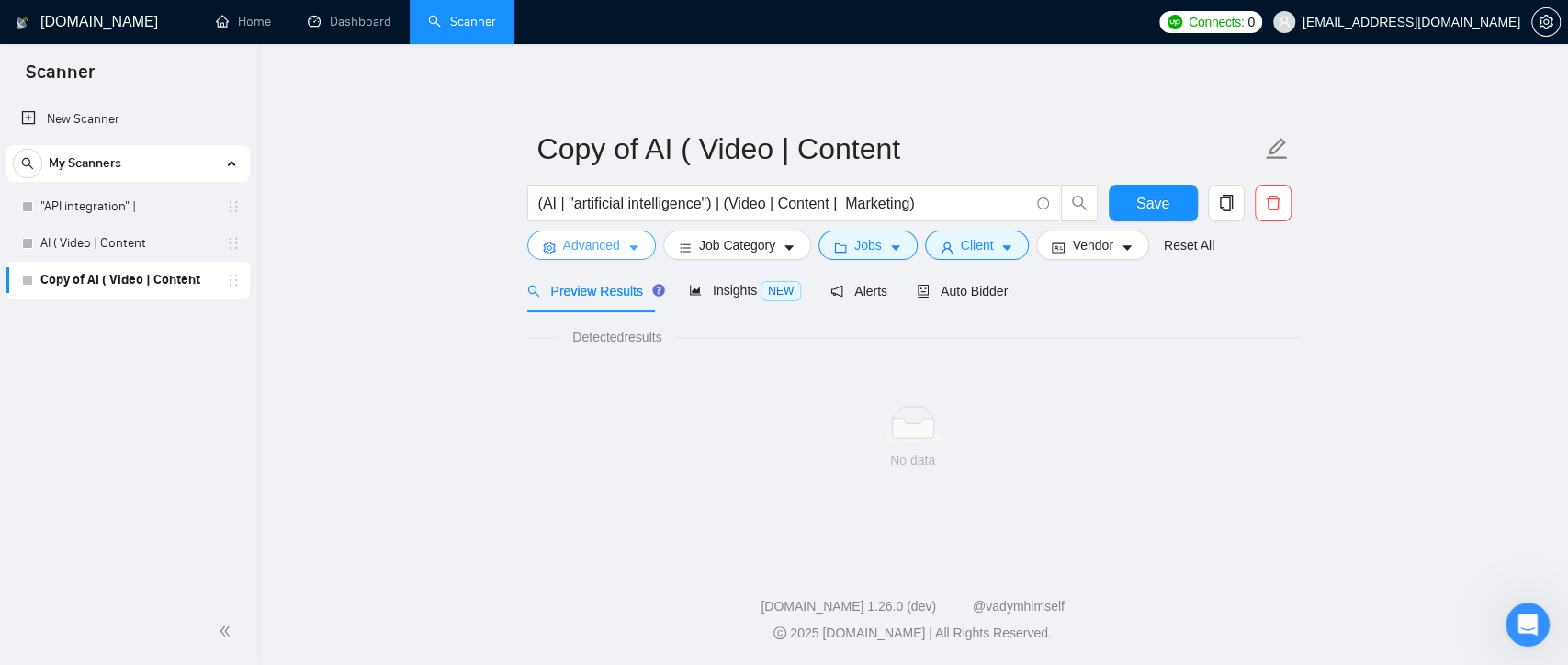
click at [597, 241] on span "Advanced" at bounding box center [591, 245] width 57 height 20
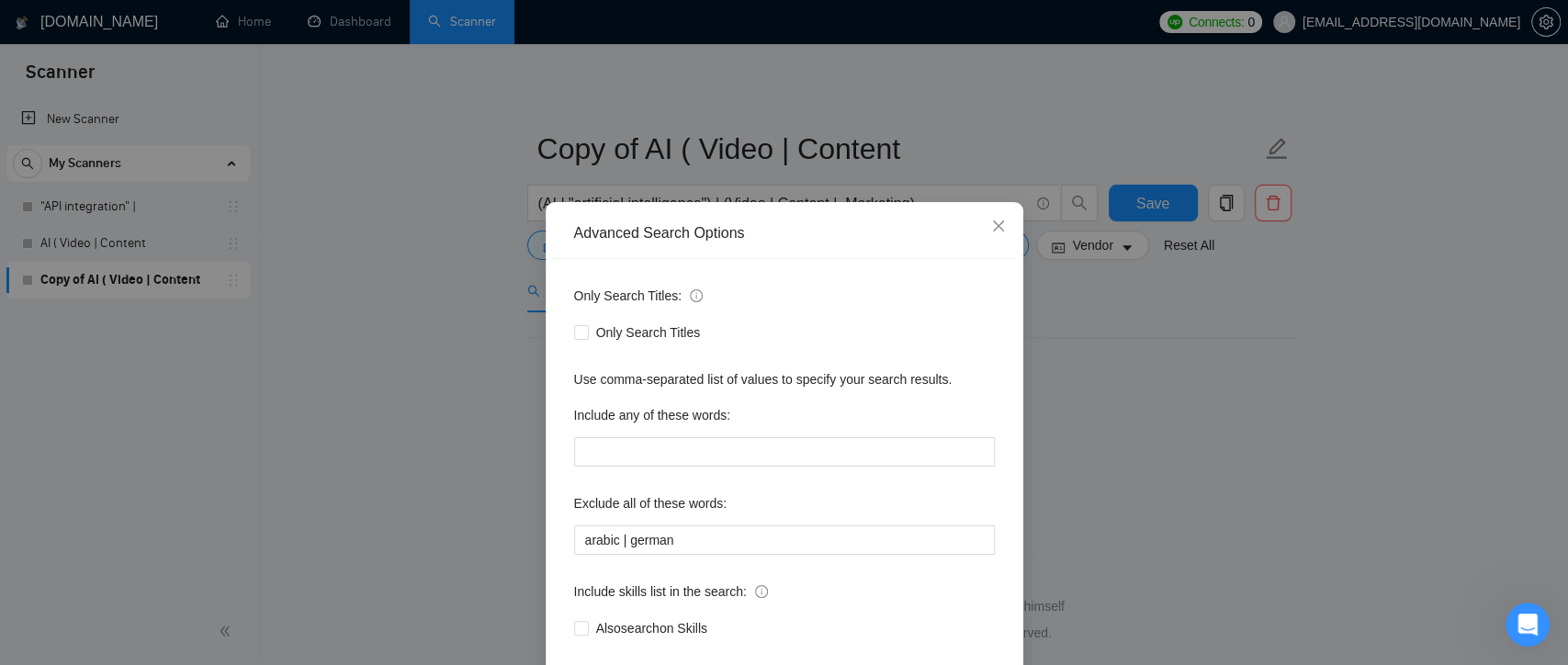
scroll to position [99, 0]
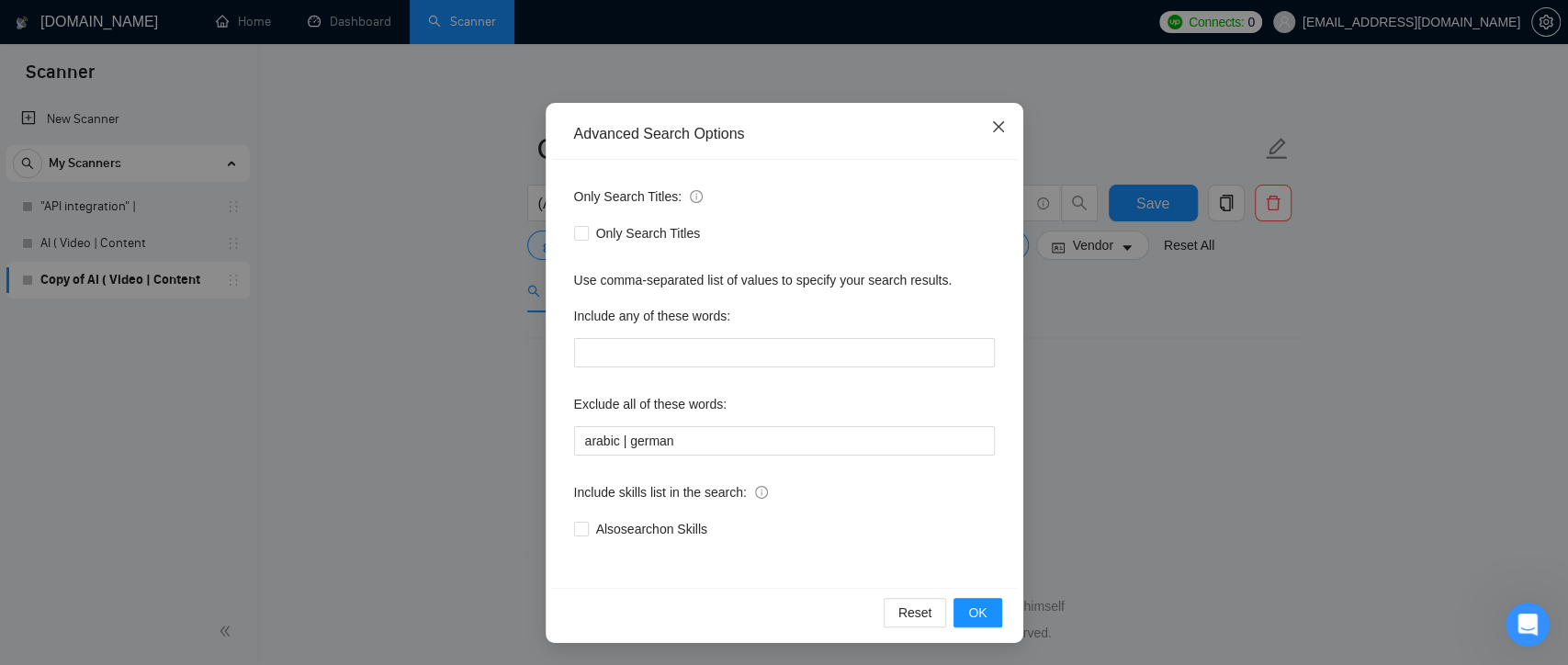
click at [992, 130] on icon "close" at bounding box center [997, 126] width 11 height 11
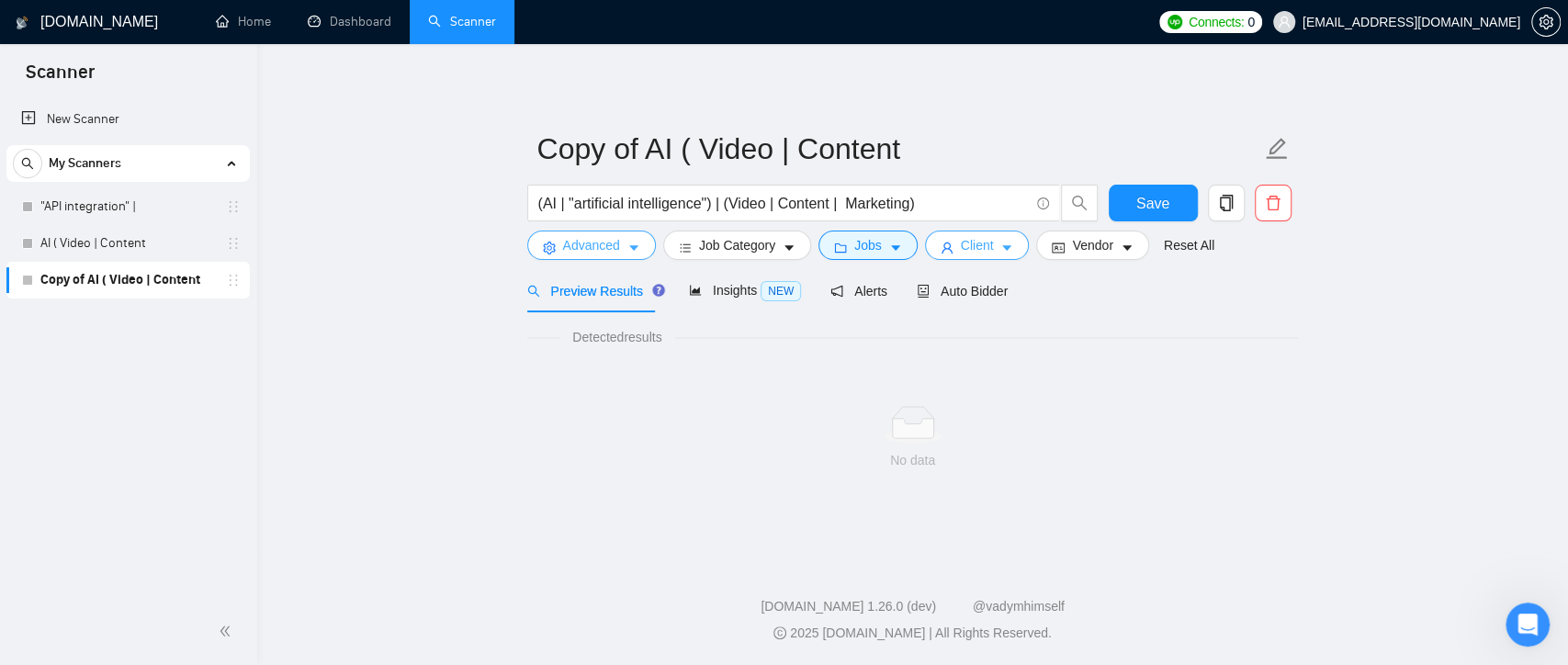
scroll to position [0, 0]
click at [876, 242] on button "Jobs" at bounding box center [868, 245] width 99 height 30
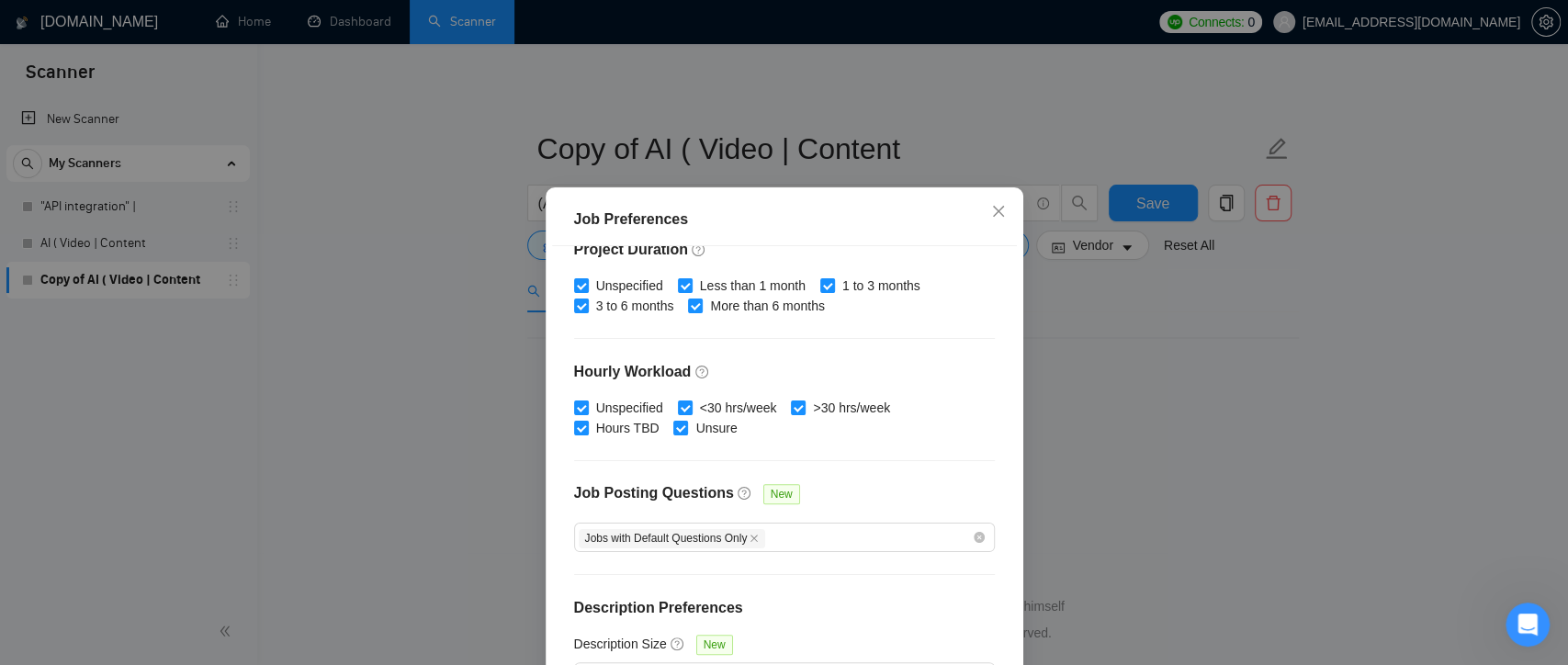
scroll to position [127, 0]
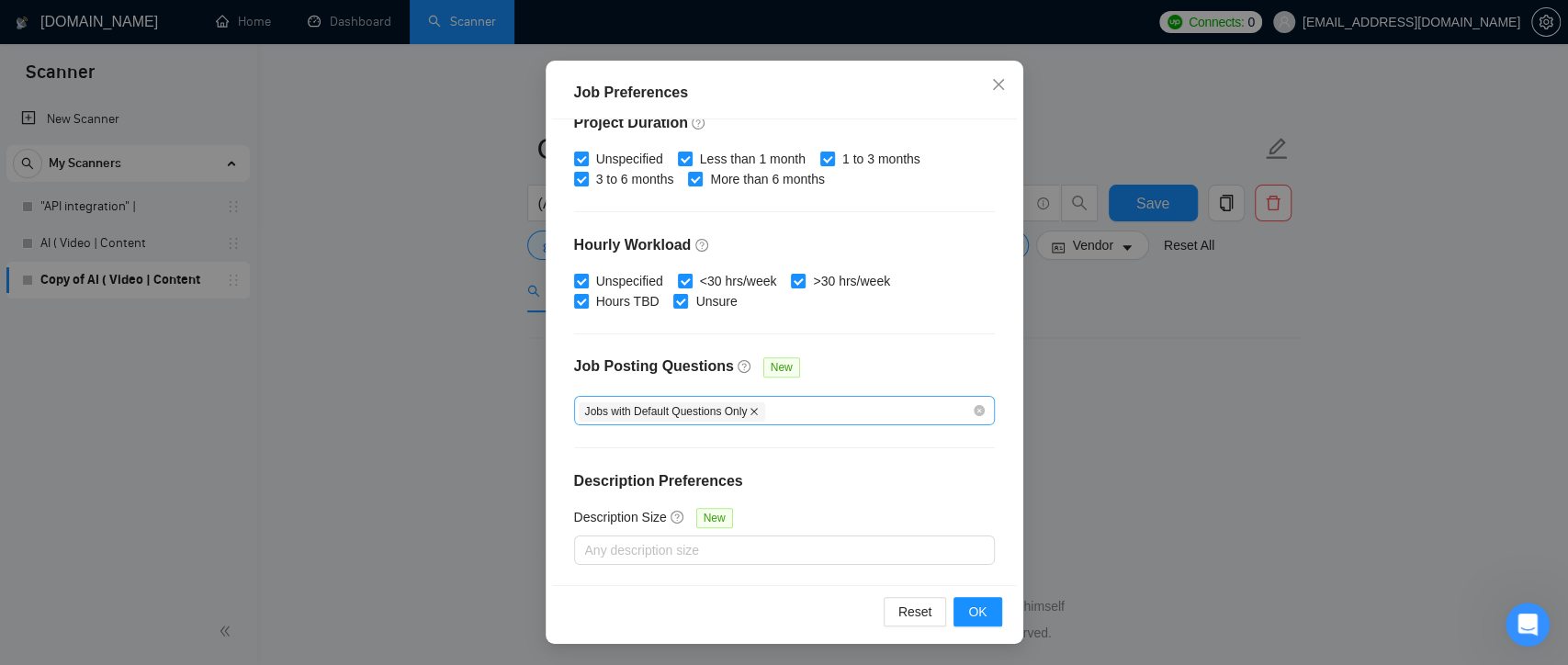
click at [750, 407] on icon "close" at bounding box center [754, 411] width 9 height 9
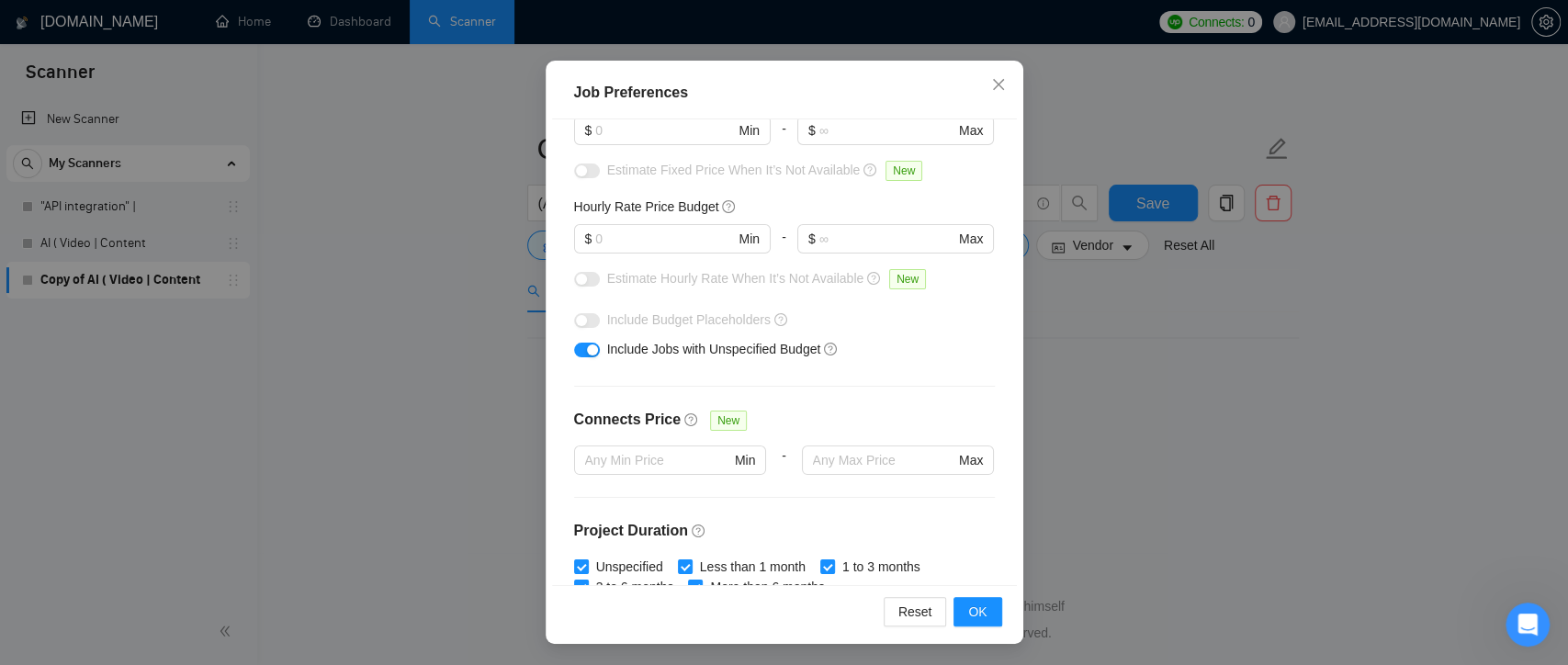
scroll to position [0, 0]
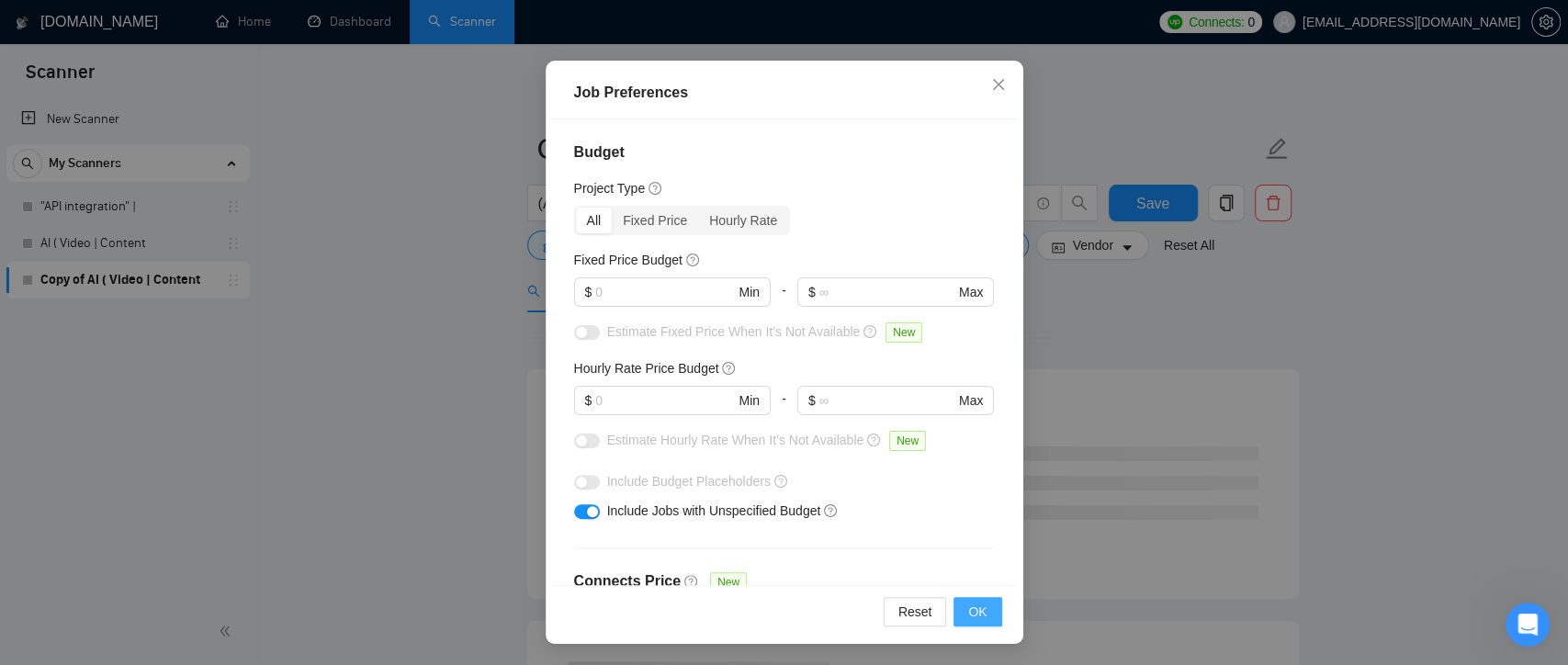
click at [977, 617] on span "OK" at bounding box center [977, 611] width 18 height 20
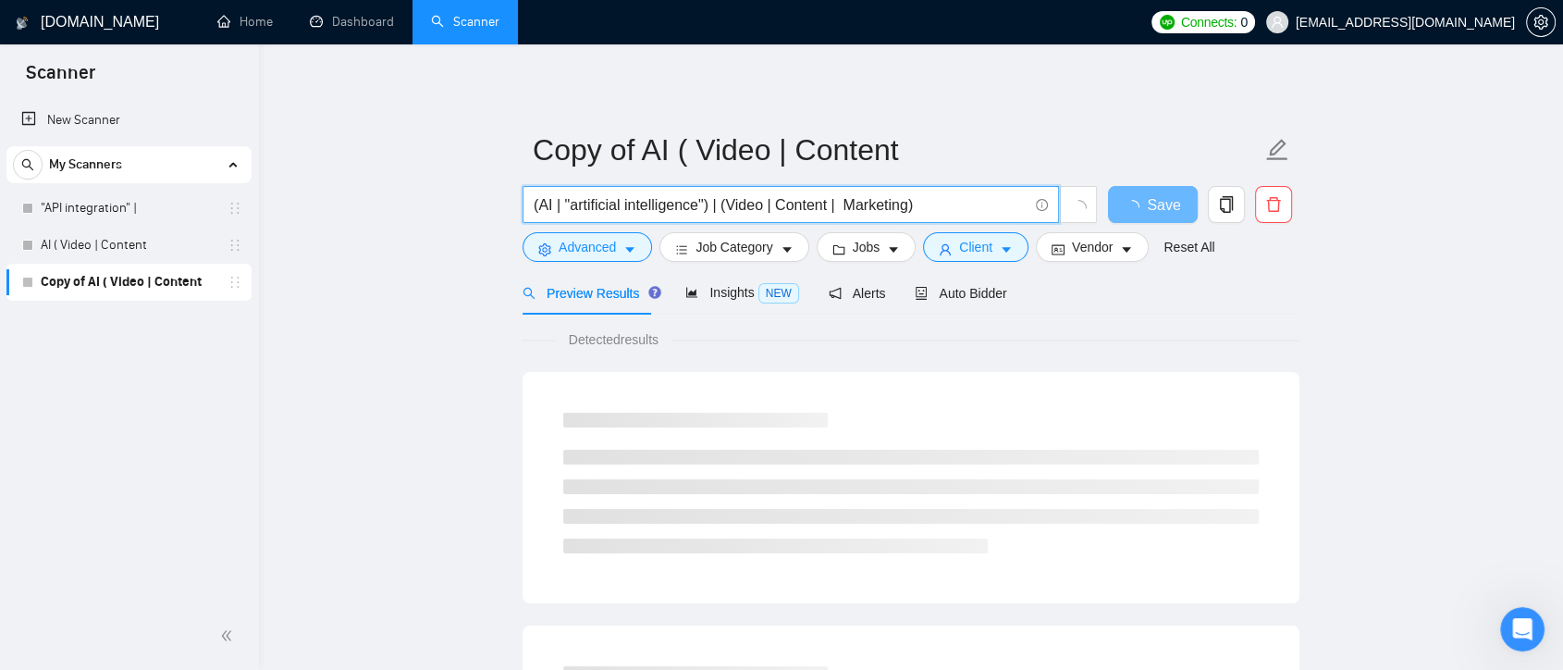
click at [712, 207] on input "(AI | "artificial intelligence") | (Video | Content | Marketing)" at bounding box center [781, 204] width 494 height 23
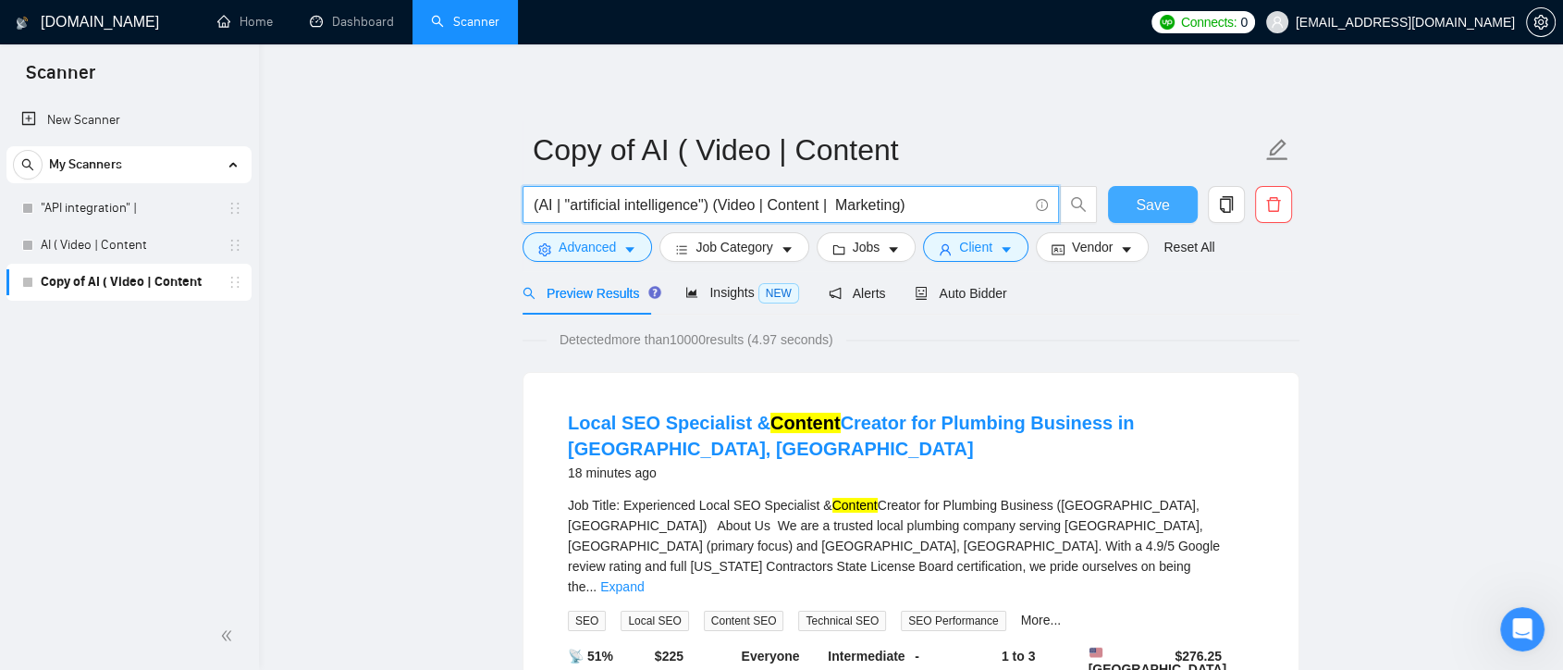
type input "(AI | "artificial intelligence") (Video | Content | Marketing)"
click at [1149, 207] on span "Save" at bounding box center [1152, 204] width 33 height 23
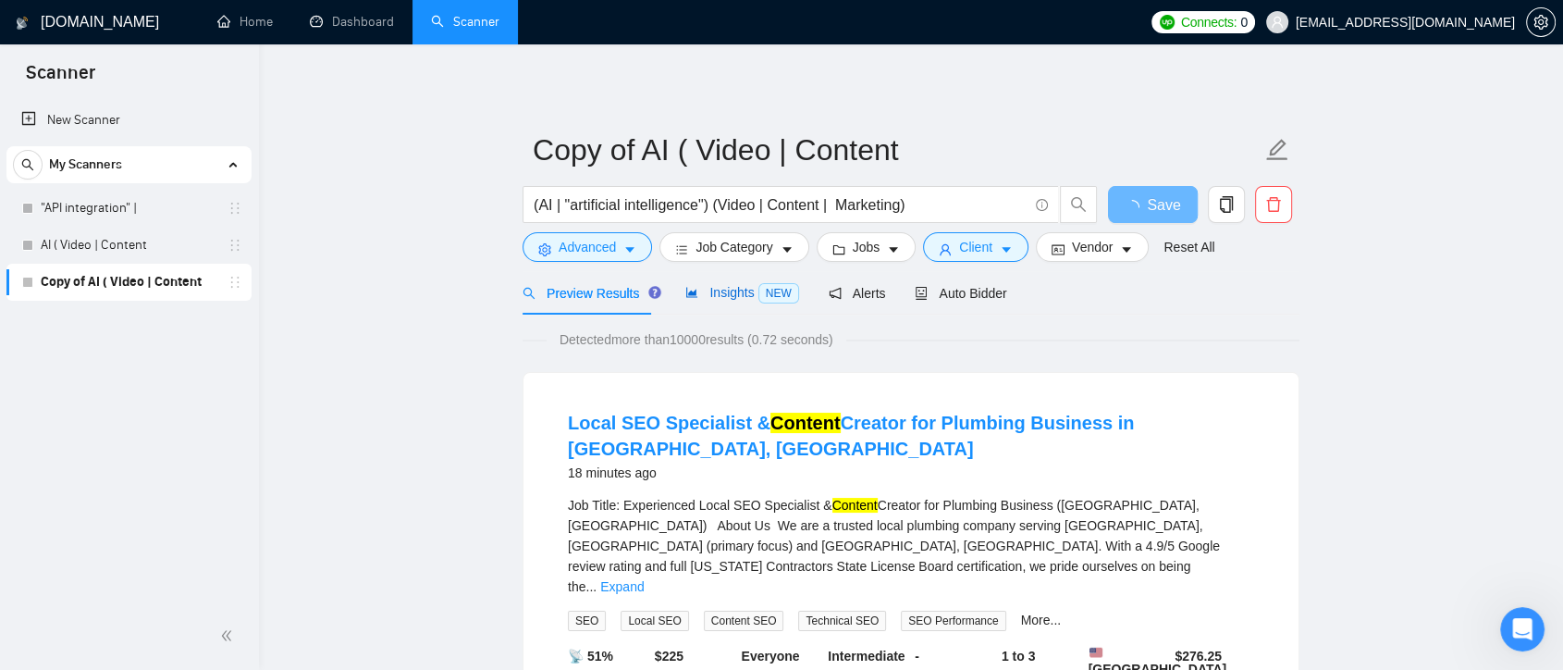
click at [723, 294] on span "Insights NEW" at bounding box center [741, 292] width 113 height 15
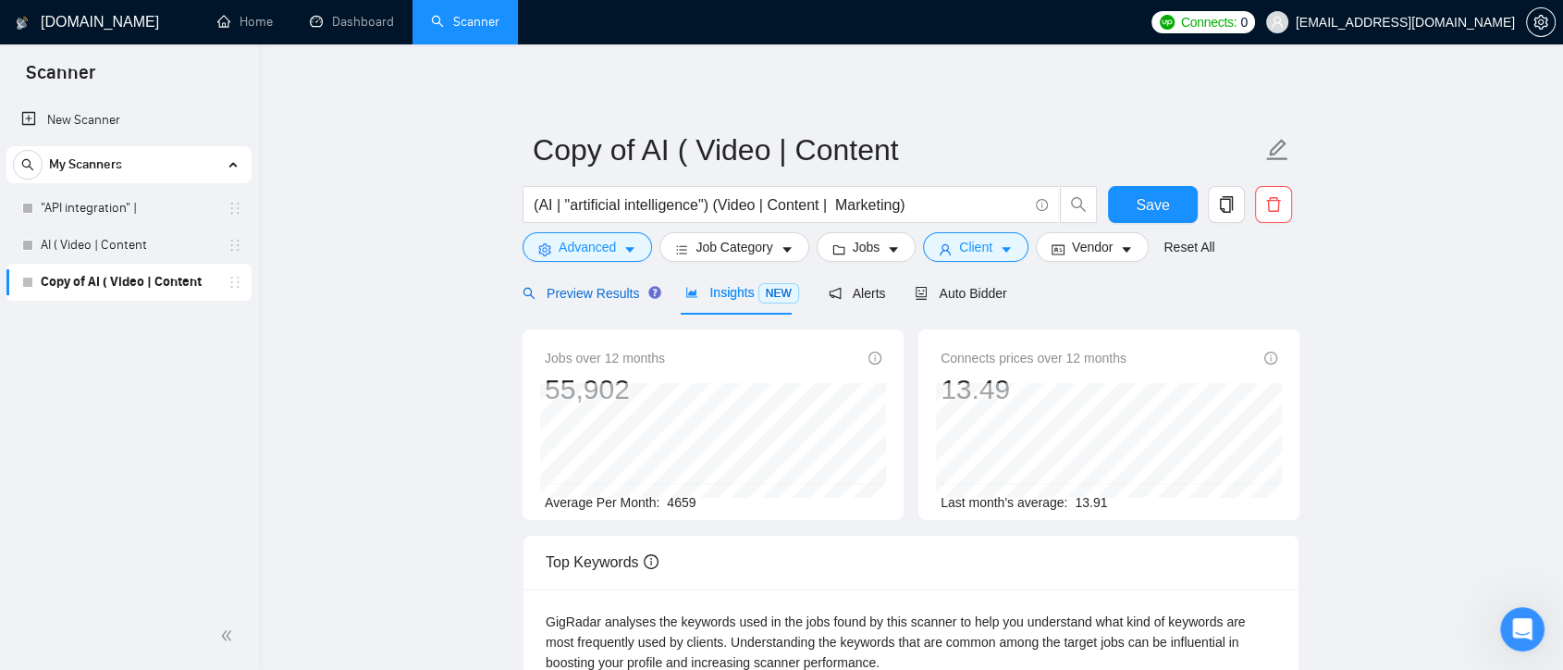
click at [606, 293] on span "Preview Results" at bounding box center [589, 293] width 133 height 15
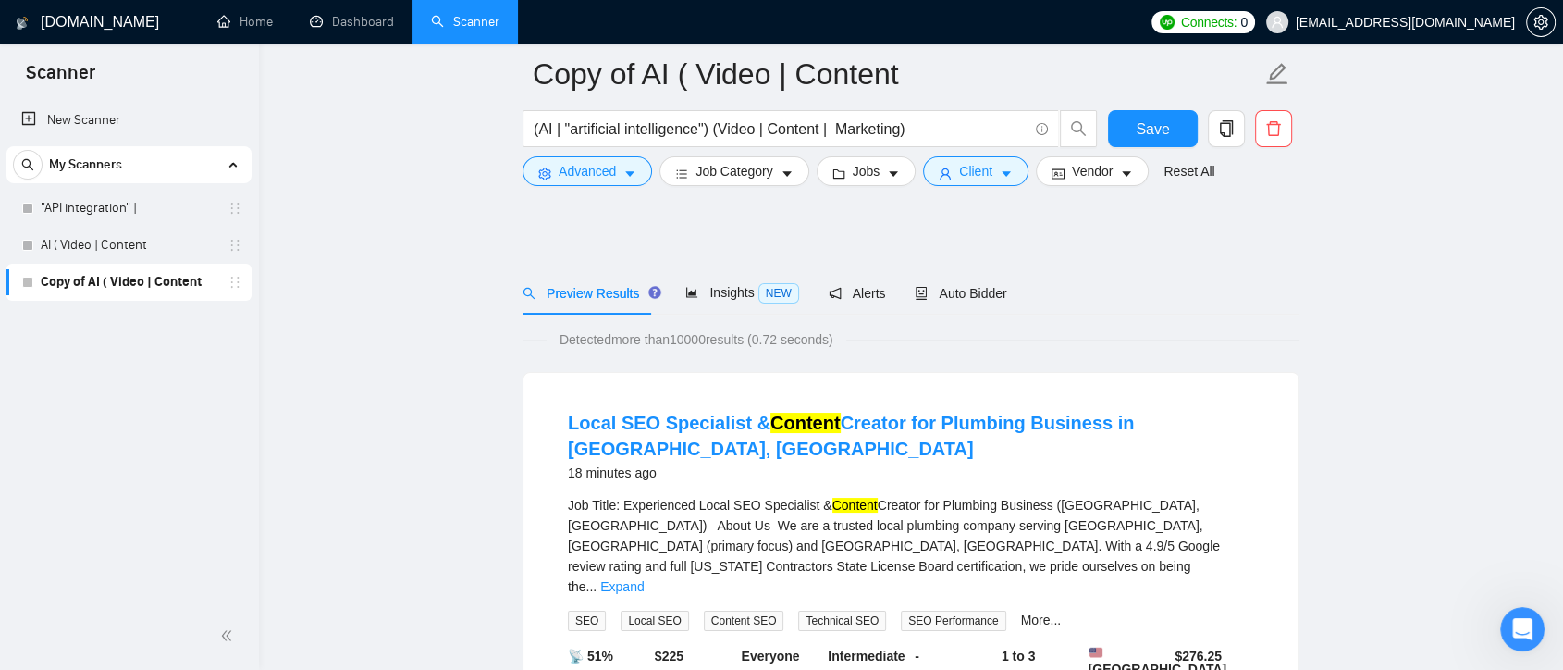
scroll to position [205, 0]
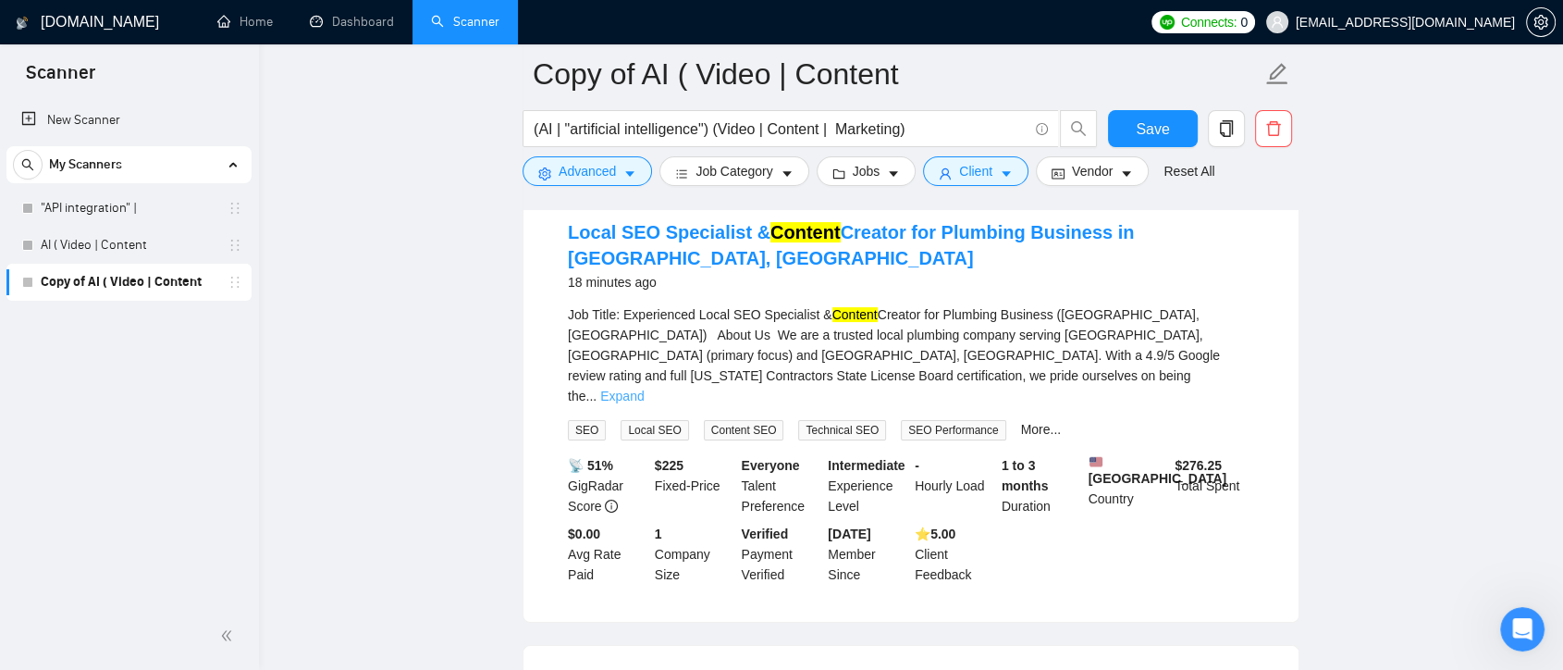
click at [644, 388] on link "Expand" at bounding box center [621, 395] width 43 height 15
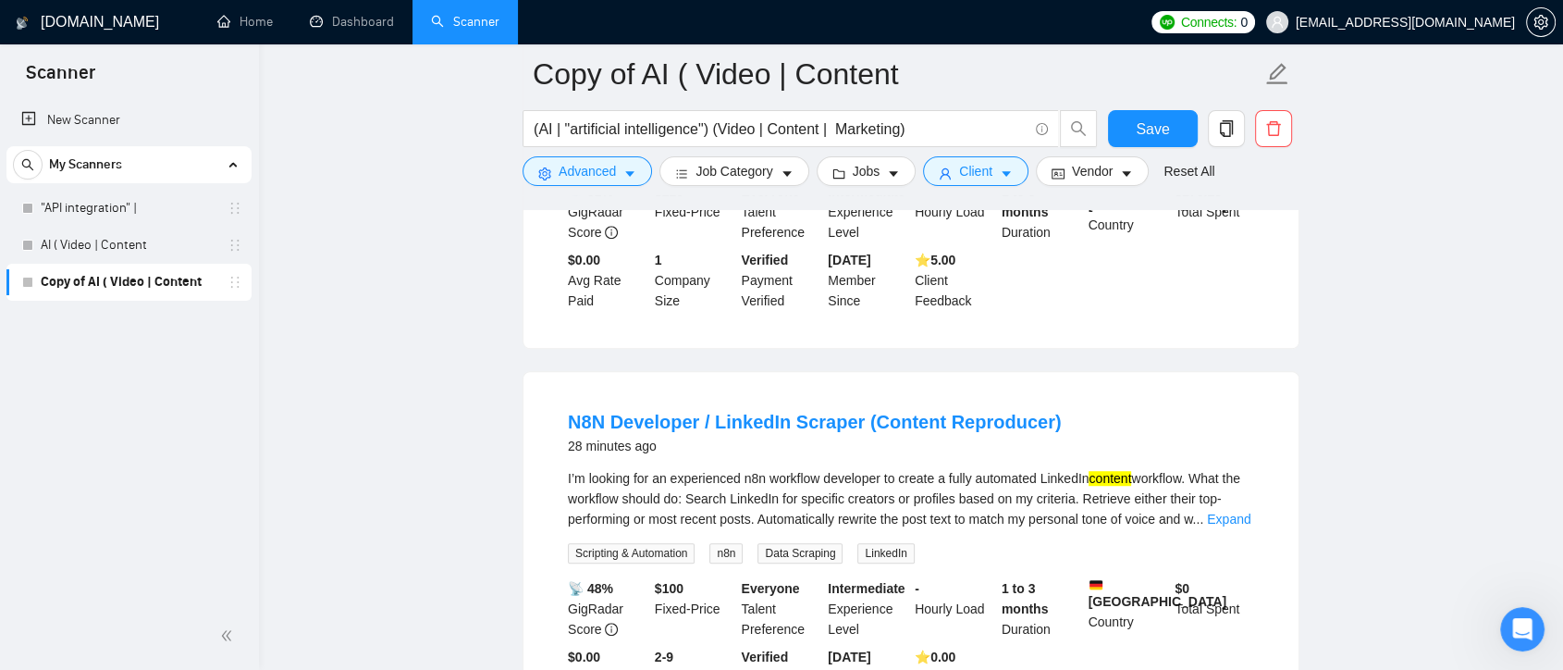
scroll to position [719, 0]
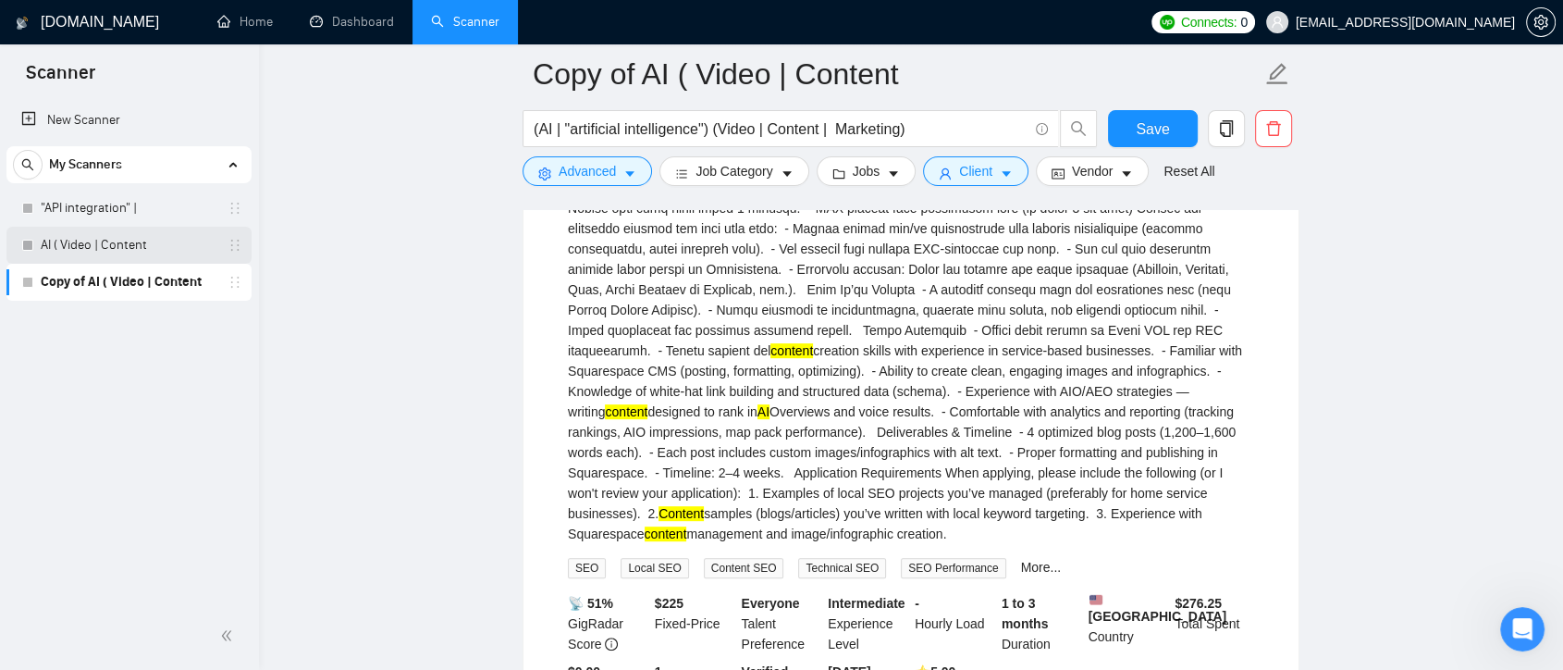
click at [148, 242] on link "AI ( Video | Content" at bounding box center [129, 245] width 176 height 37
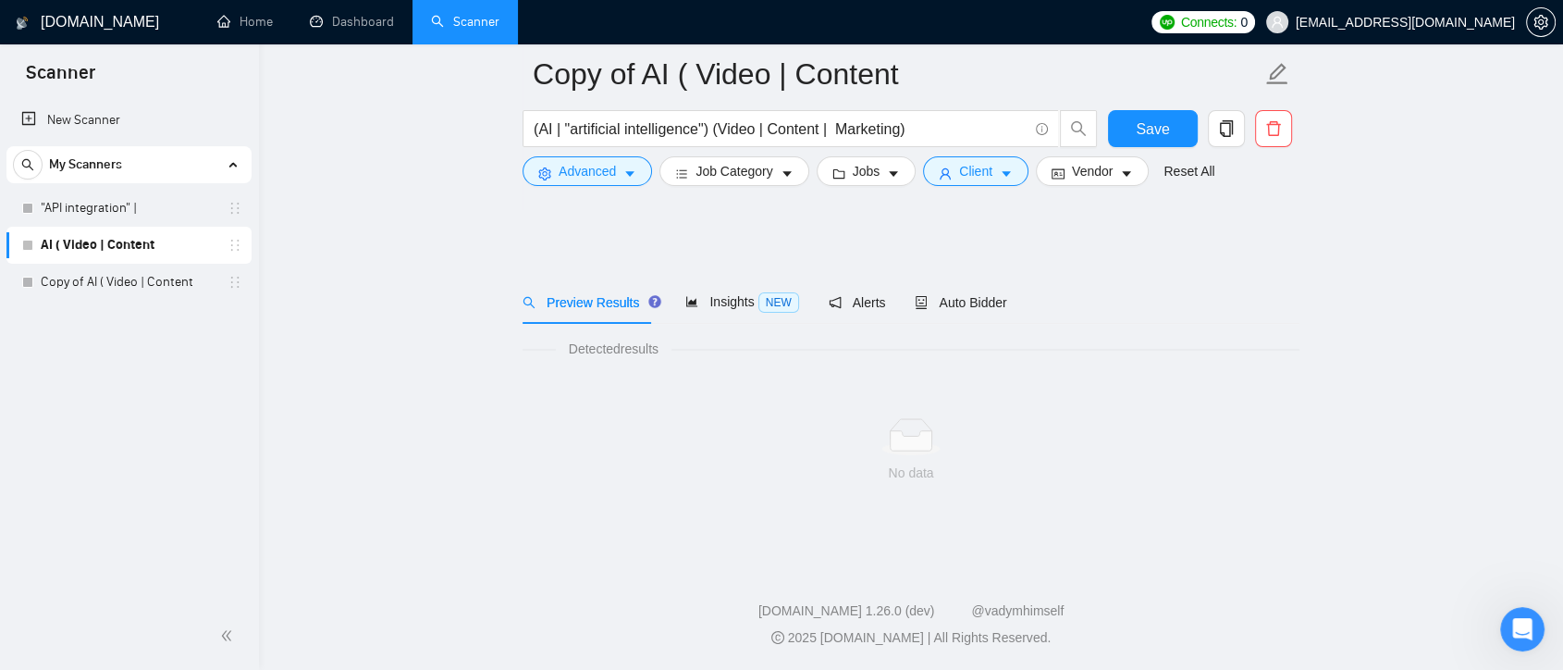
scroll to position [5, 0]
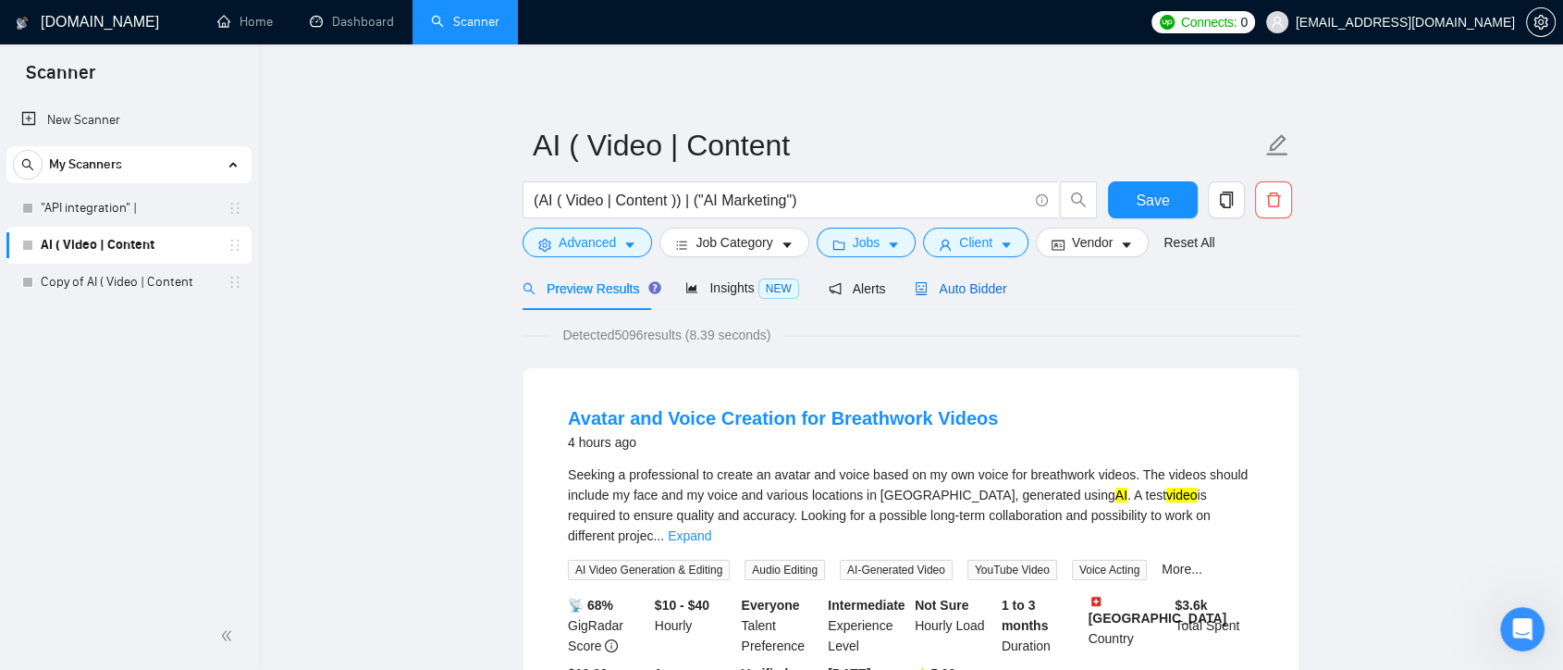
click at [991, 278] on div "Auto Bidder" at bounding box center [961, 288] width 92 height 20
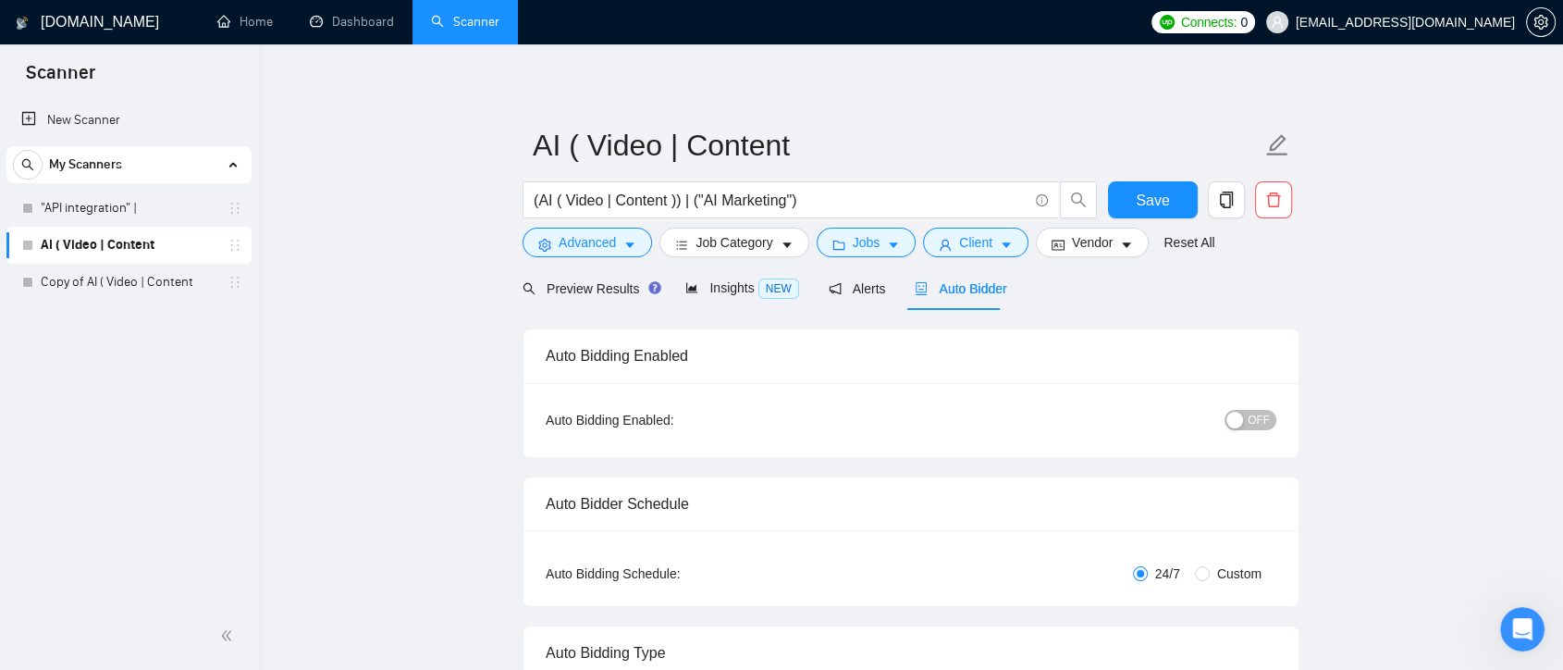
checkbox input "true"
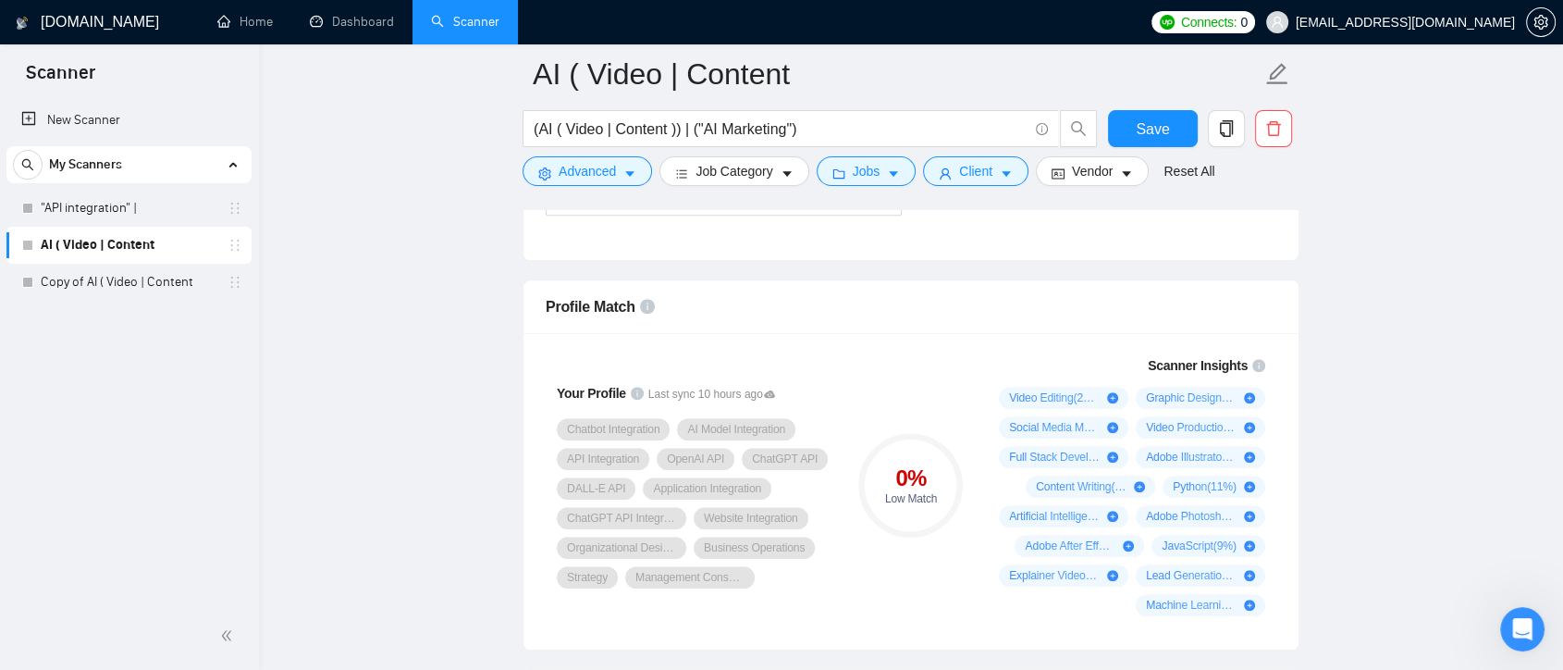
scroll to position [1032, 0]
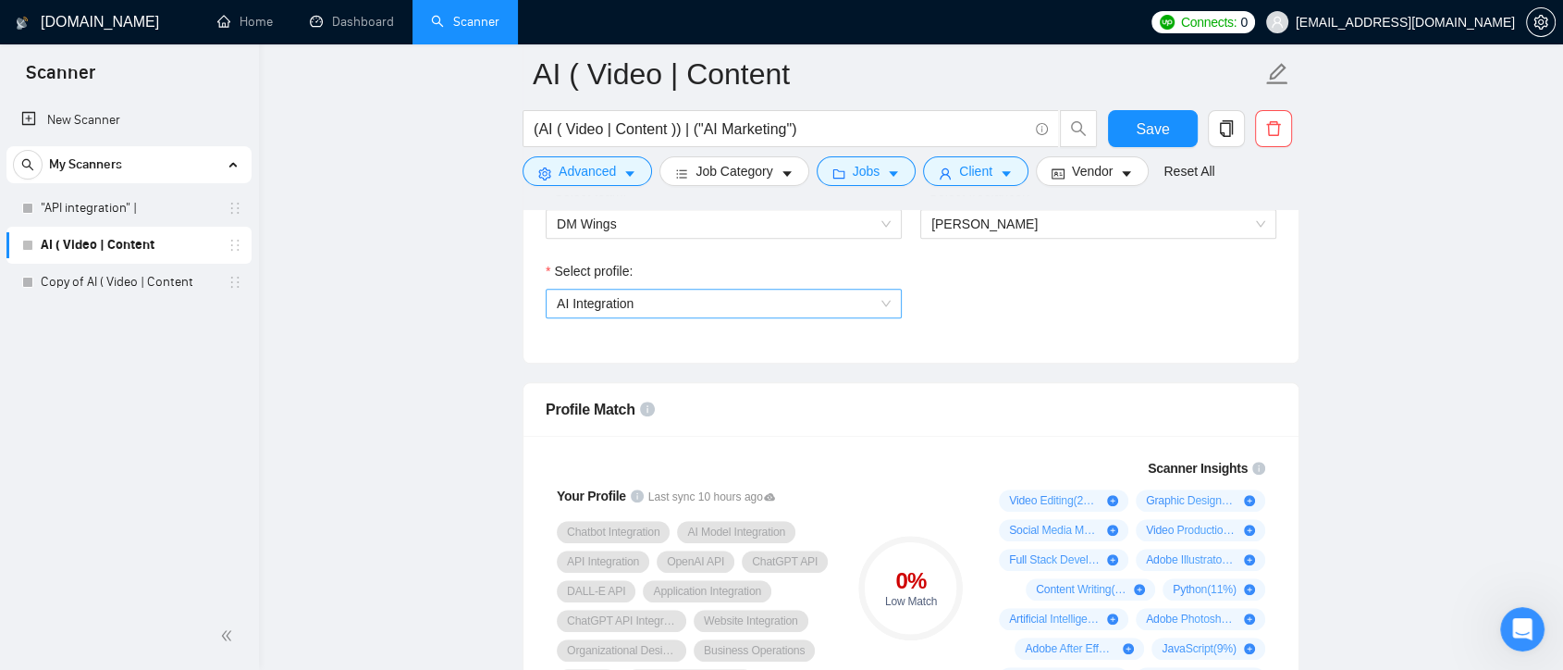
click at [878, 300] on span "AI Integration" at bounding box center [724, 303] width 334 height 28
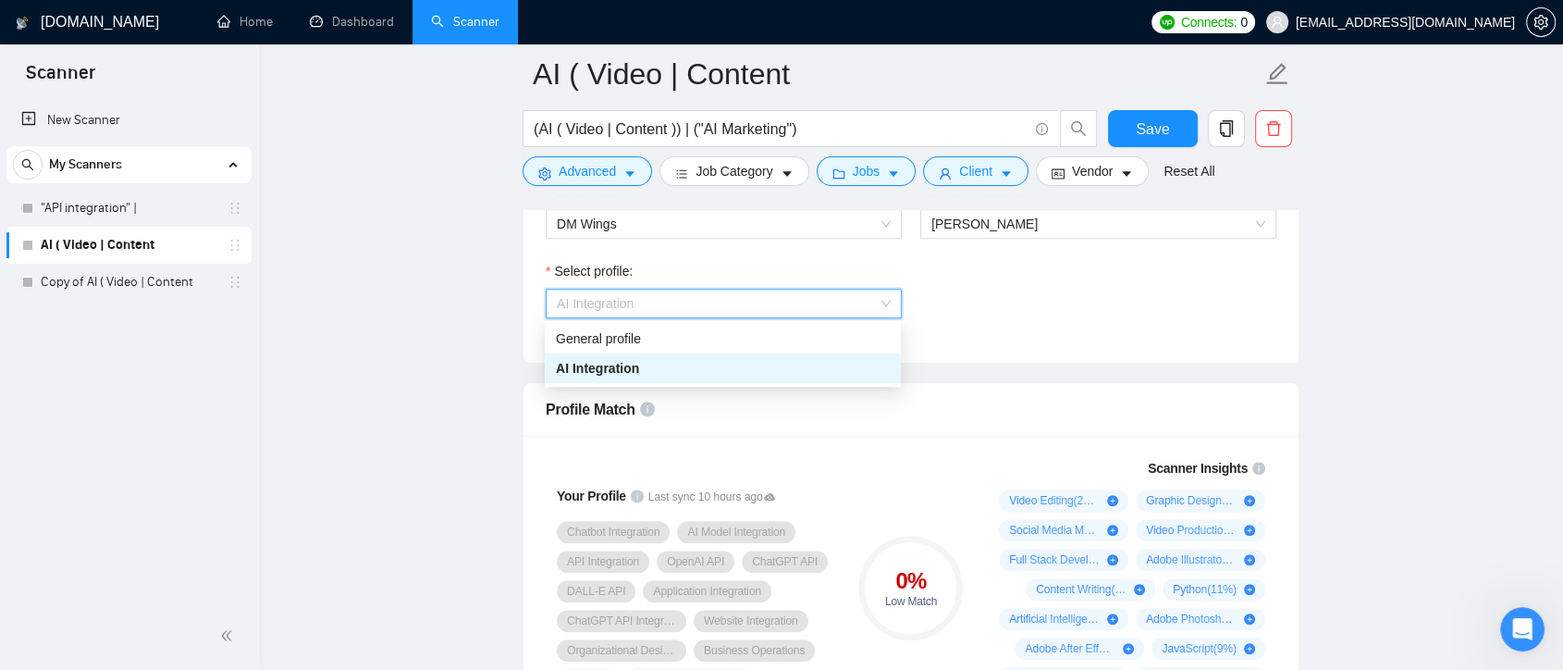
click at [803, 363] on div "AI Integration" at bounding box center [723, 368] width 334 height 20
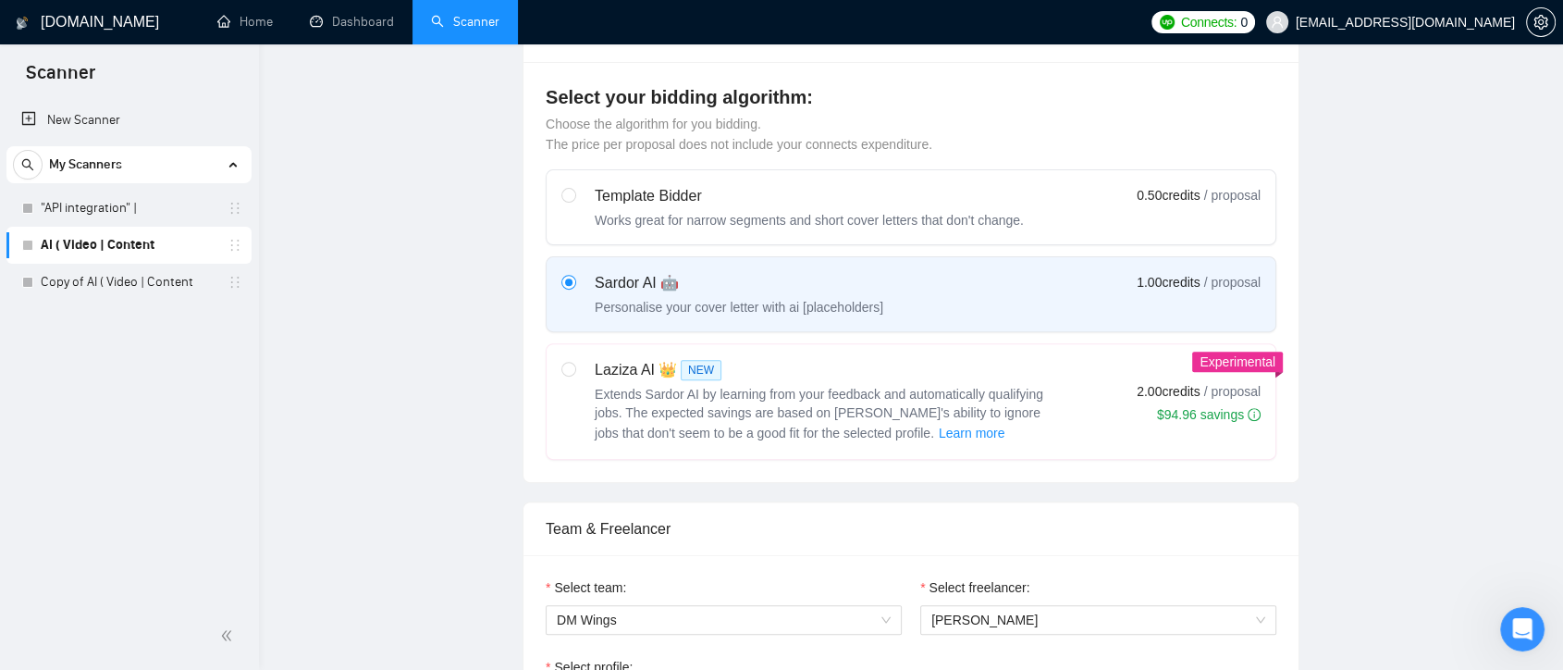
scroll to position [0, 0]
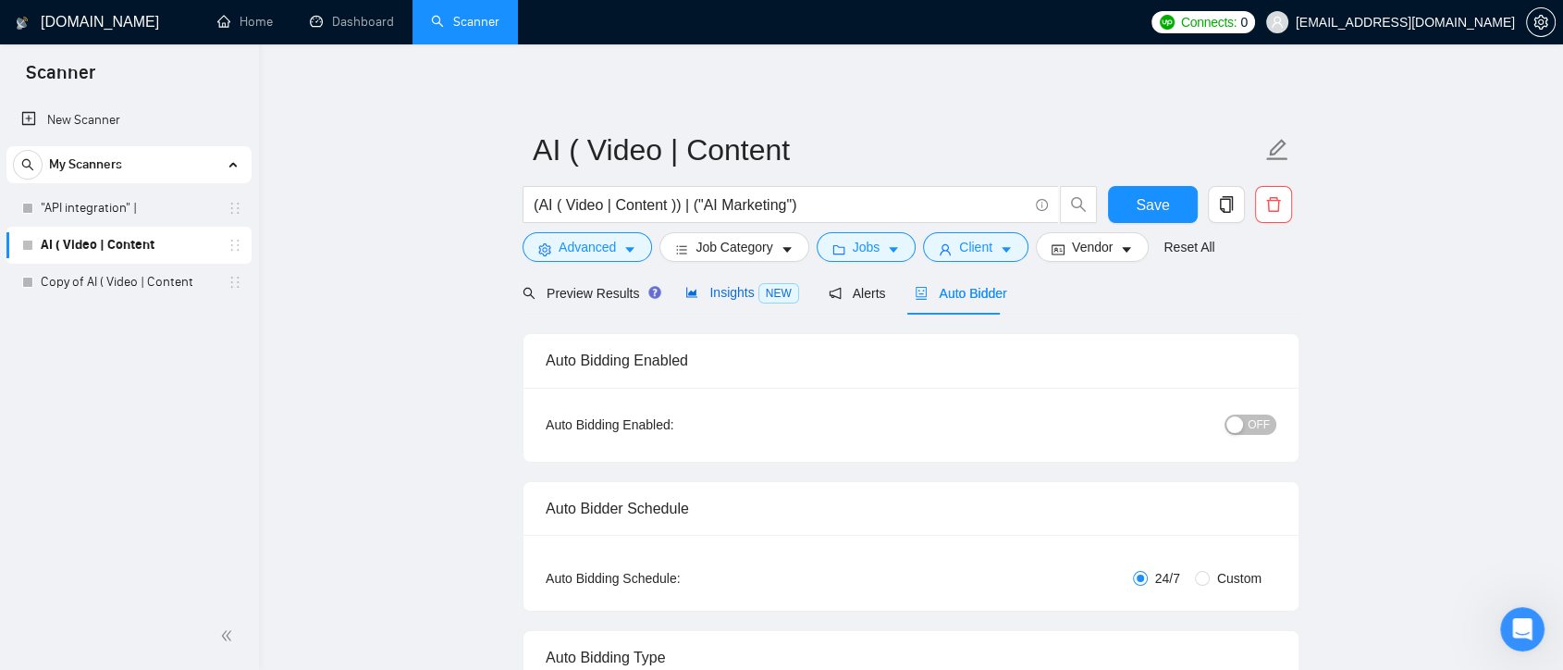
drag, startPoint x: 728, startPoint y: 300, endPoint x: 929, endPoint y: 325, distance: 202.2
click at [727, 300] on span "Insights NEW" at bounding box center [741, 292] width 113 height 15
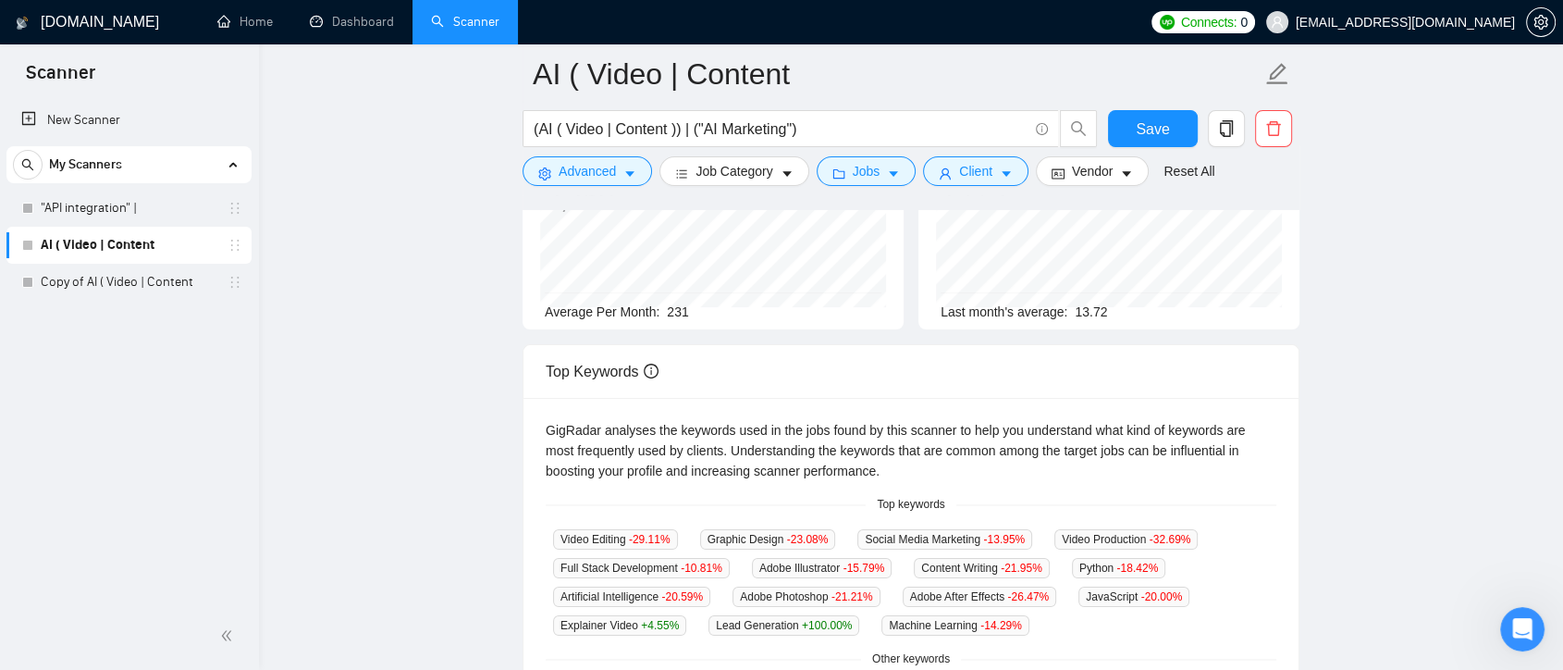
scroll to position [411, 0]
